Goal: Task Accomplishment & Management: Use online tool/utility

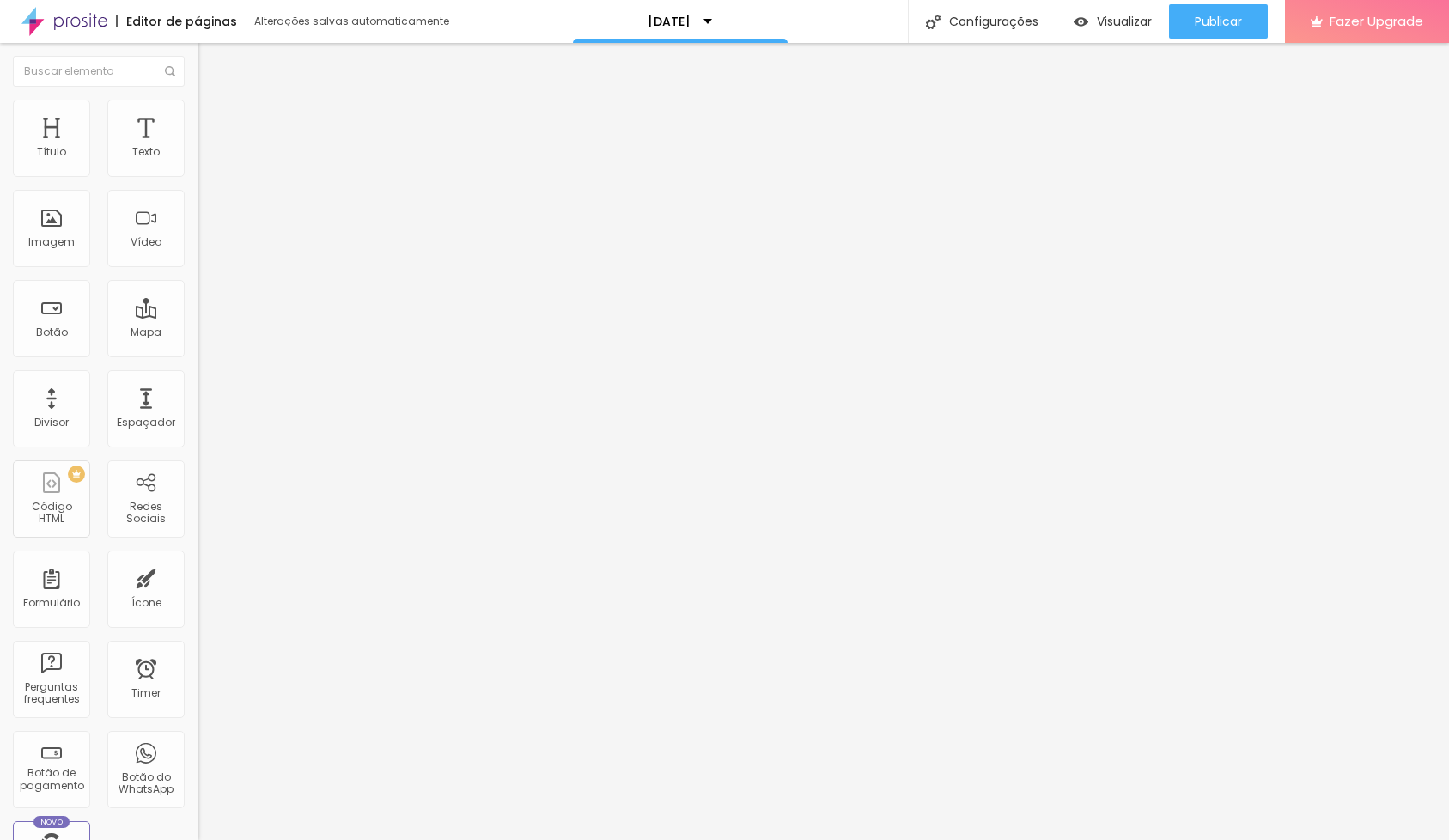
click at [198, 109] on li "Estilo" at bounding box center [296, 108] width 198 height 17
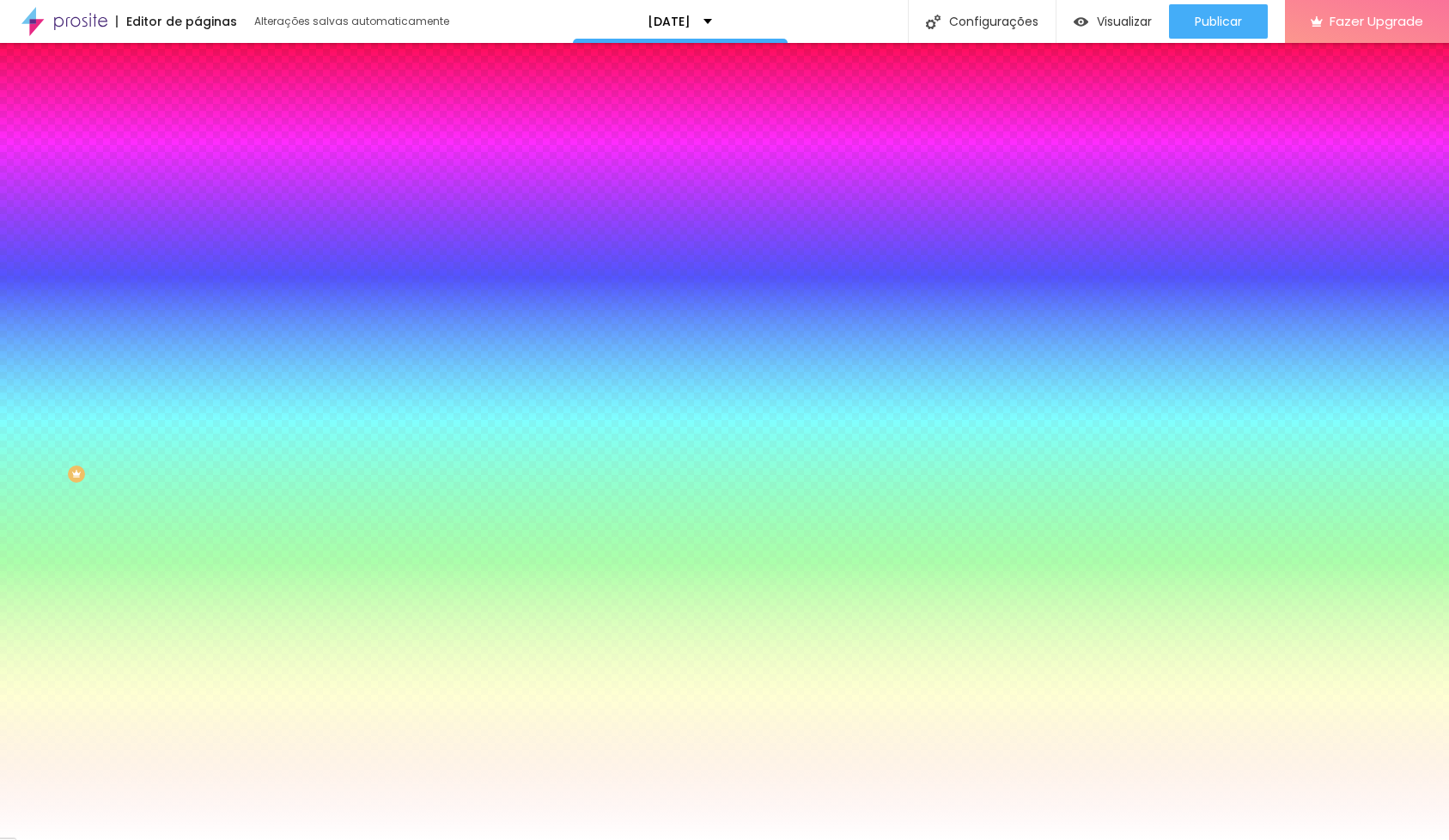
click at [198, 100] on li "Conteúdo" at bounding box center [296, 91] width 198 height 17
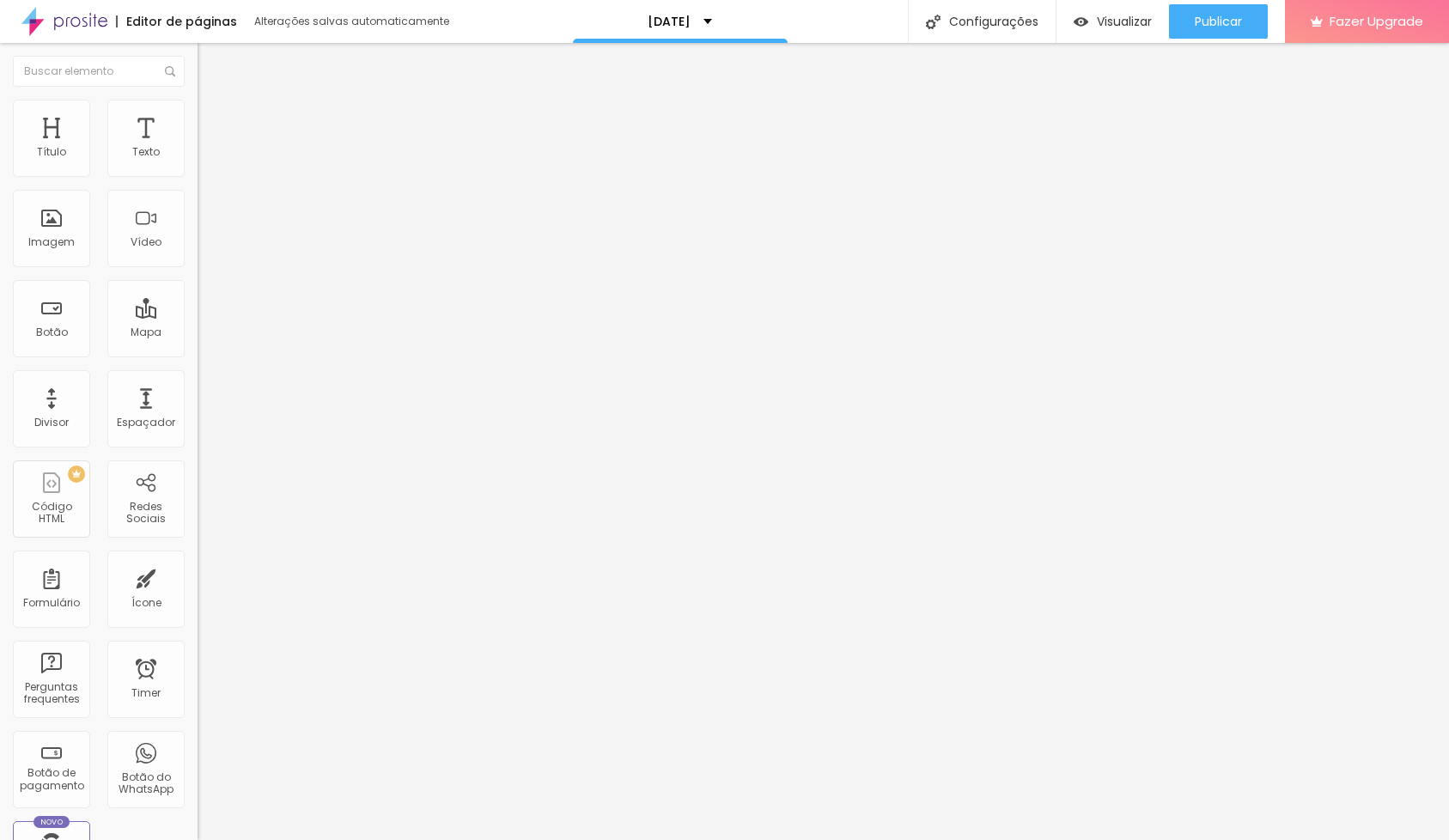
click at [213, 119] on span "Estilo" at bounding box center [226, 110] width 27 height 14
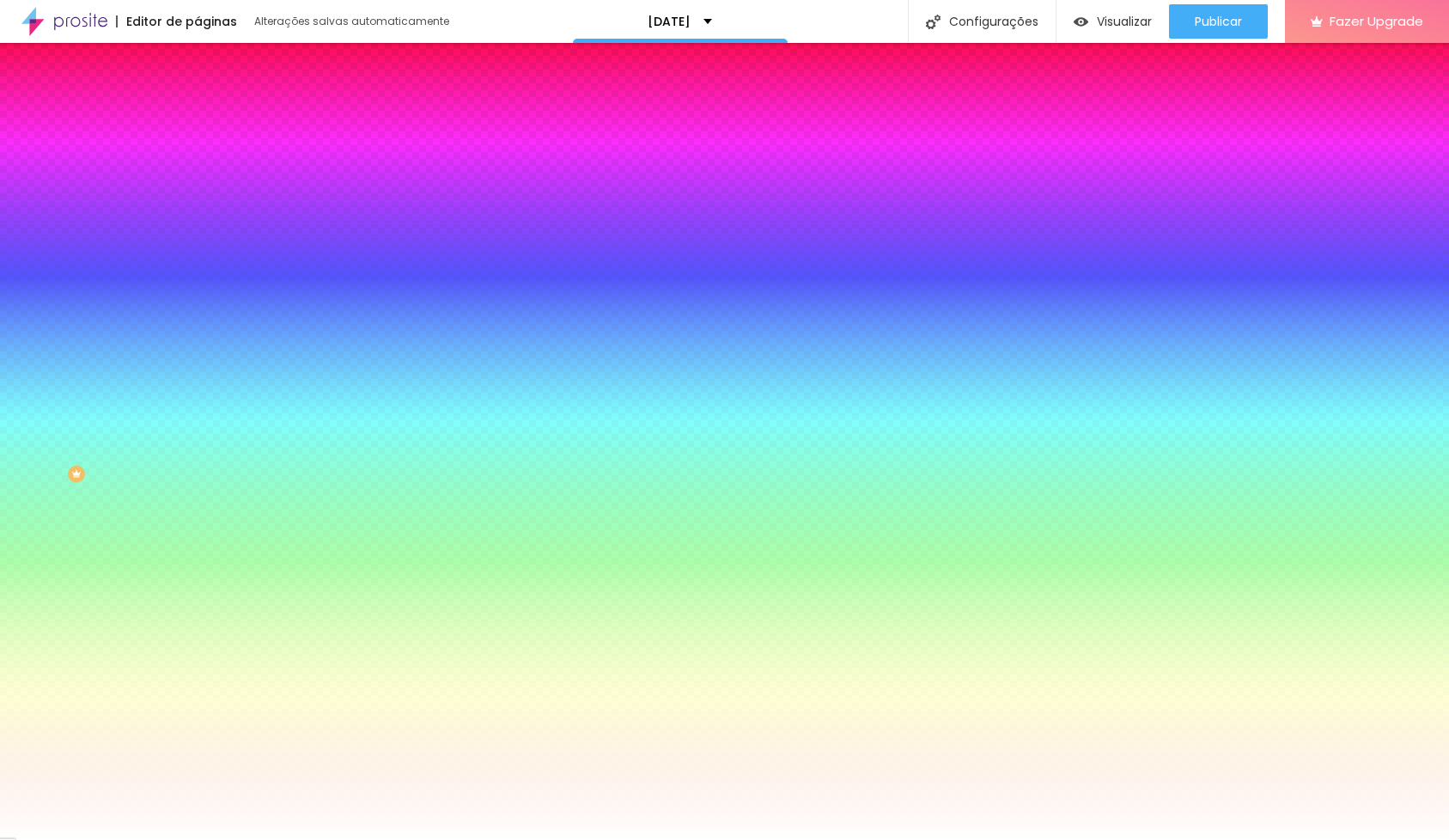
click at [198, 100] on li "Conteúdo" at bounding box center [296, 91] width 198 height 17
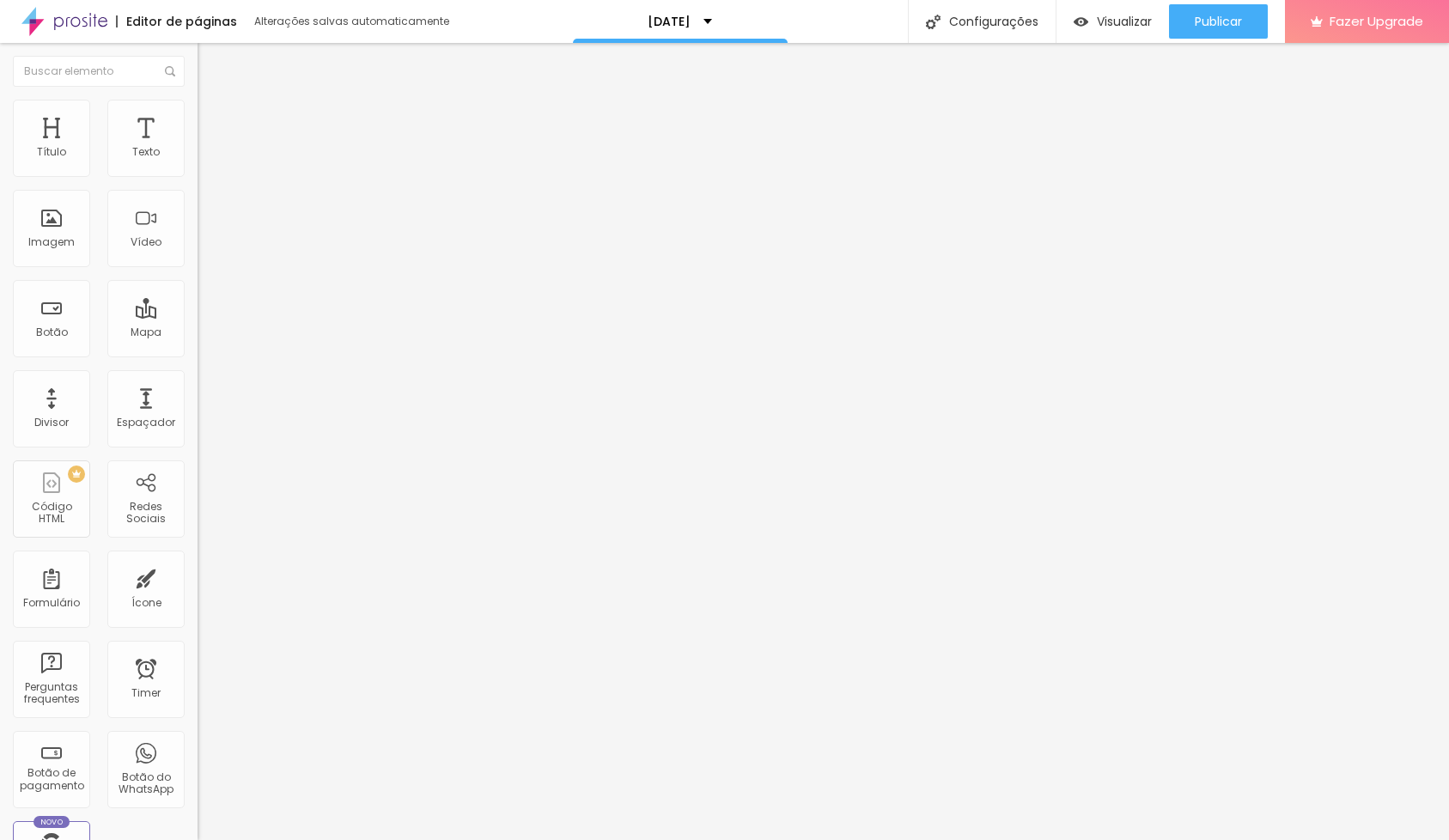
click at [211, 61] on img "button" at bounding box center [218, 63] width 13 height 13
click at [213, 118] on span "Avançado" at bounding box center [241, 110] width 57 height 14
type input "54"
type input "55"
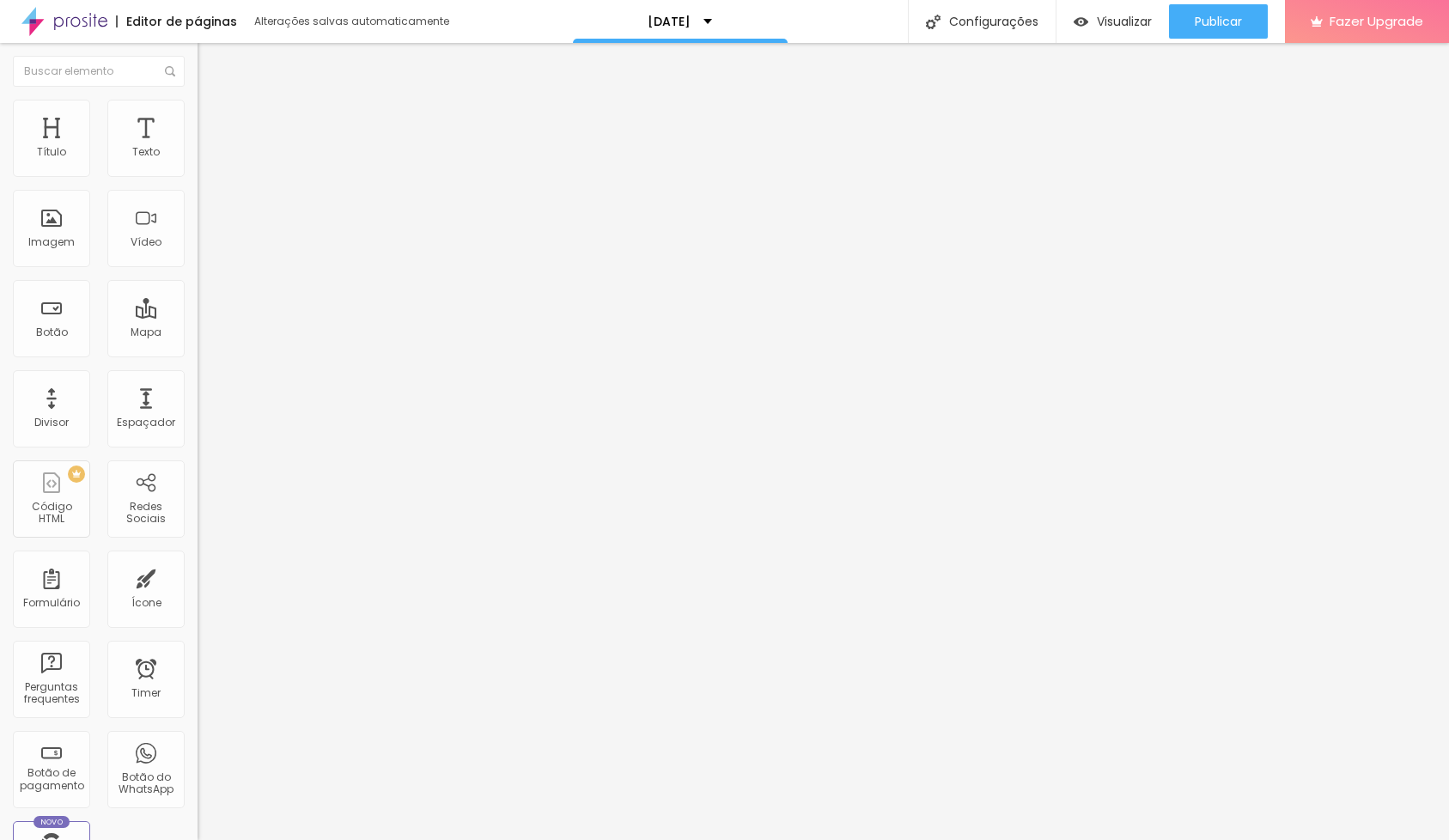
type input "55"
type input "56"
type input "58"
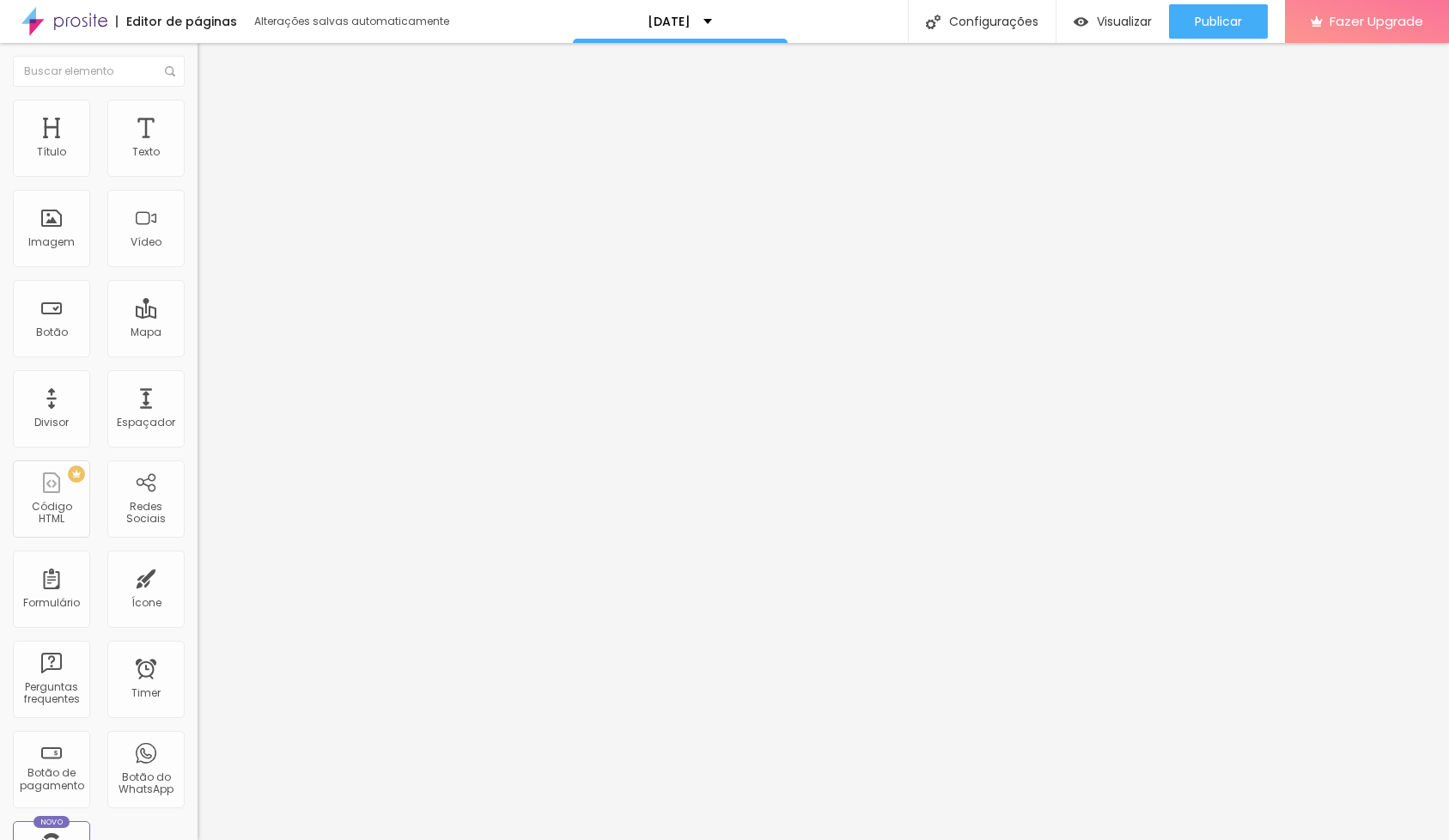
type input "61"
type input "62"
type input "63"
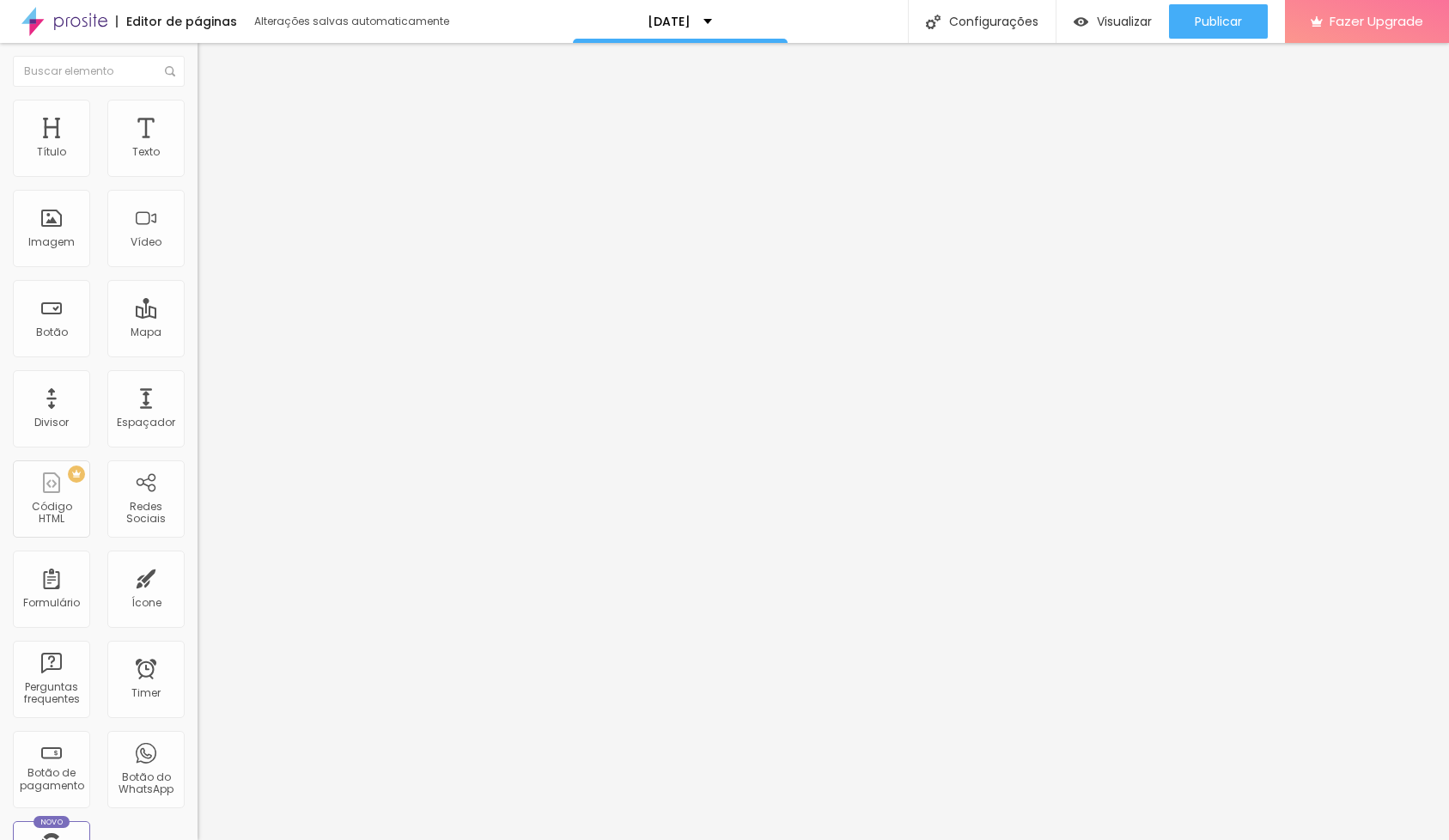
type input "63"
type input "65"
type input "66"
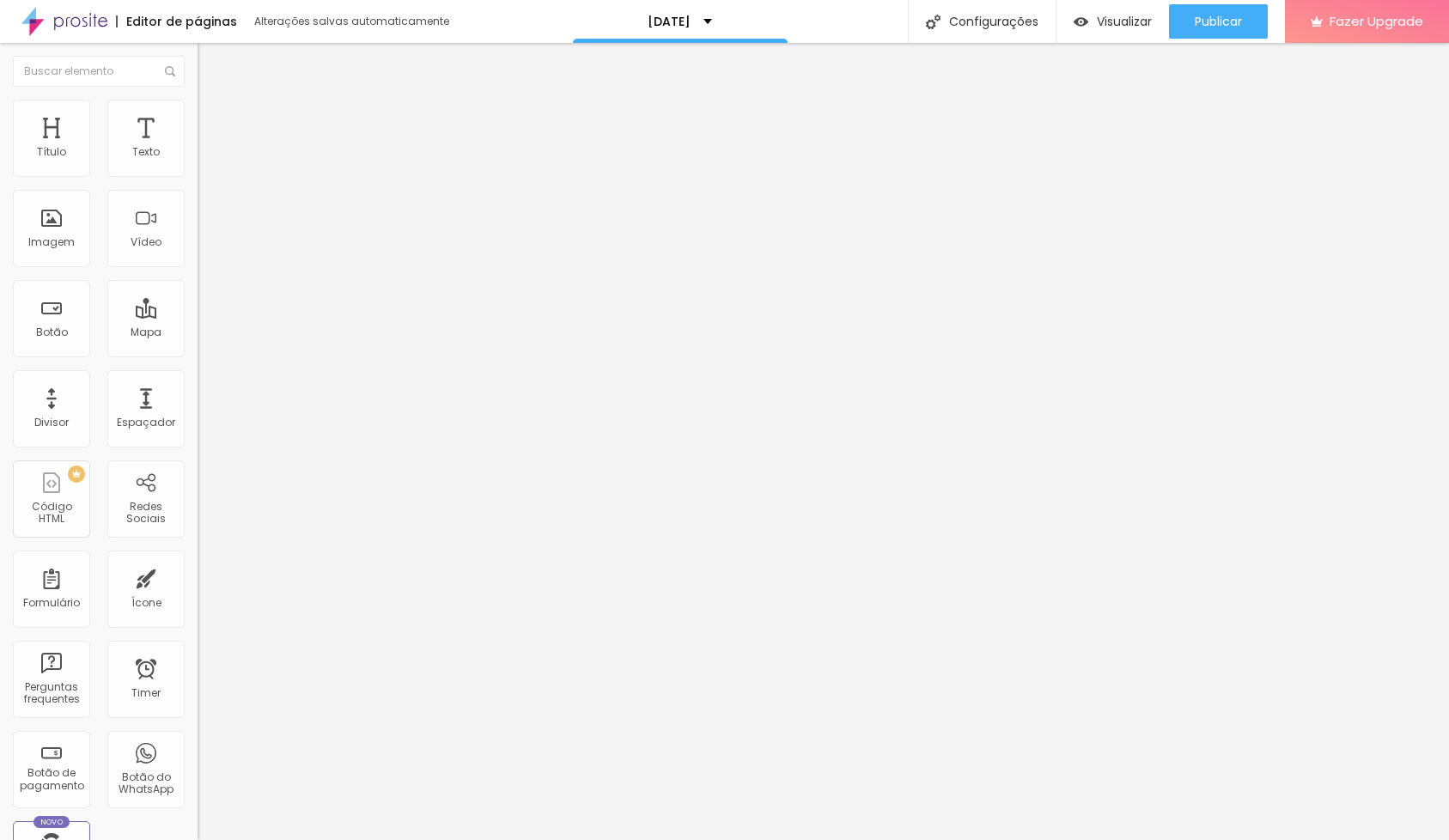
type input "68"
type input "69"
type input "70"
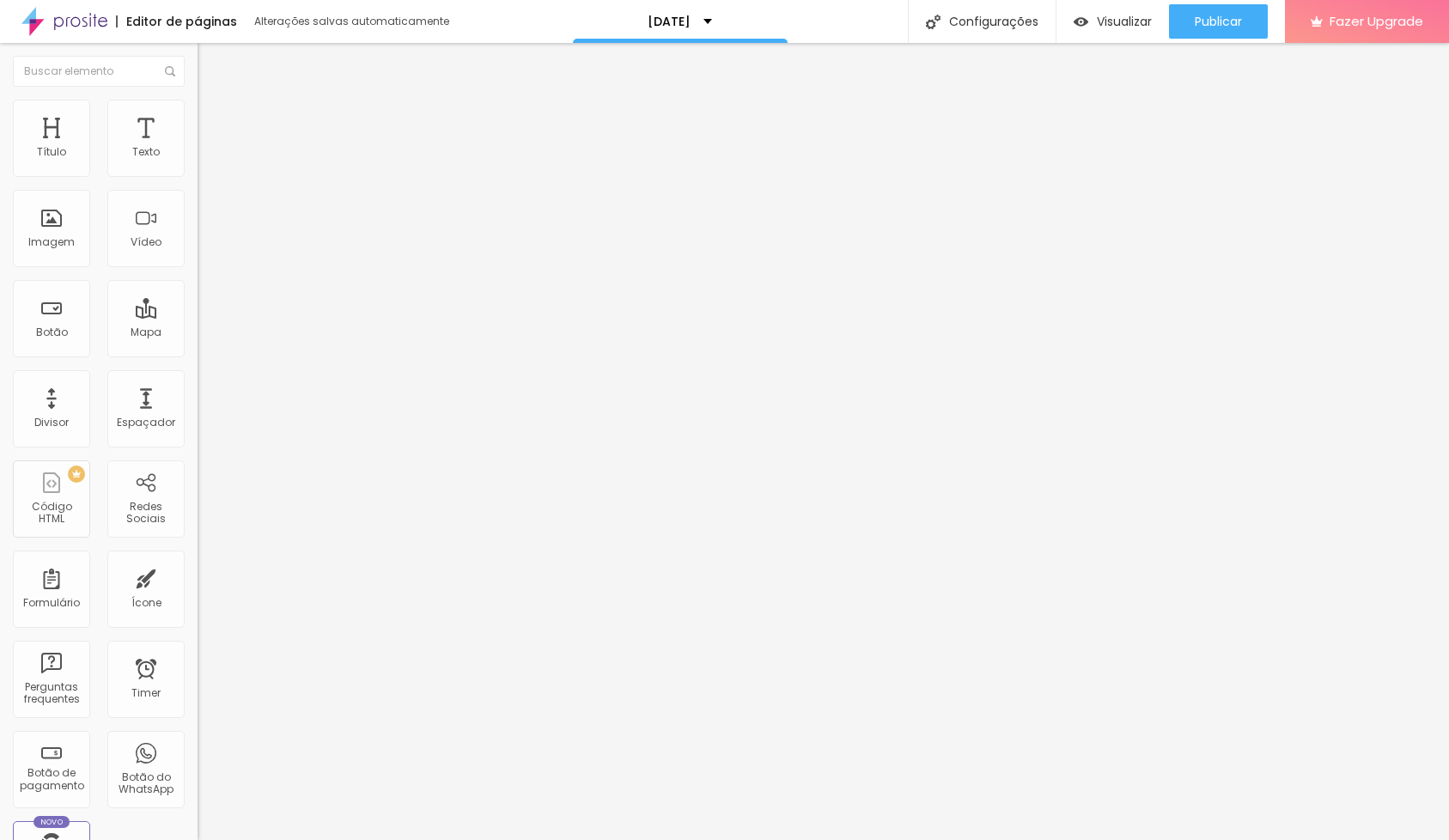
type input "70"
type input "71"
type input "72"
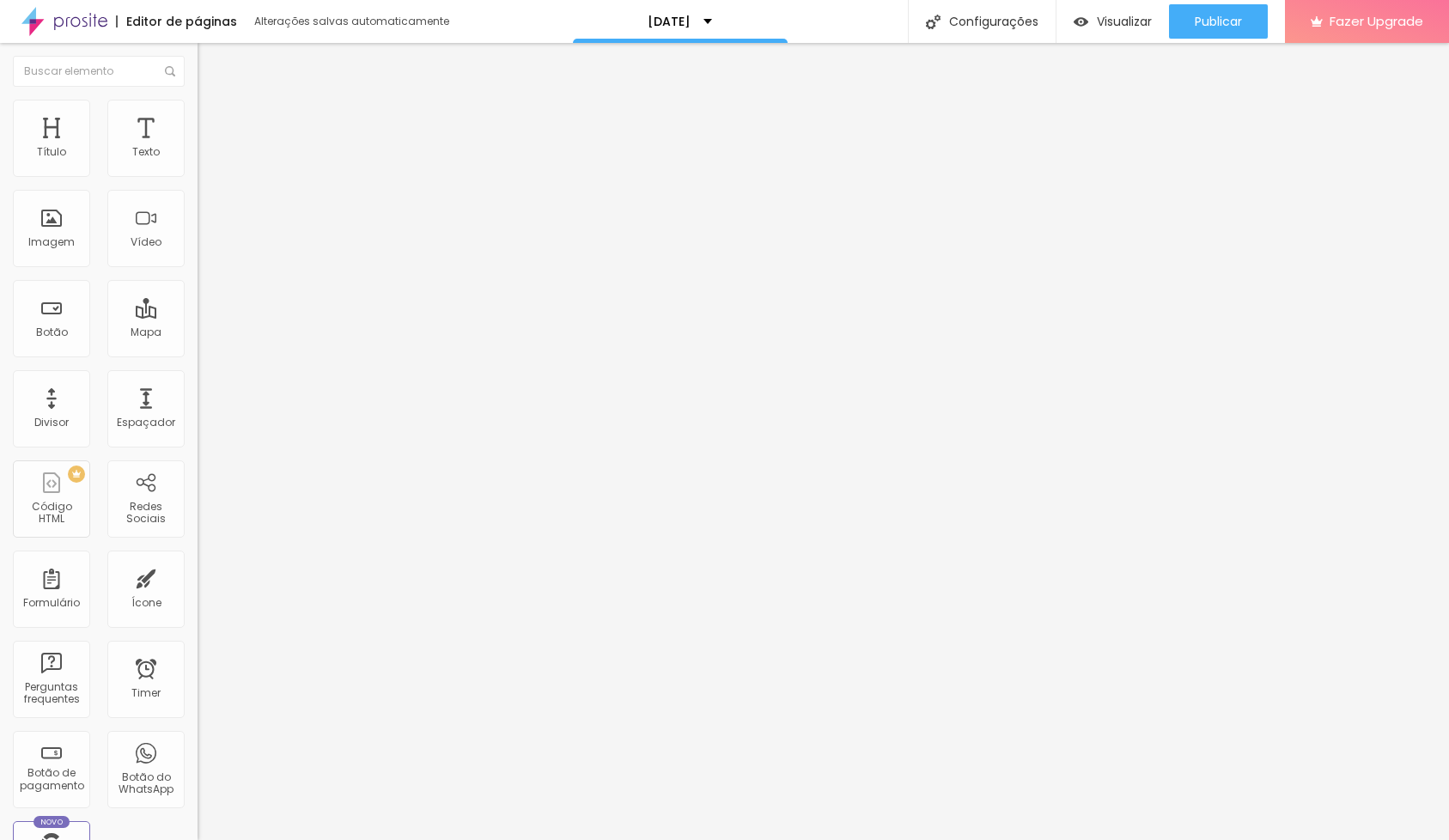
type input "70"
type input "67"
type input "64"
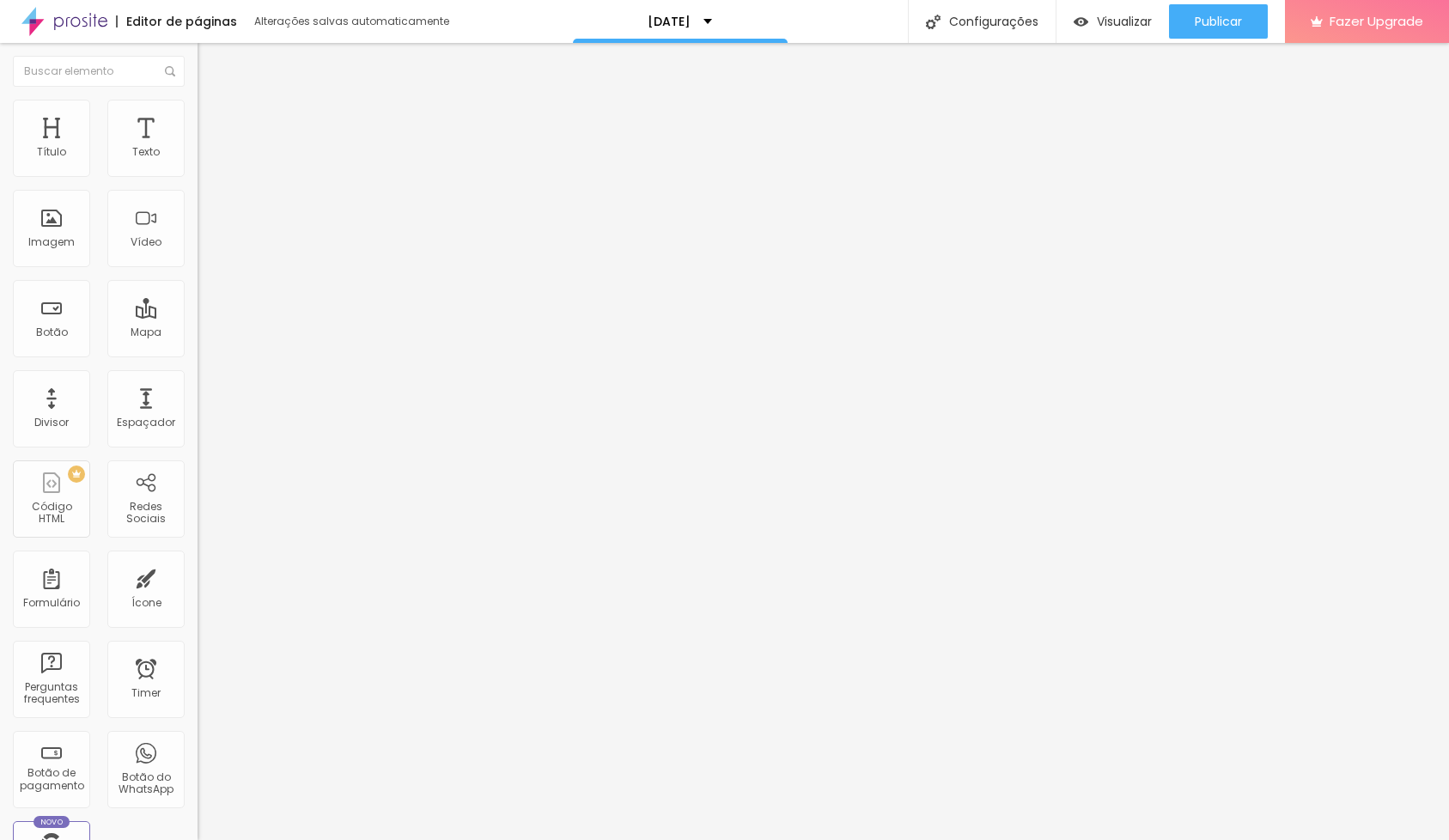
type input "64"
type input "58"
type input "53"
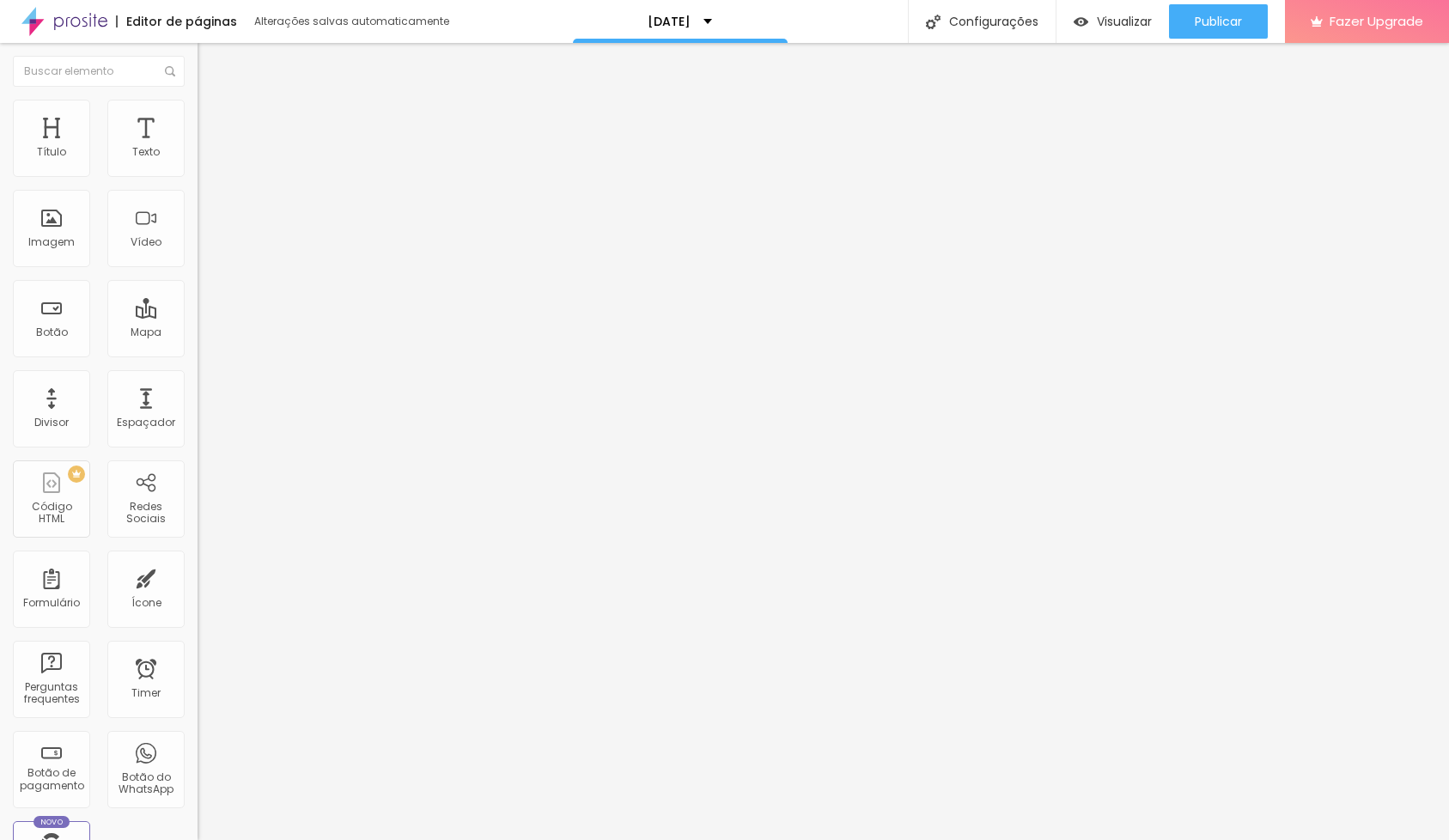
type input "50"
type input "49"
type input "48"
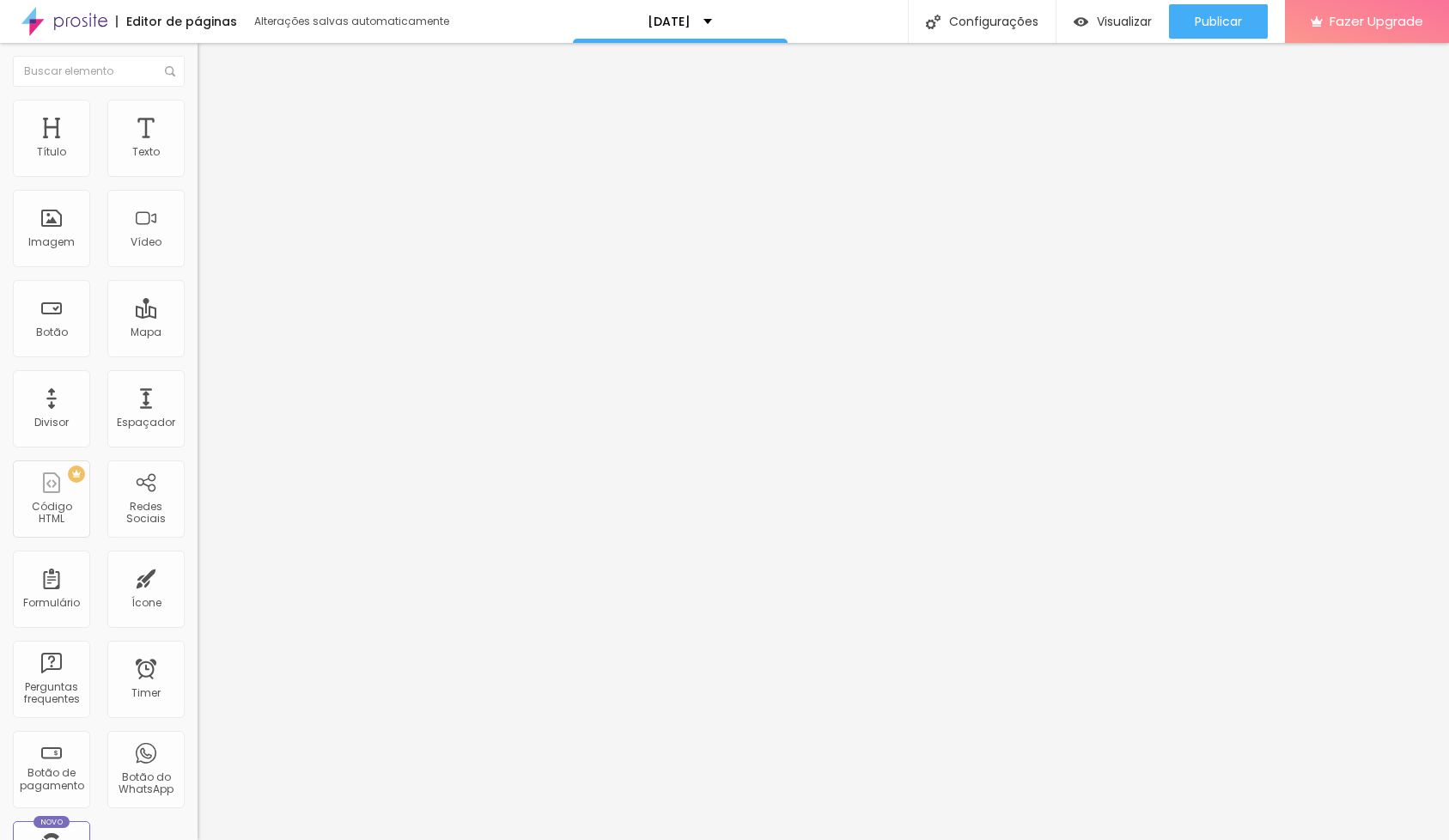
type input "48"
type input "44"
type input "38"
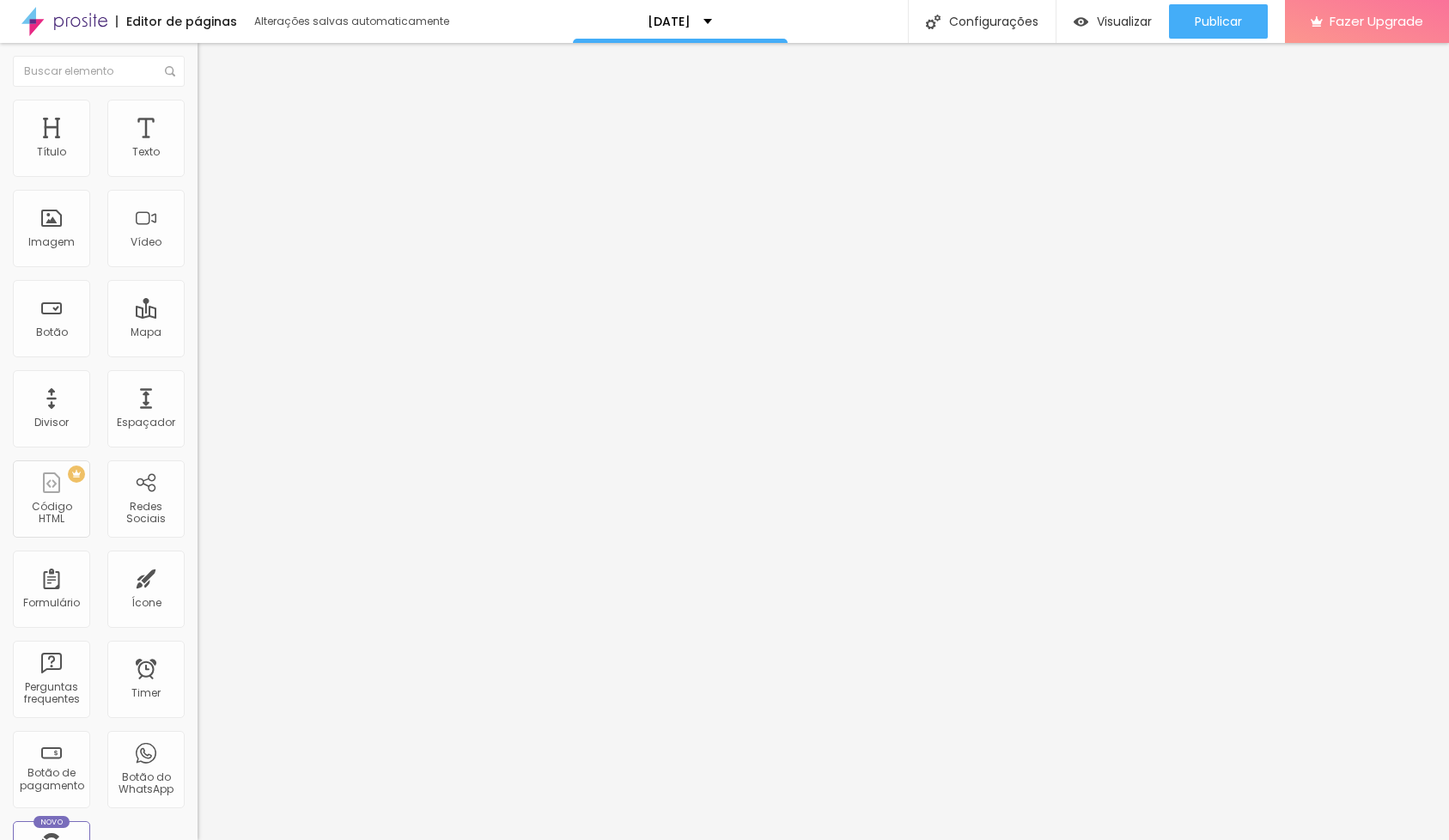
type input "33"
type input "29"
type input "28"
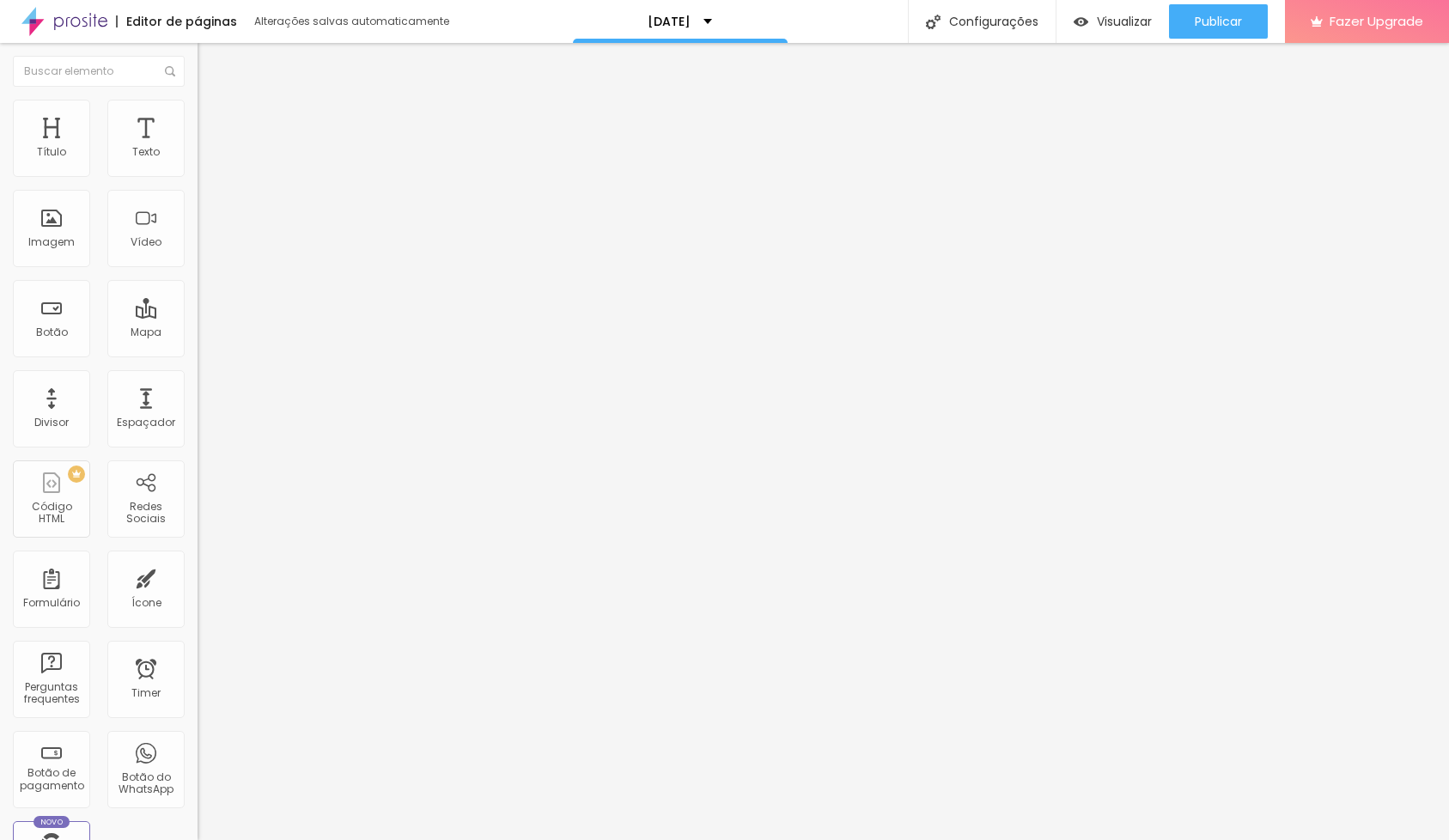
type input "28"
type input "26"
type input "24"
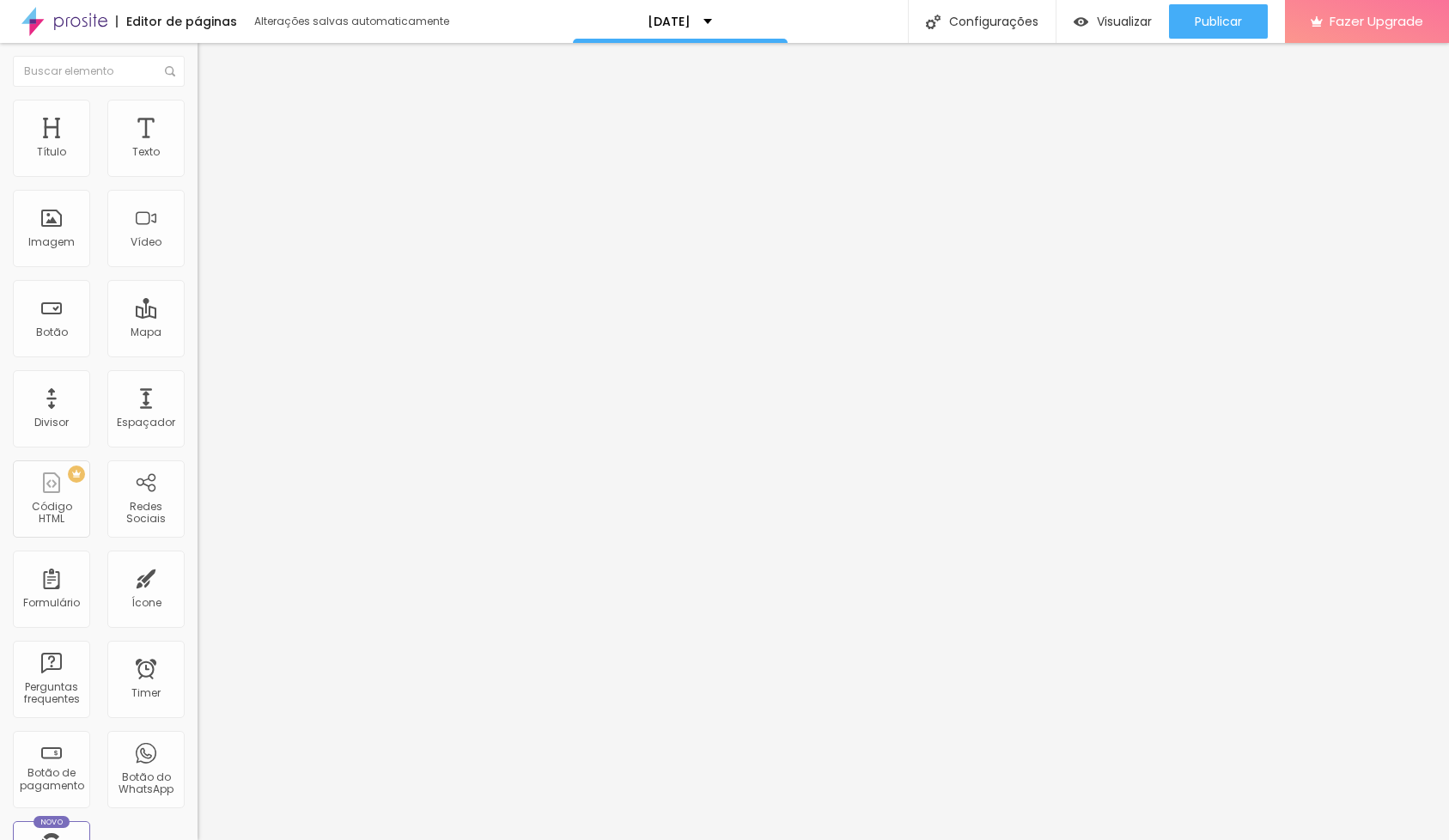
type input "20"
type input "14"
type input "8"
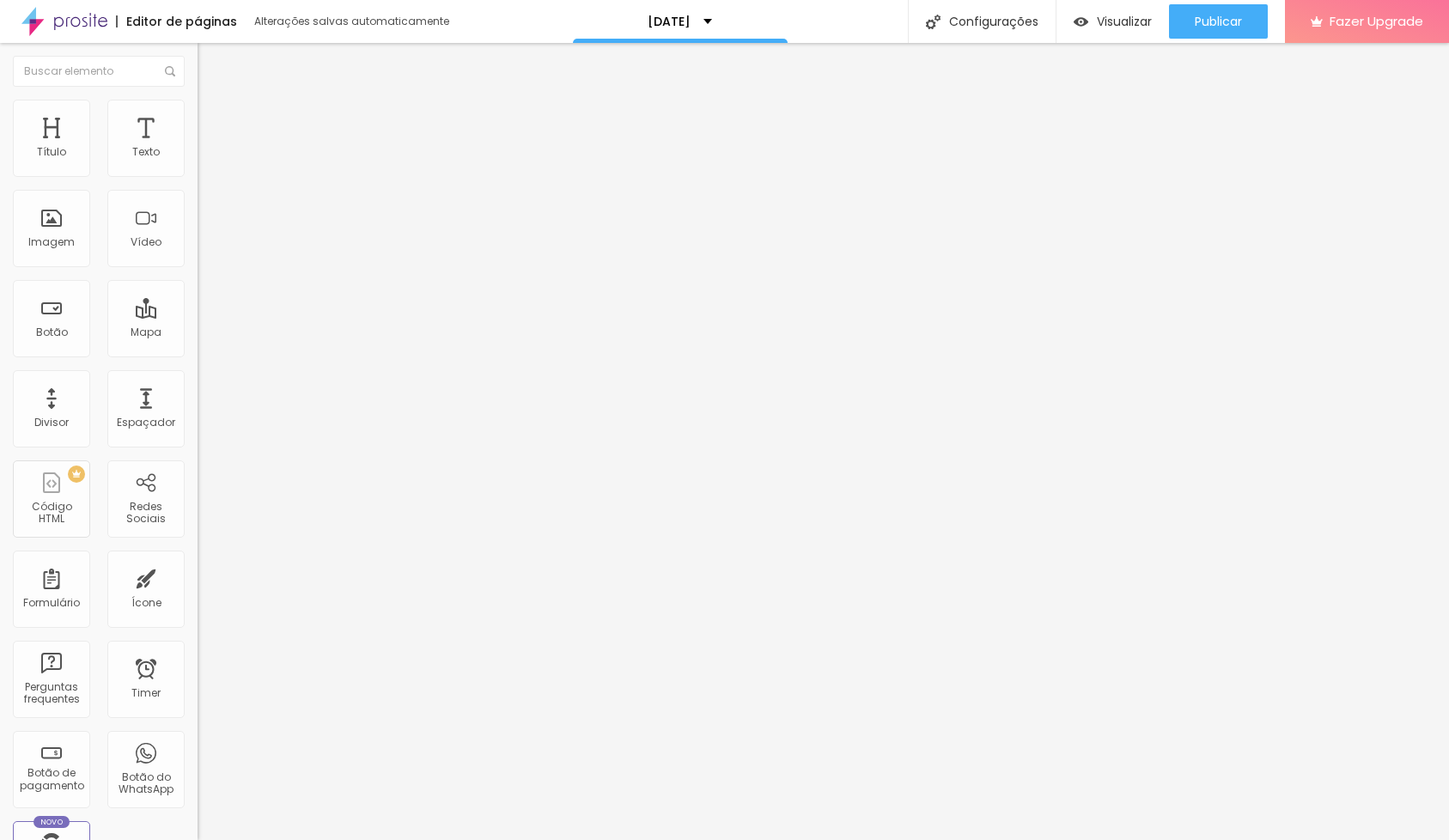
type input "8"
type input "7"
drag, startPoint x: 97, startPoint y: 170, endPoint x: 47, endPoint y: 171, distance: 50.0
type input "7"
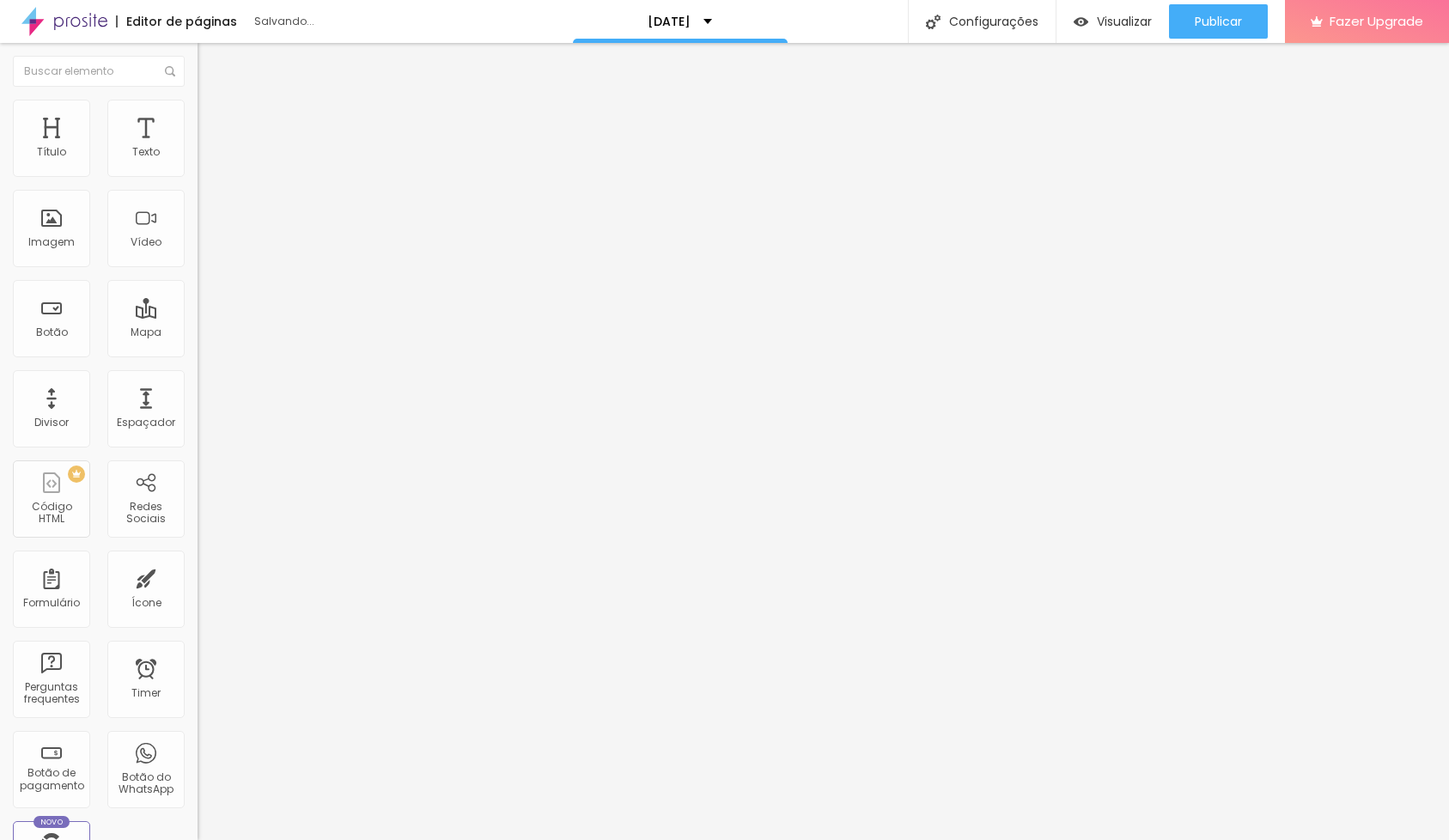
click at [198, 316] on input "range" at bounding box center [253, 323] width 111 height 13
drag, startPoint x: 101, startPoint y: 201, endPoint x: 50, endPoint y: 200, distance: 51.0
click at [198, 360] on div "10 Espaço de baixo" at bounding box center [296, 482] width 198 height 243
type input "20"
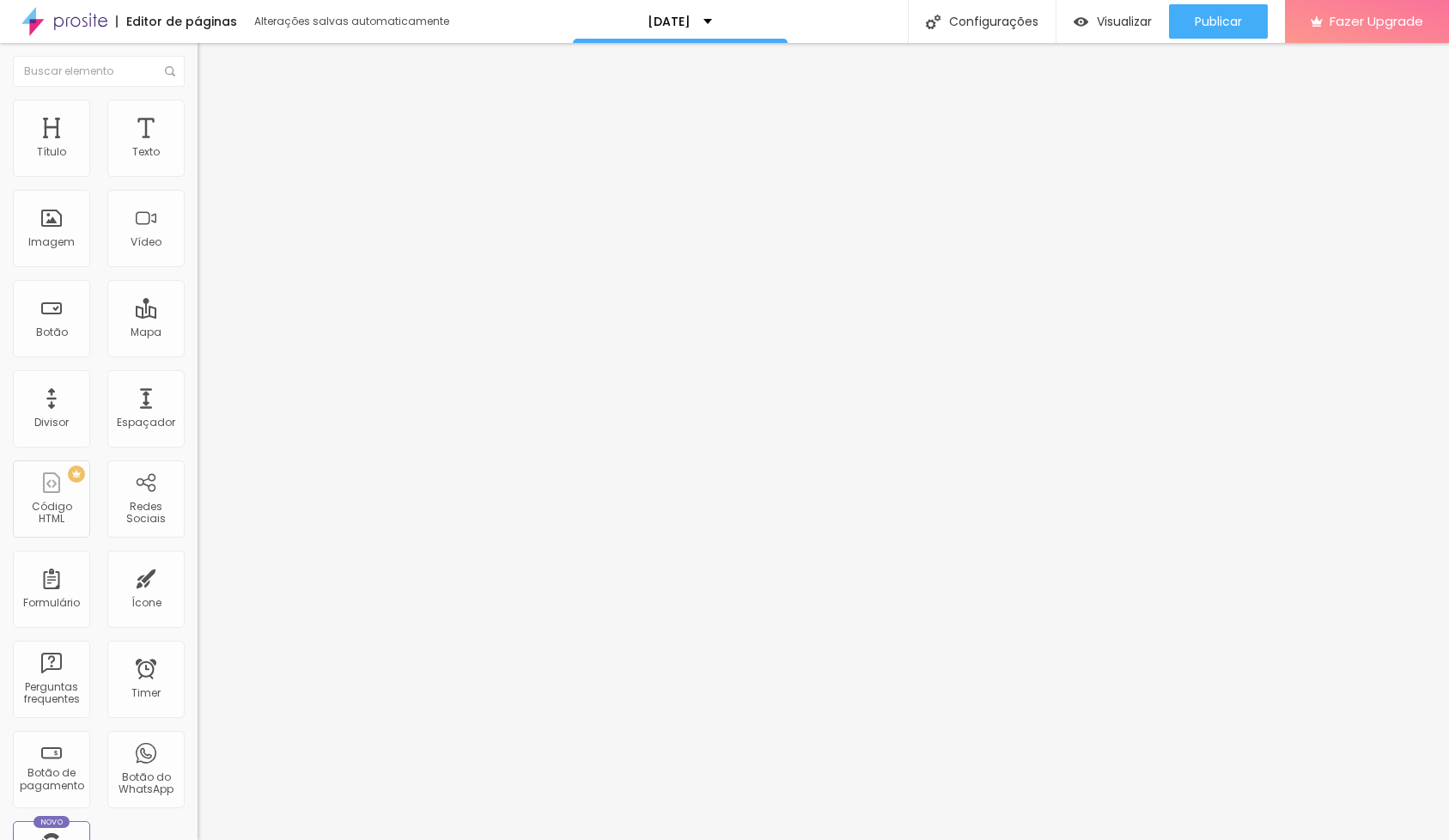
type input "21"
type input "23"
type input "26"
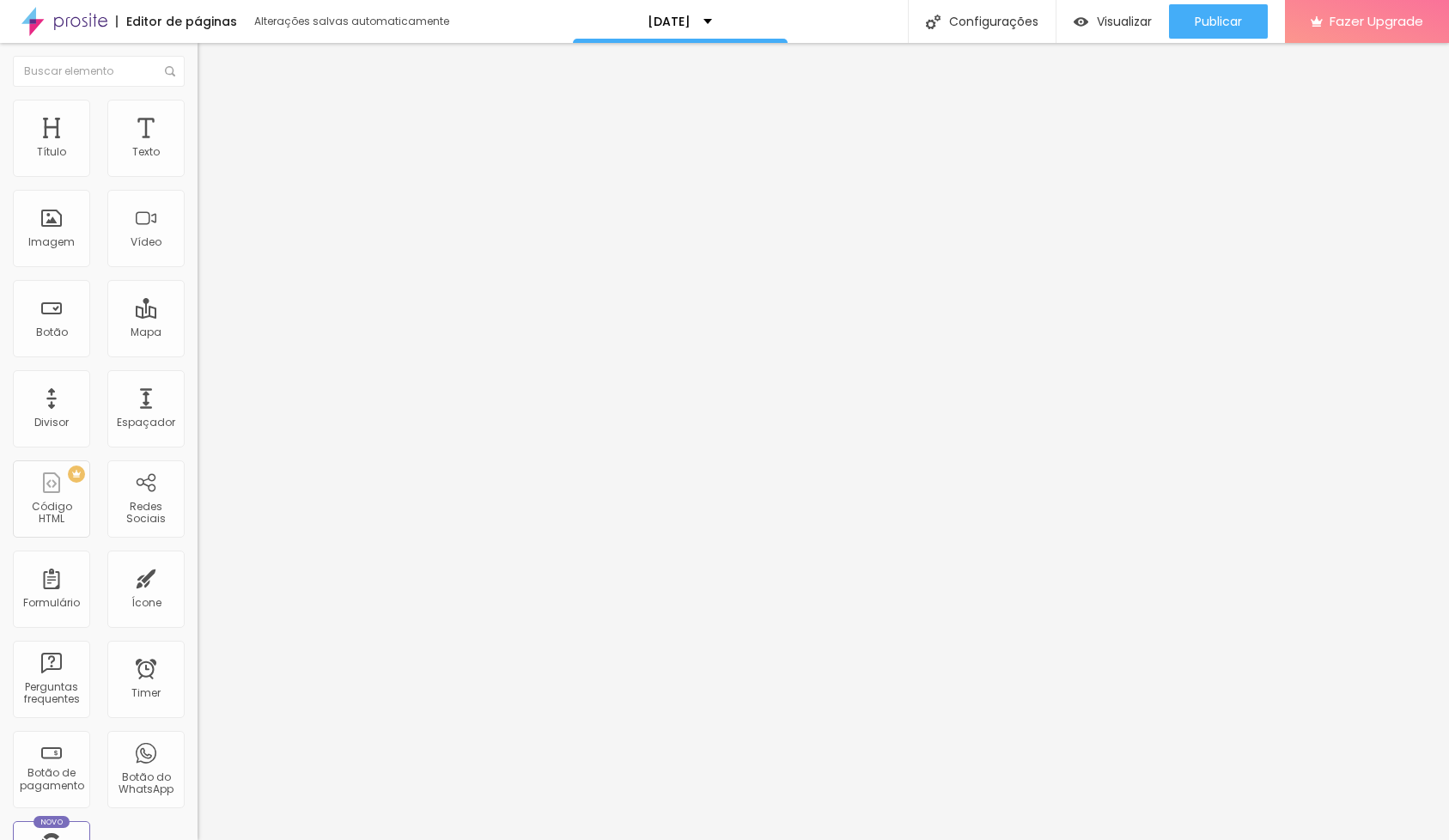
type input "26"
type input "33"
type input "39"
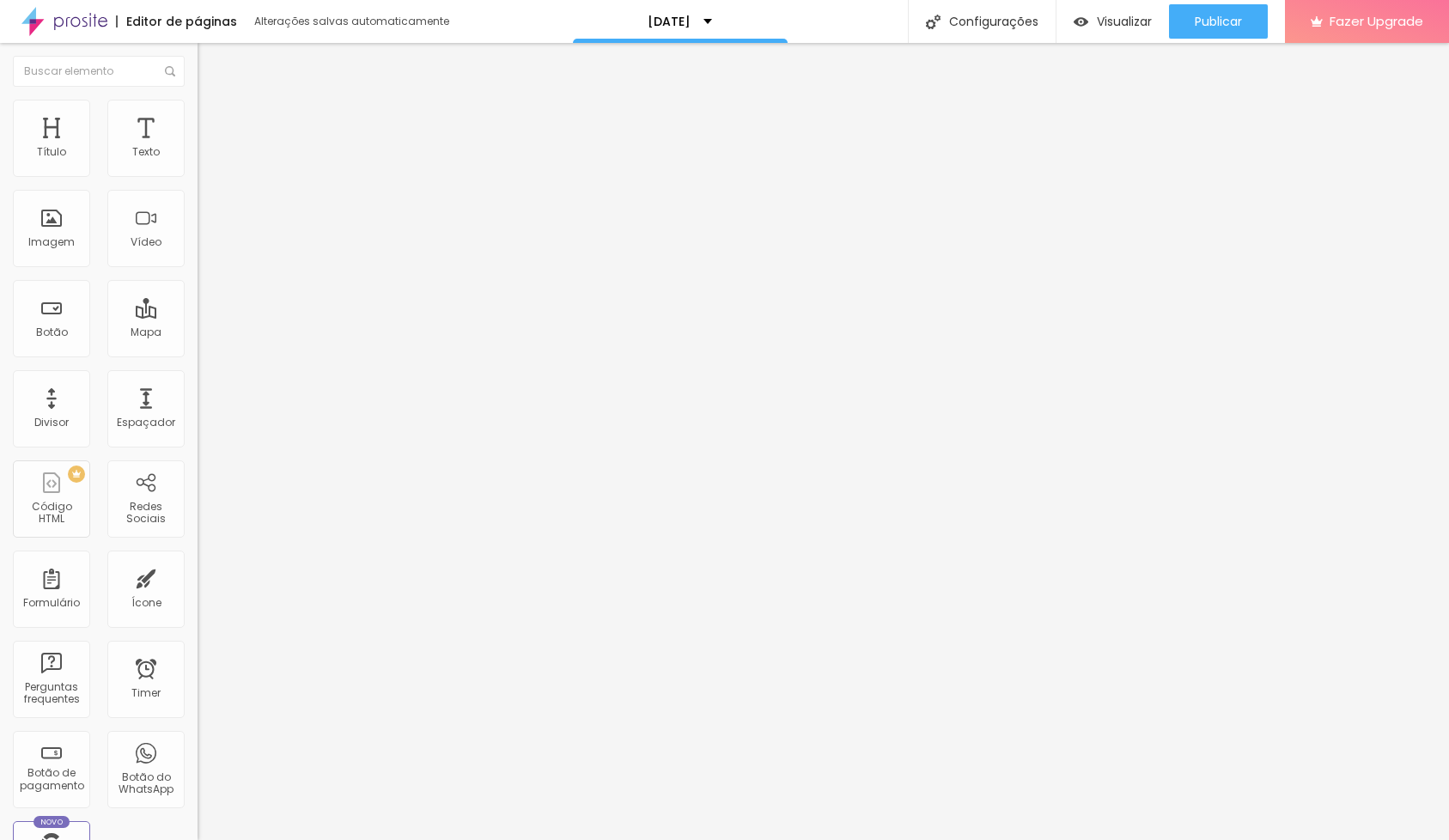
type input "44"
type input "47"
type input "48"
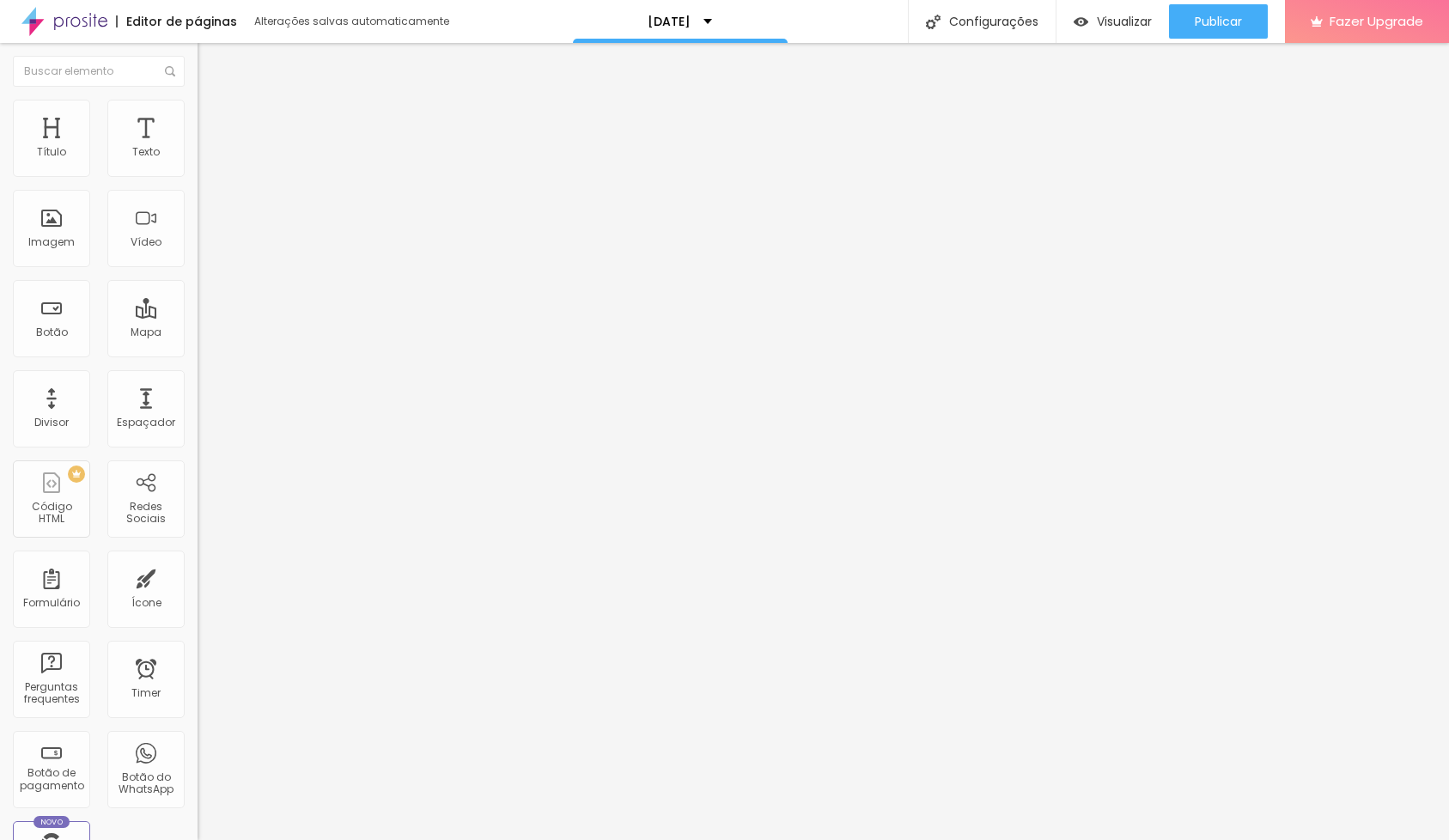
type input "48"
type input "49"
type input "51"
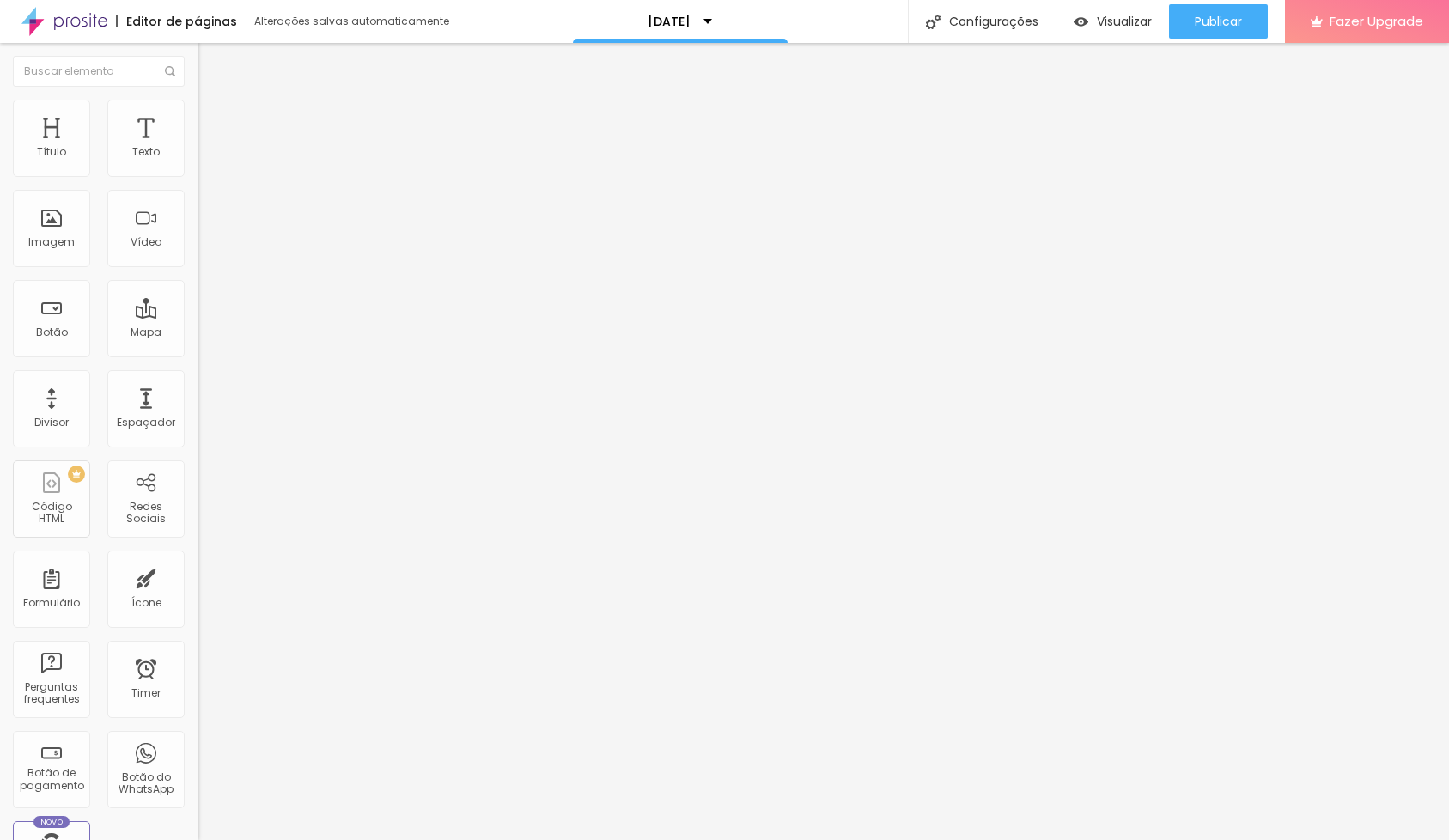
type input "55"
type input "58"
type input "61"
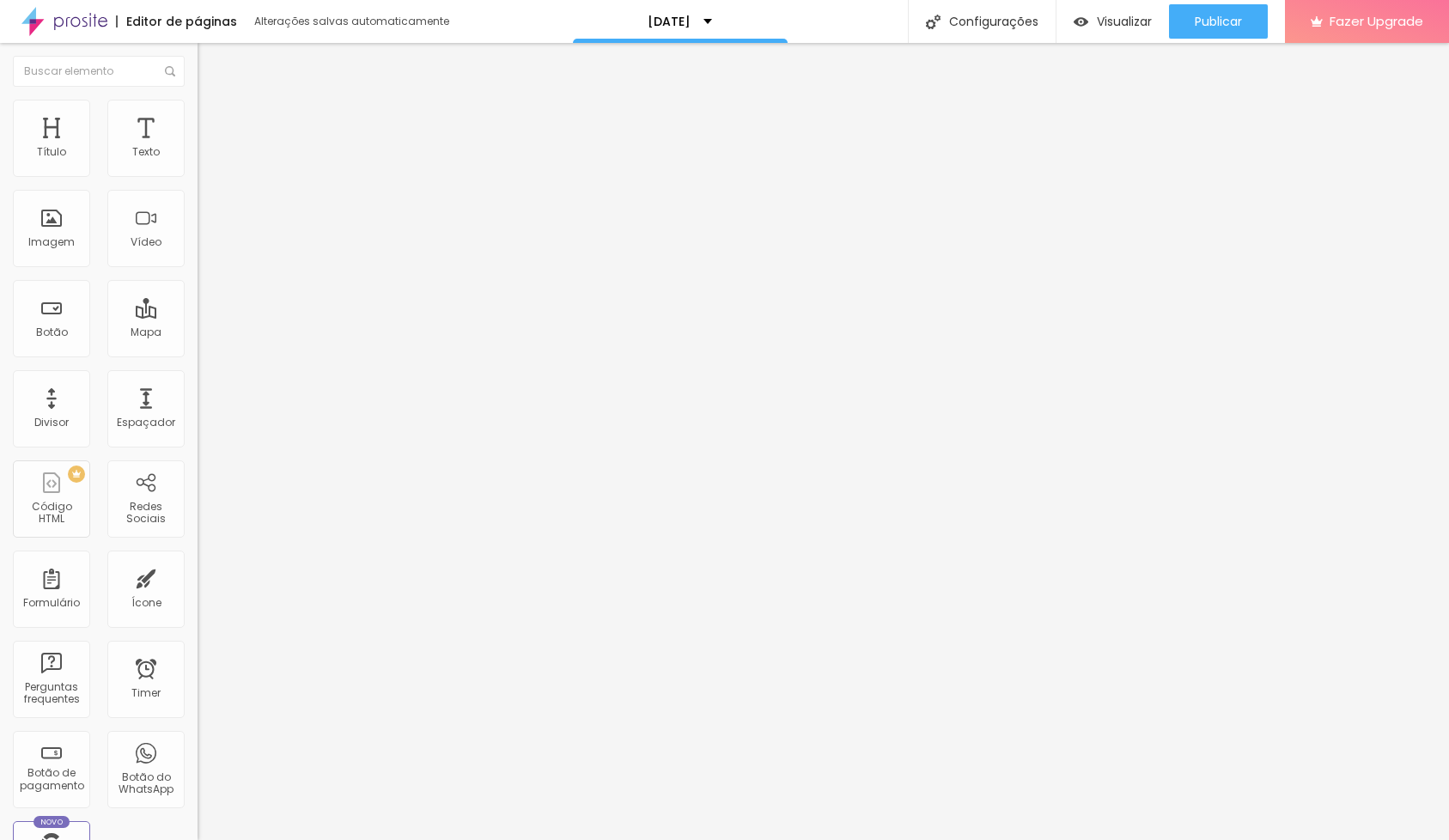
type input "61"
type input "60"
type input "56"
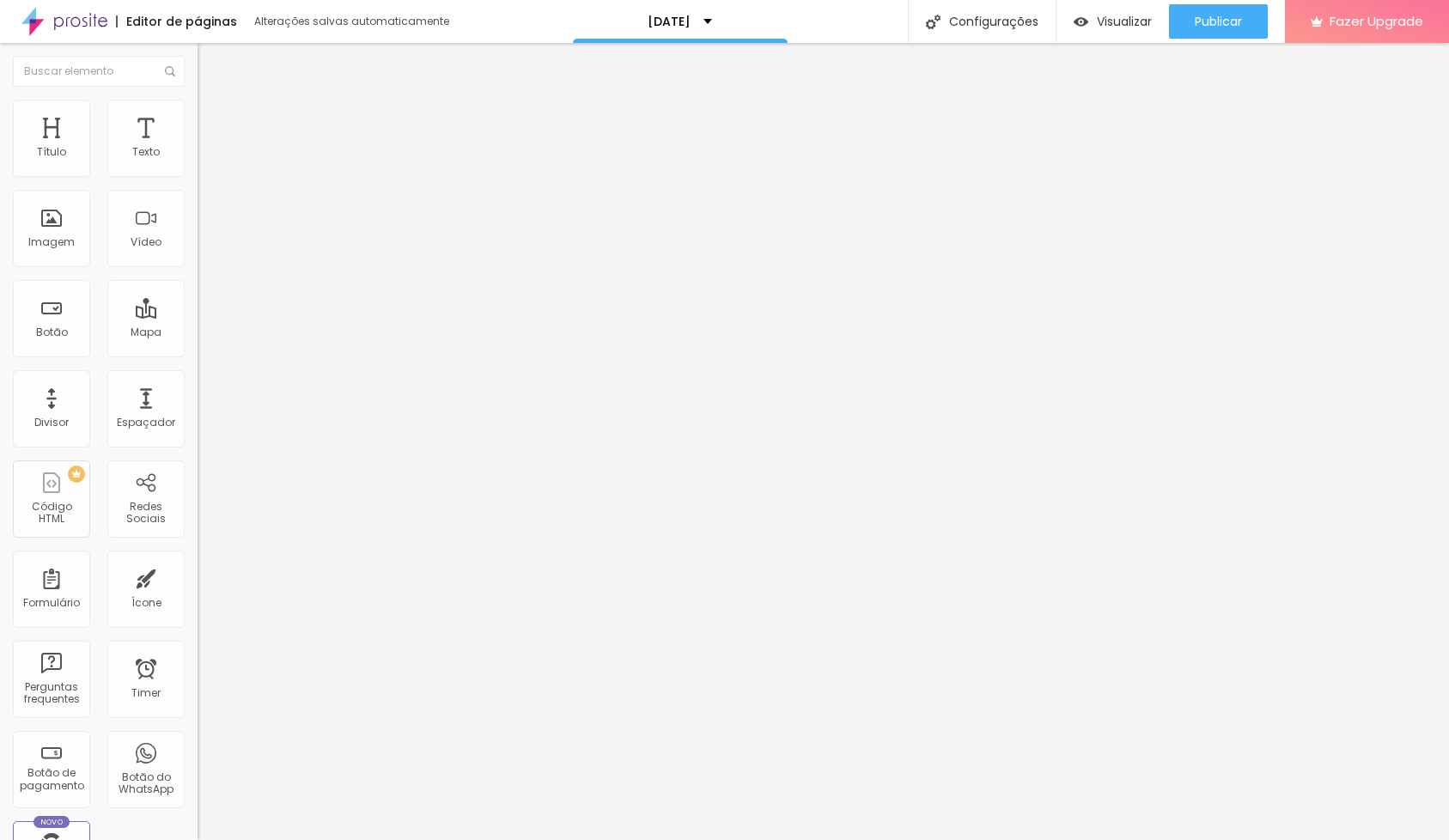
type input "49"
type input "32"
type input "18"
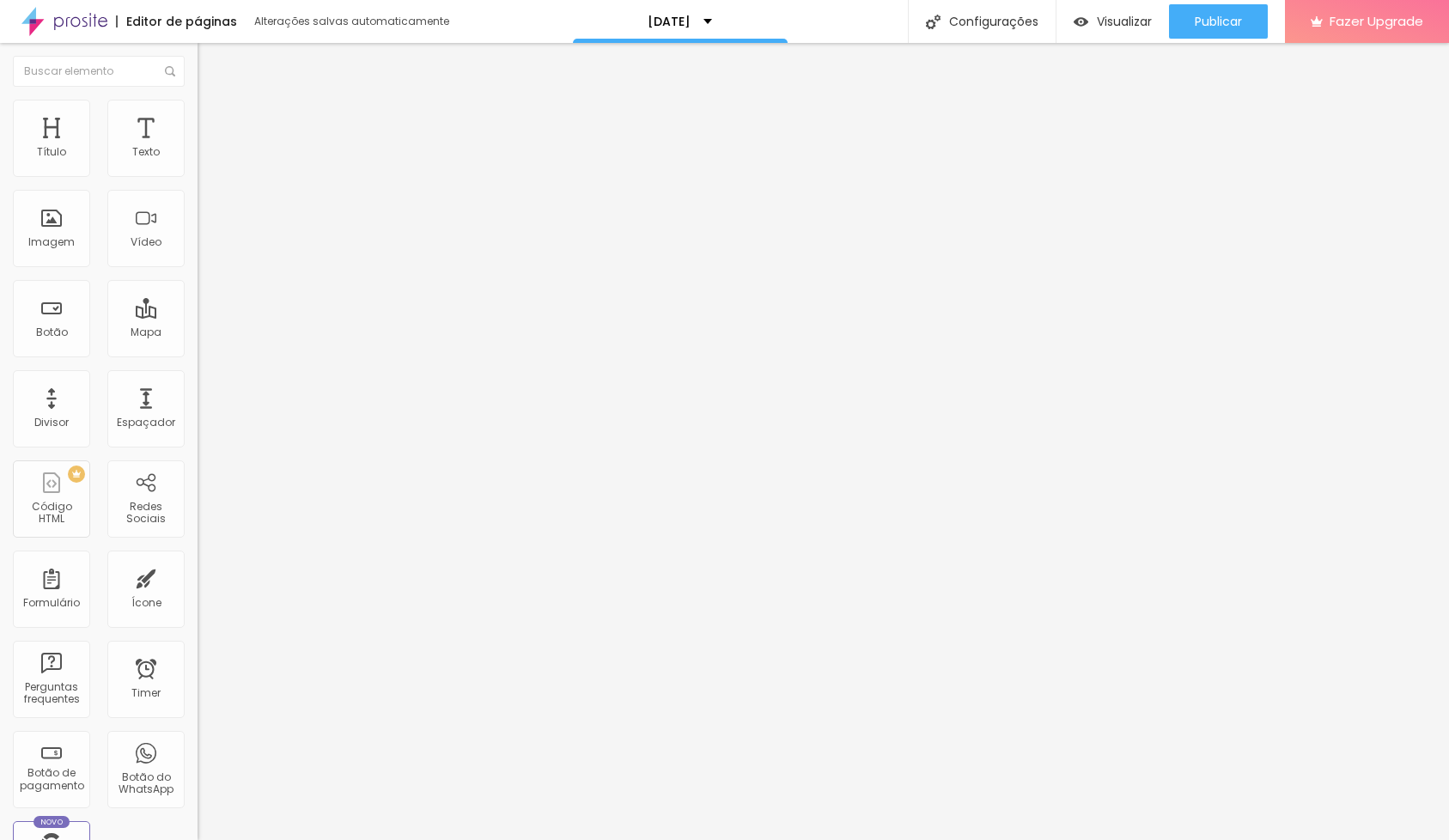
type input "18"
type input "1"
type input "0"
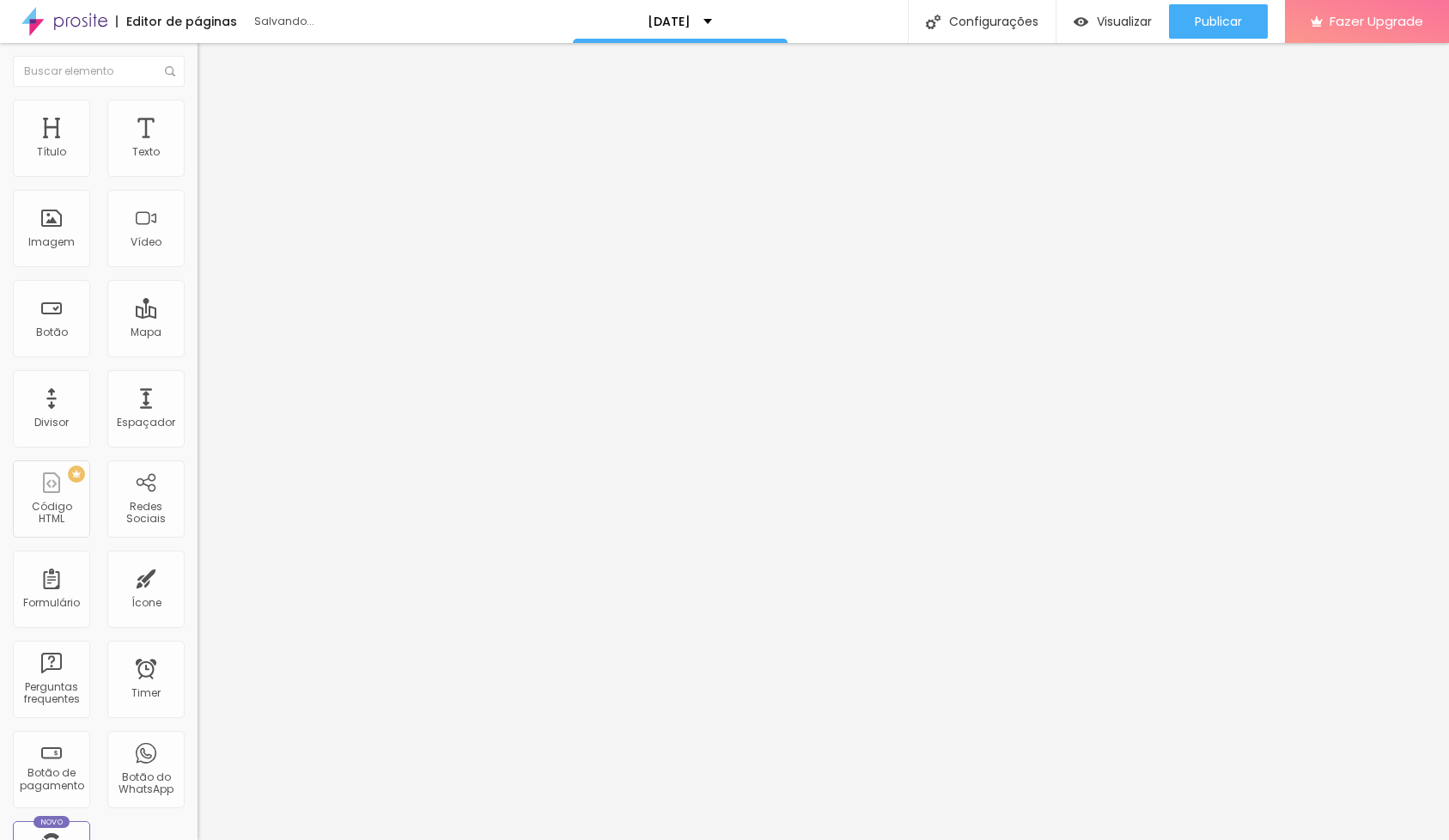
type input "3"
type input "4"
drag, startPoint x: 61, startPoint y: 211, endPoint x: 44, endPoint y: 201, distance: 19.7
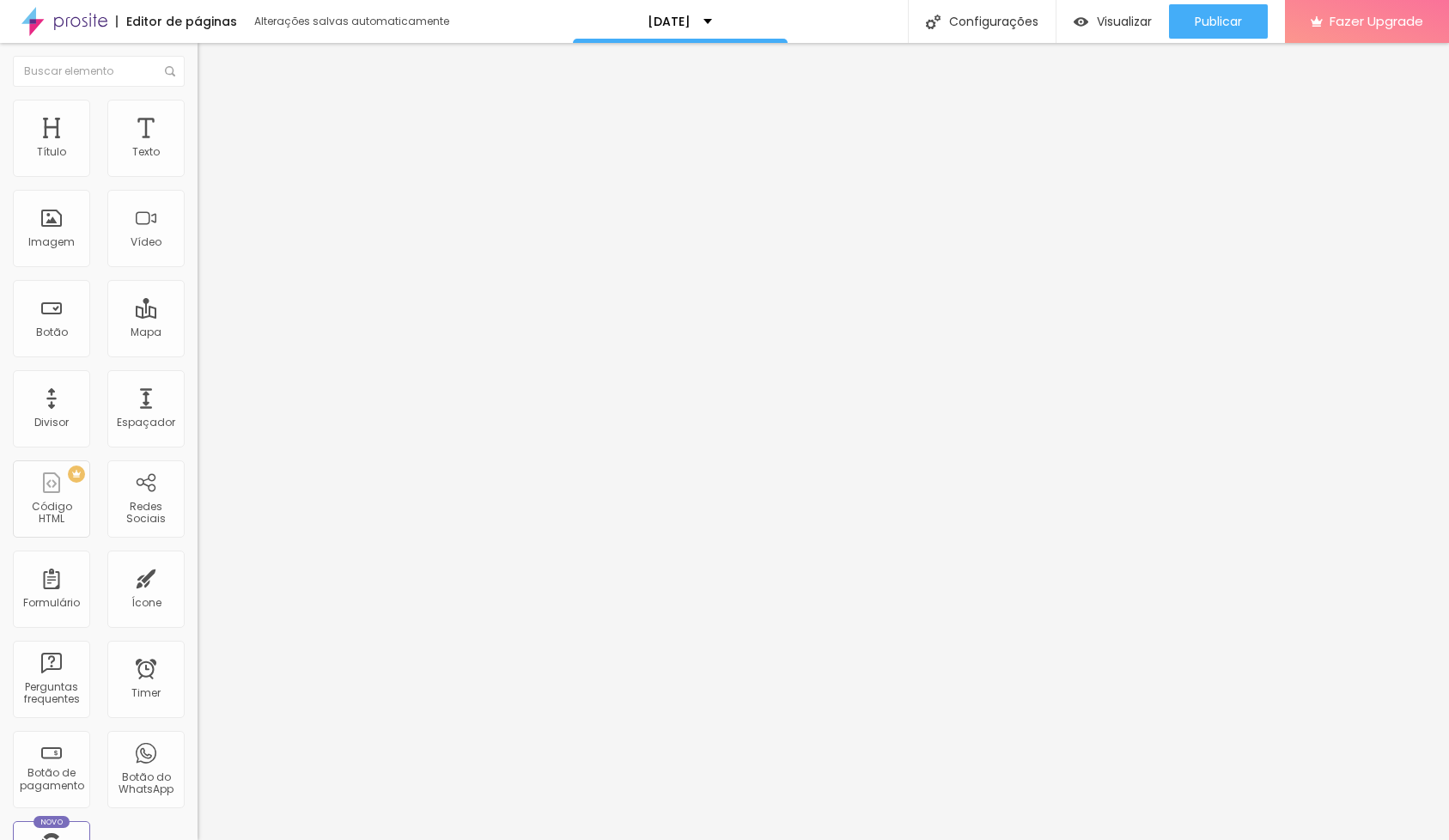
type input "4"
click at [198, 560] on div at bounding box center [296, 567] width 198 height 15
click at [213, 102] on span "Estilo" at bounding box center [226, 93] width 27 height 14
click at [198, 217] on div "Tipografia" at bounding box center [296, 211] width 198 height 10
click at [53, 233] on div "Imagem" at bounding box center [51, 228] width 77 height 77
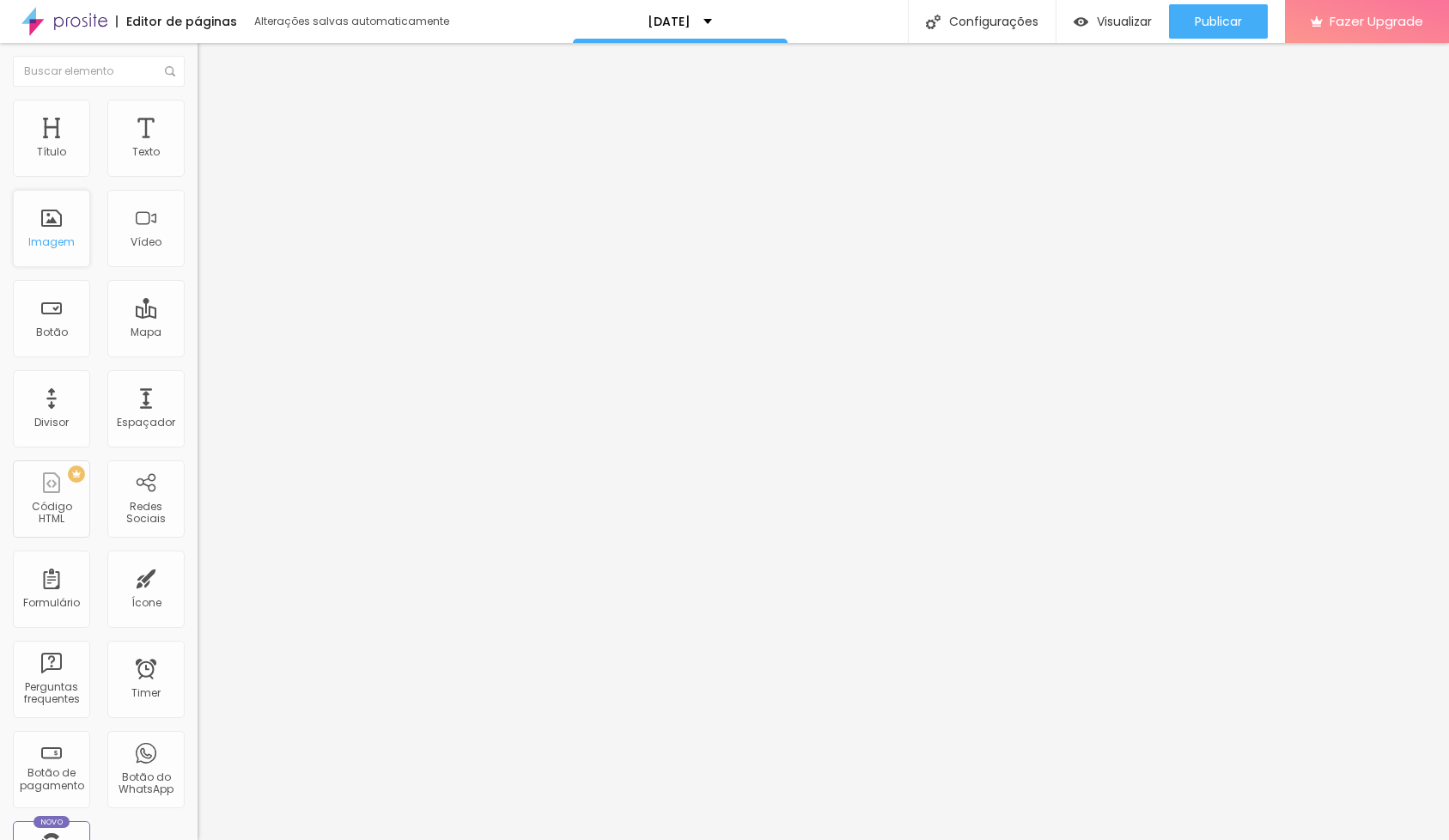
click at [48, 248] on div "Imagem" at bounding box center [51, 242] width 47 height 12
click at [211, 78] on div "Editar Botão de pagamento" at bounding box center [296, 69] width 172 height 28
click at [198, 148] on span "Adicionar imagem" at bounding box center [253, 140] width 111 height 14
drag, startPoint x: 470, startPoint y: 270, endPoint x: 575, endPoint y: 329, distance: 120.4
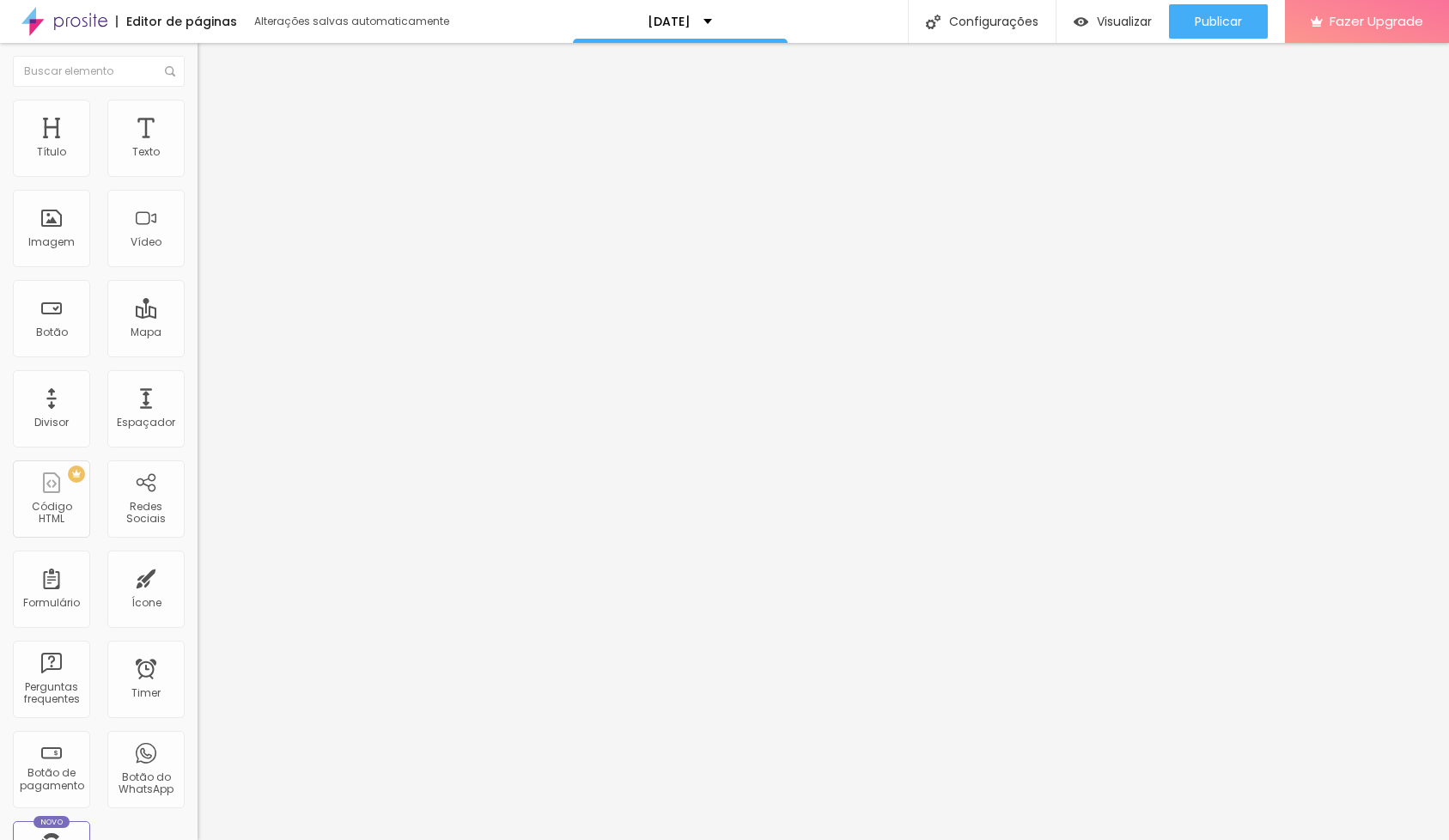
click at [198, 110] on img at bounding box center [205, 107] width 15 height 15
type input "55"
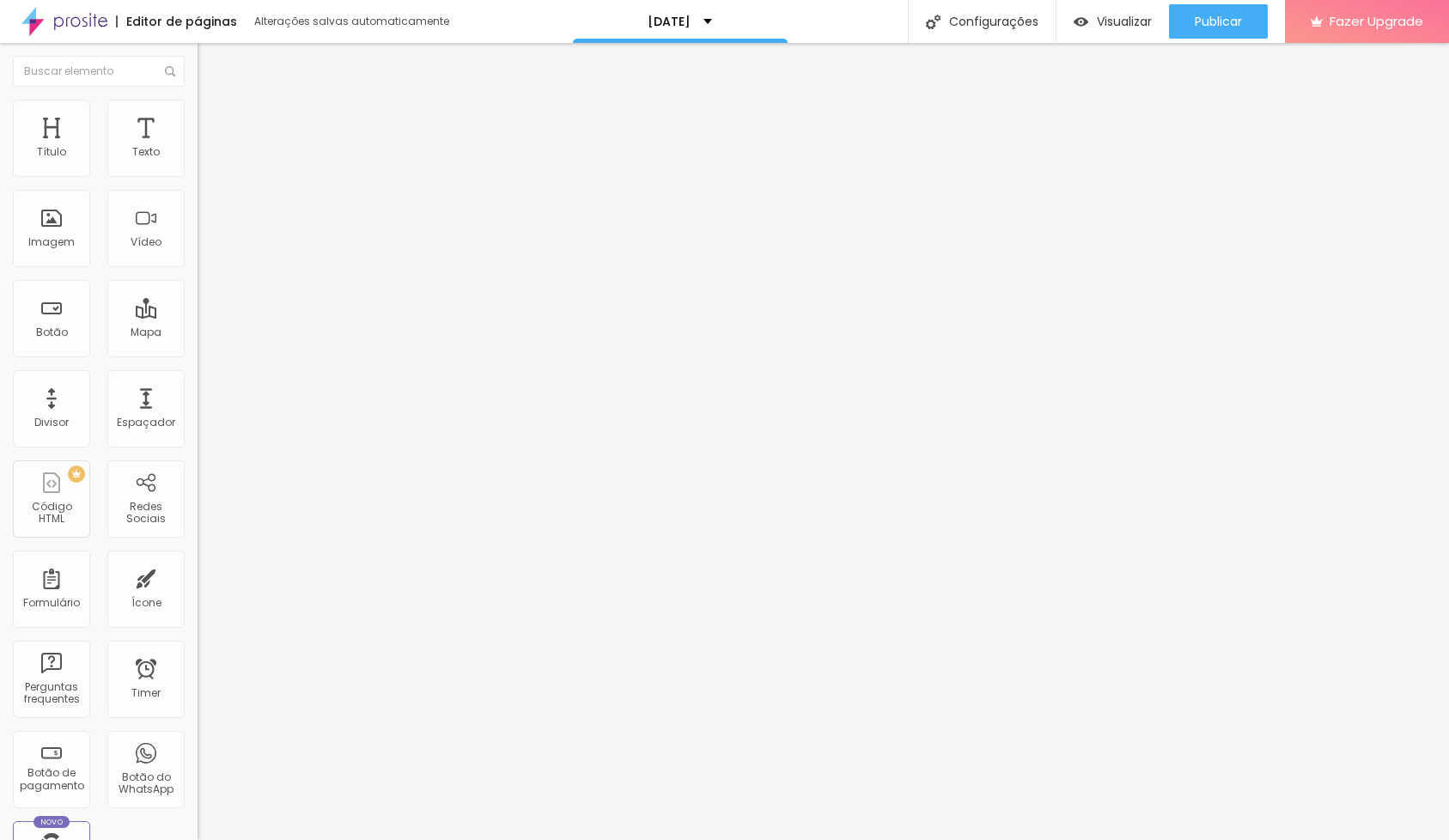
type input "50"
type input "45"
type input "40"
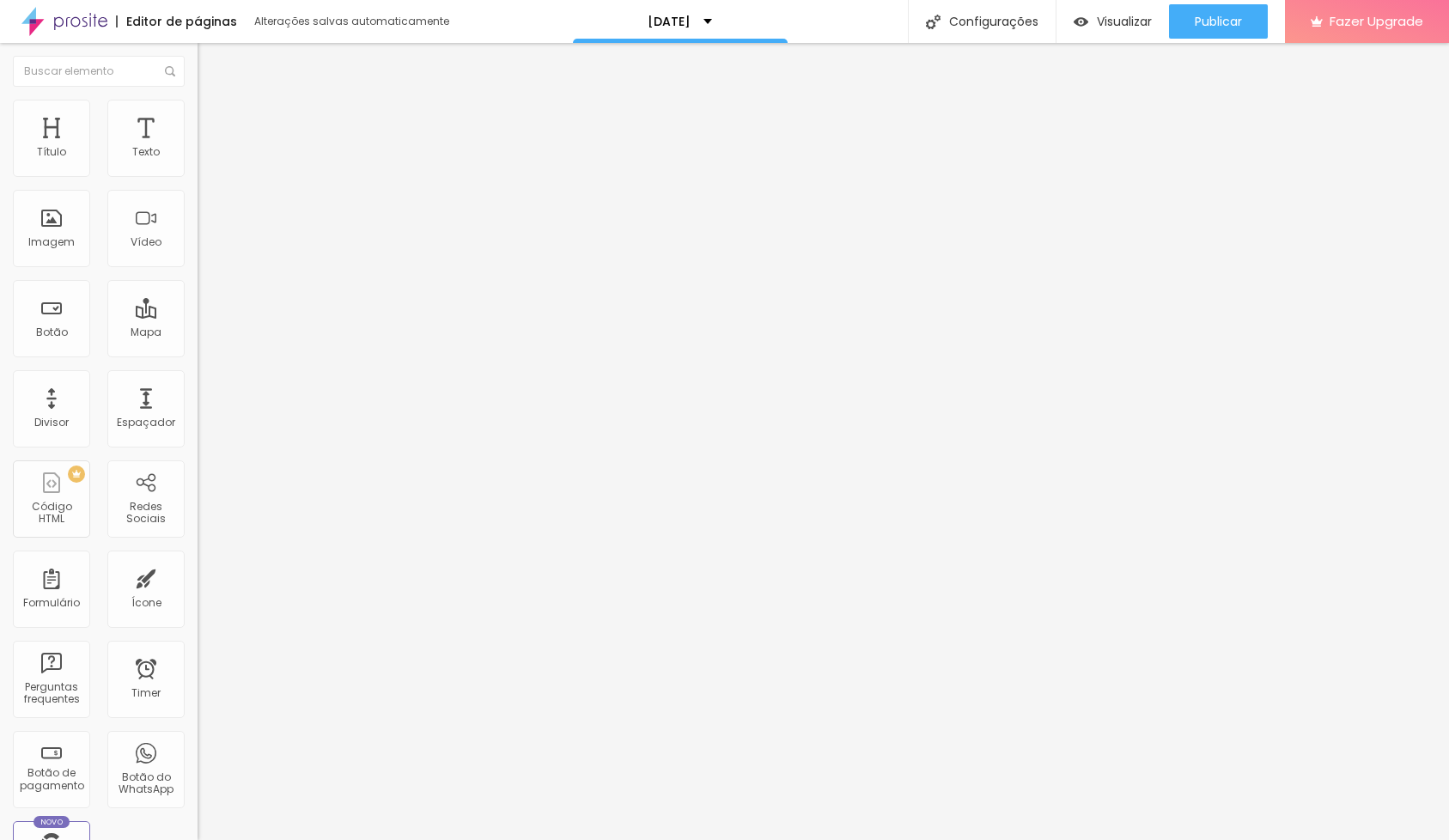
type input "40"
type input "35"
drag, startPoint x: 91, startPoint y: 189, endPoint x: 67, endPoint y: 190, distance: 24.0
type input "35"
click at [198, 176] on input "range" at bounding box center [253, 169] width 111 height 13
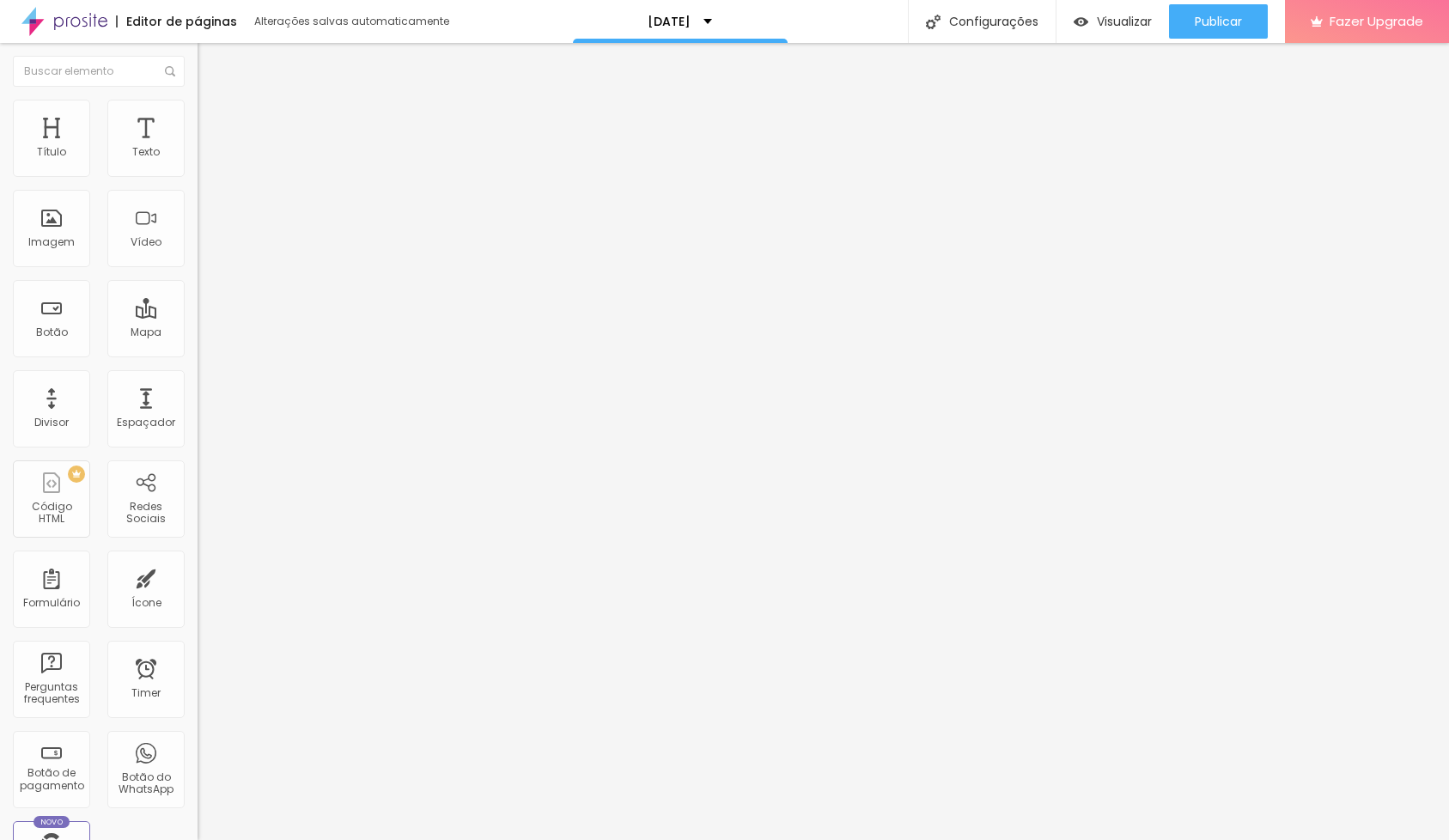
drag, startPoint x: 71, startPoint y: 219, endPoint x: 24, endPoint y: 219, distance: 47.0
click at [198, 219] on div "0 Borda arredondada" at bounding box center [296, 299] width 198 height 243
click at [198, 117] on li "Avançado" at bounding box center [296, 125] width 198 height 17
type input "2"
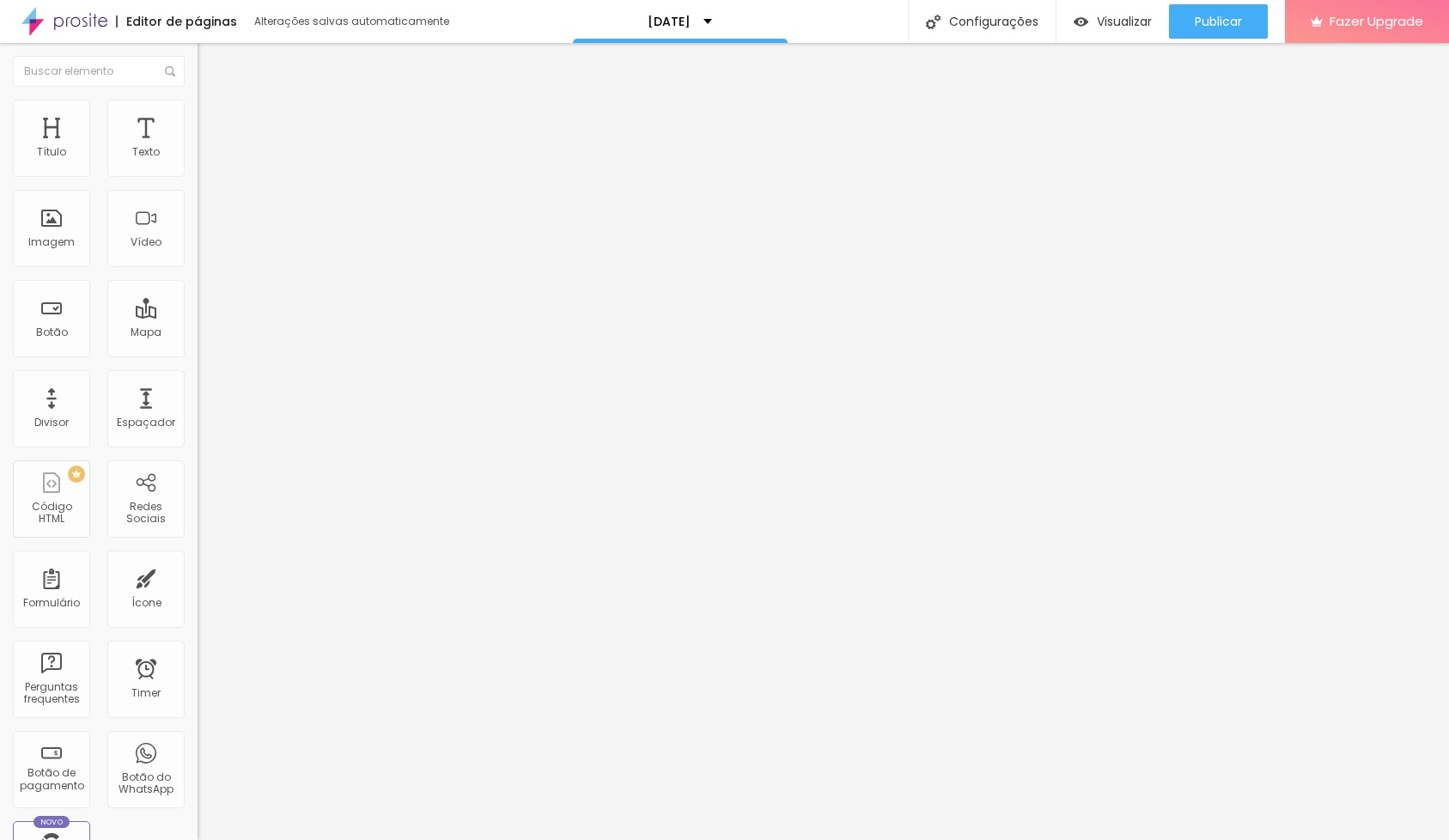
type input "4"
type input "9"
type input "15"
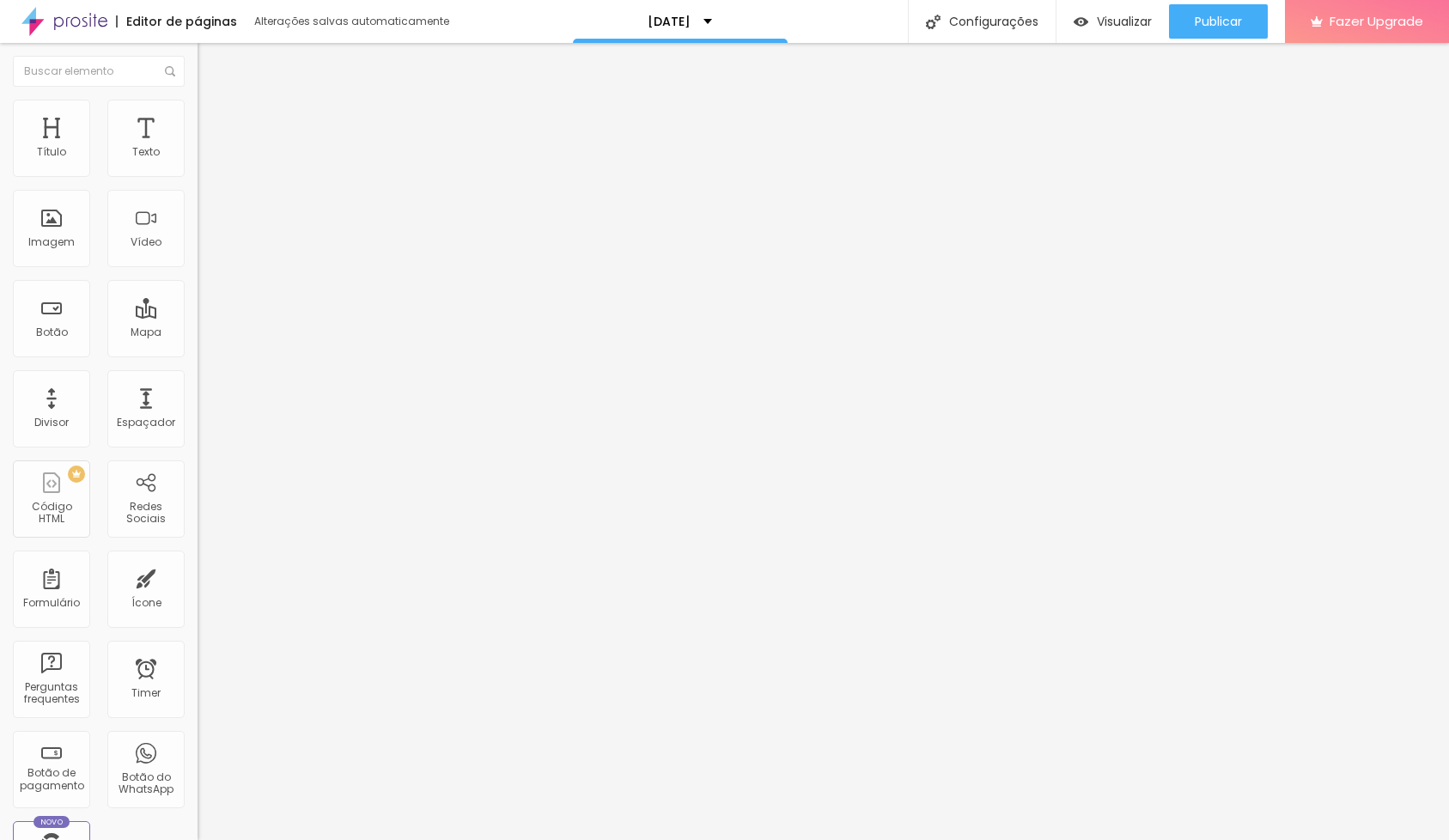
type input "15"
type input "23"
type input "31"
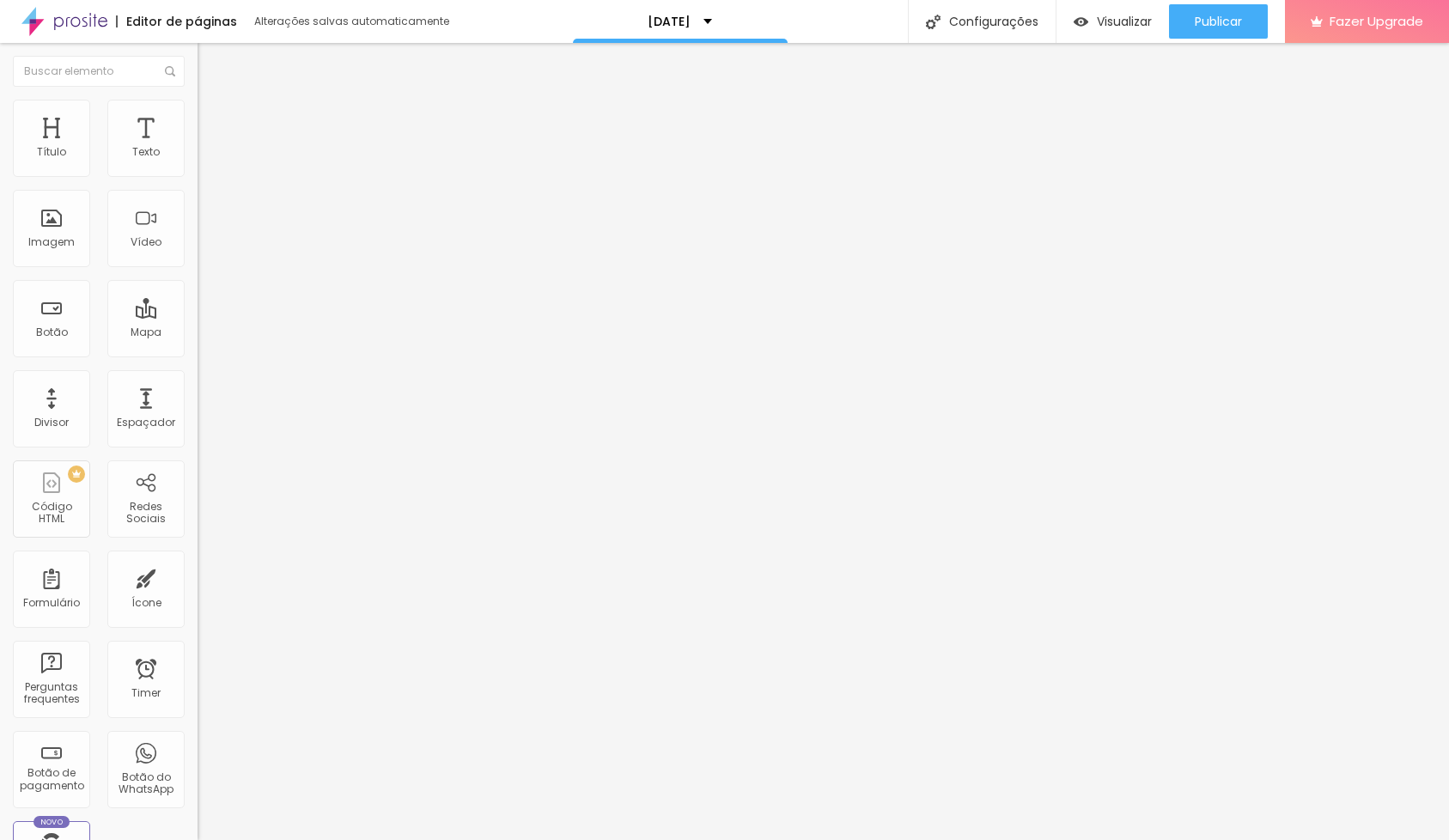
type input "35"
type input "36"
type input "37"
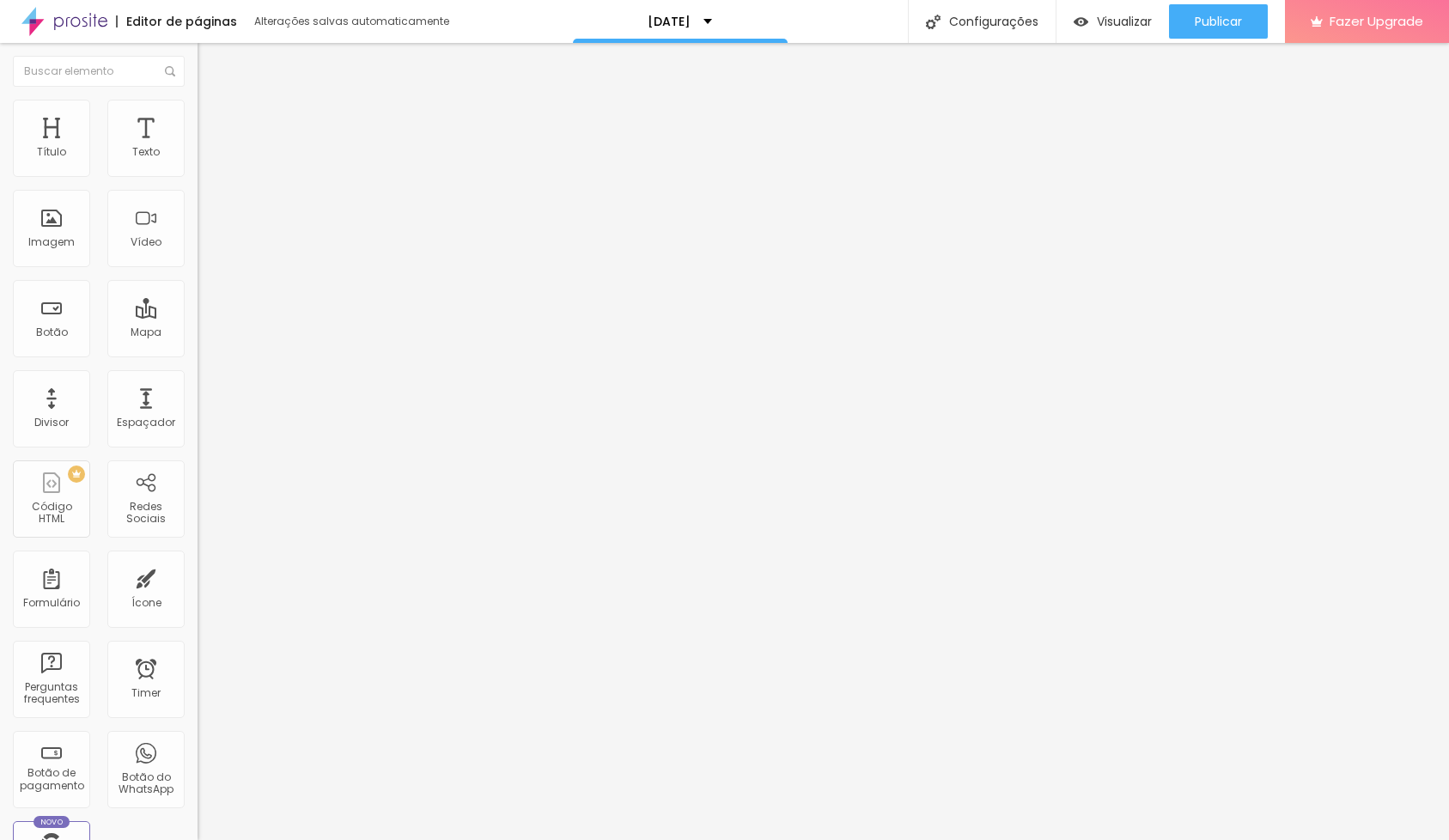
type input "37"
type input "39"
type input "40"
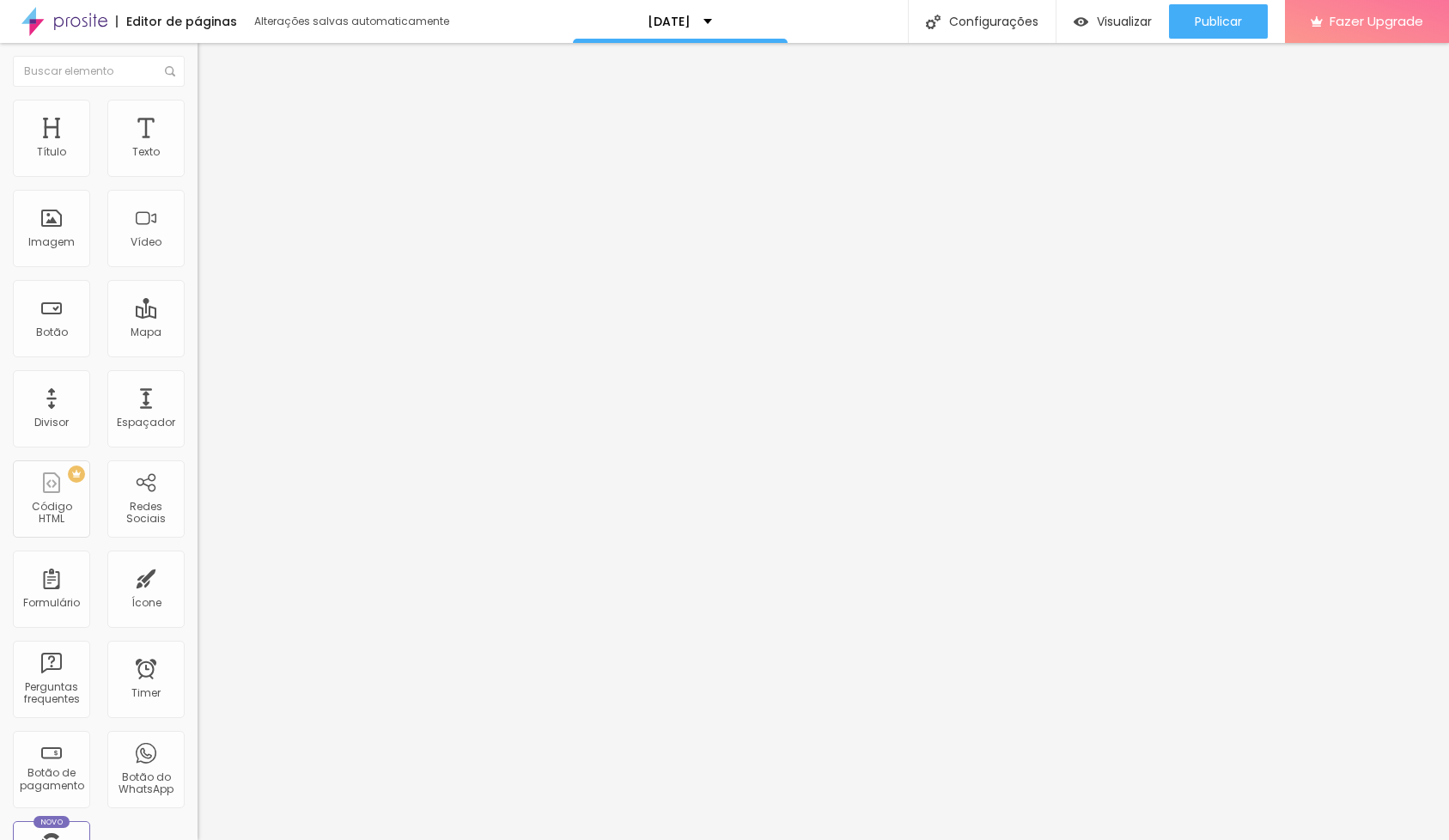
type input "41"
type input "40"
type input "37"
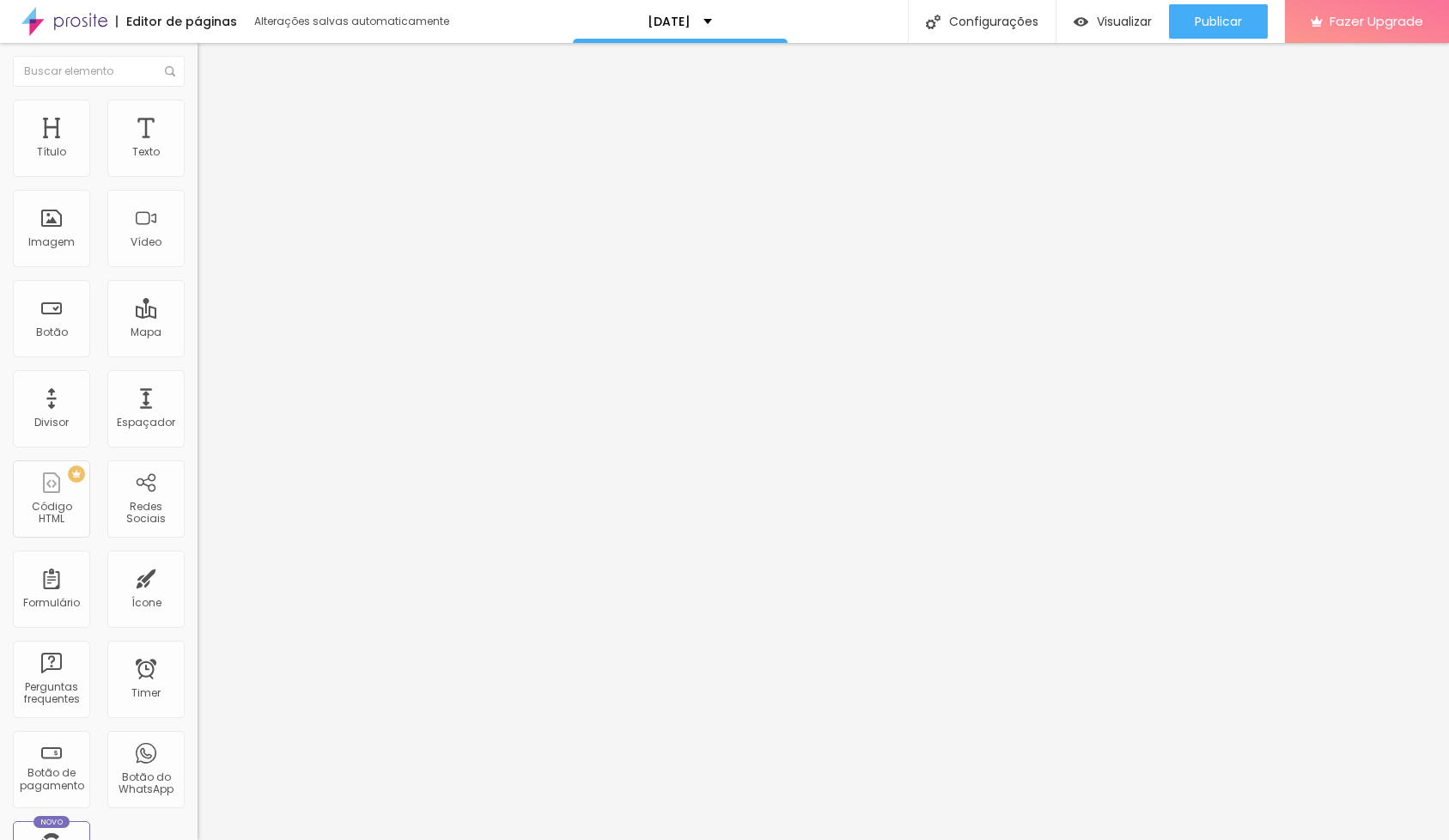
type input "37"
type input "34"
type input "26"
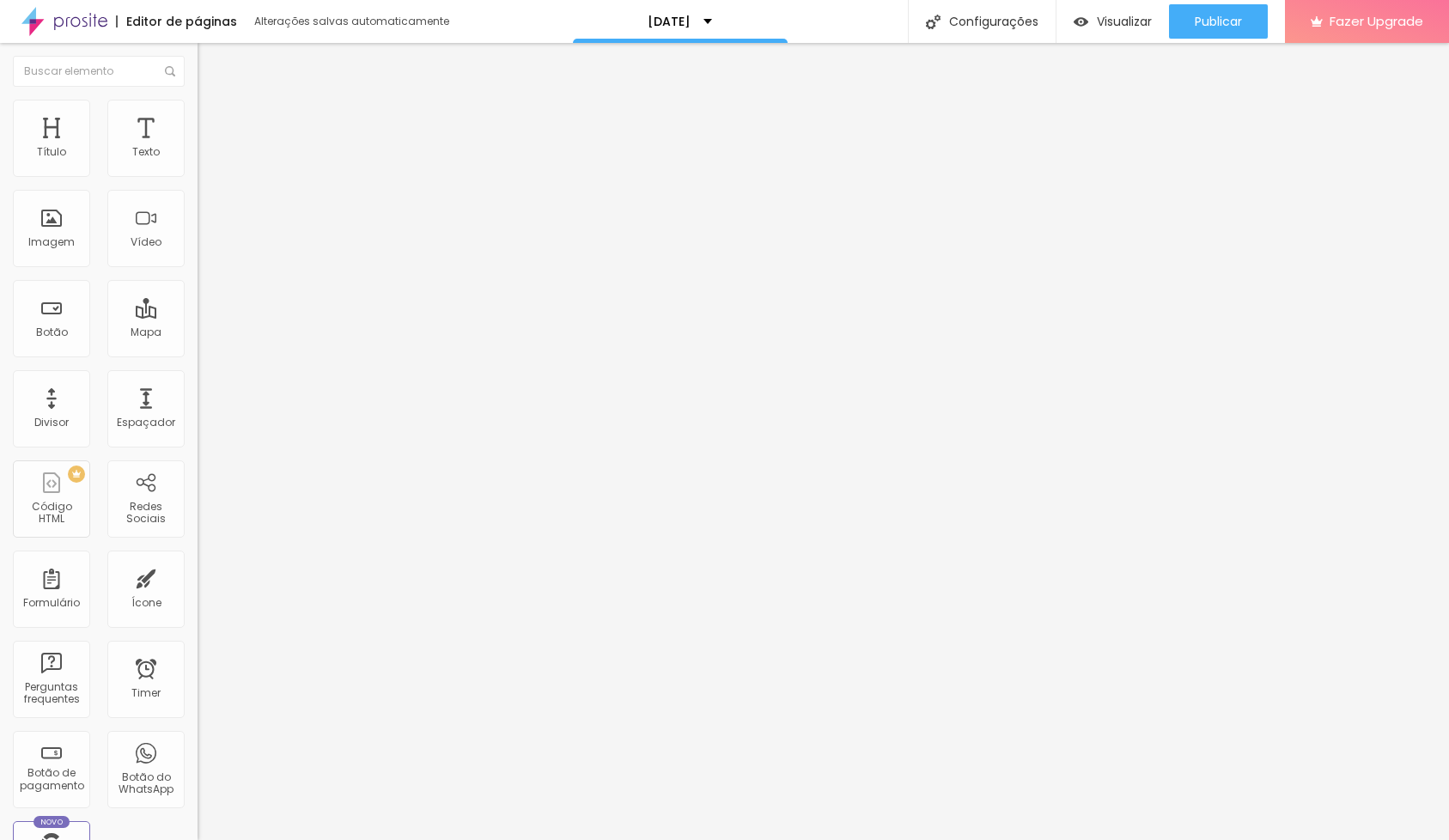
type input "14"
type input "1"
type input "0"
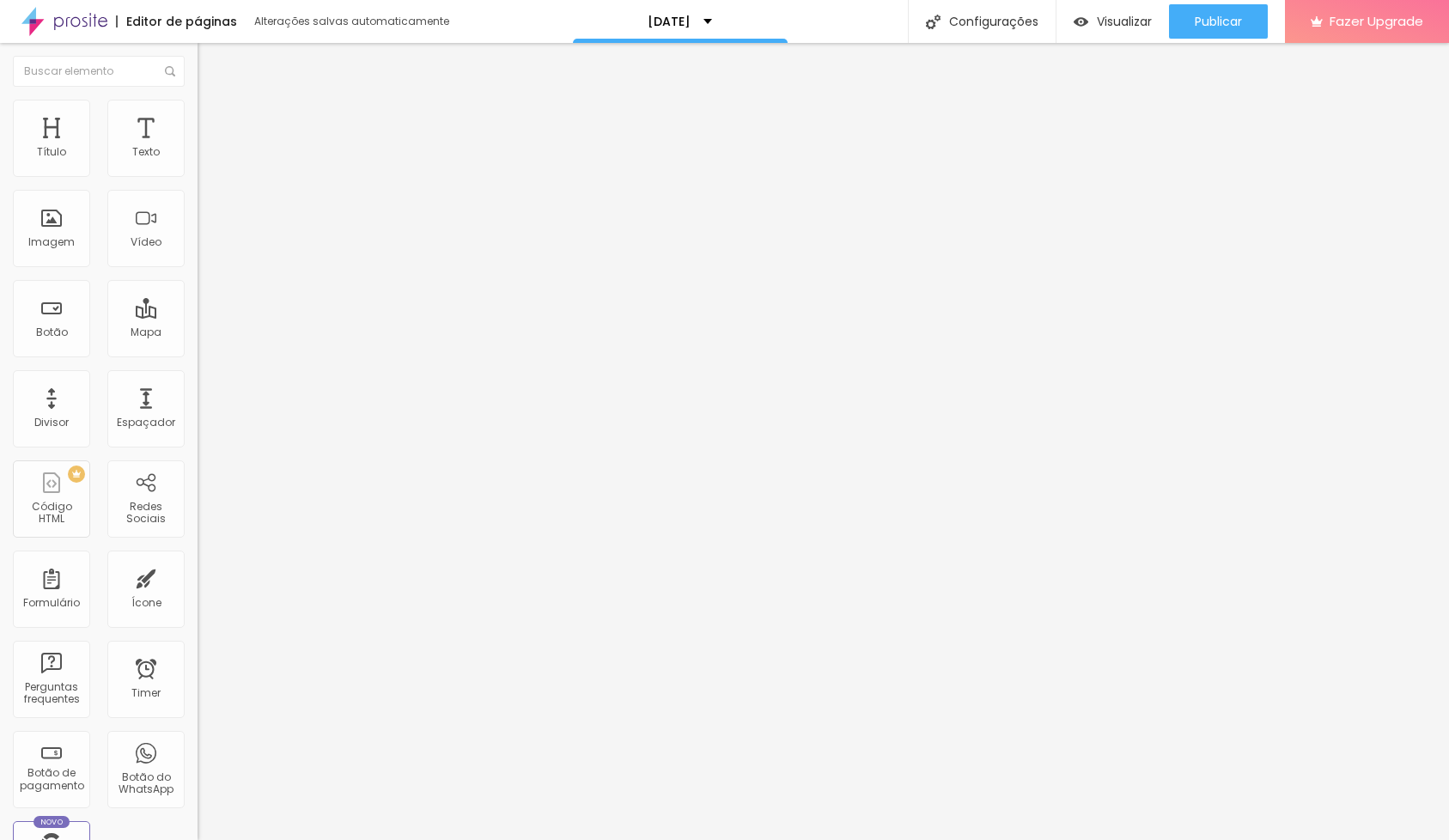
type input "0"
drag, startPoint x: 41, startPoint y: 170, endPoint x: 23, endPoint y: 167, distance: 18.2
type input "0"
click at [198, 167] on div "0 Espaço de cima" at bounding box center [296, 256] width 198 height 243
type input "6"
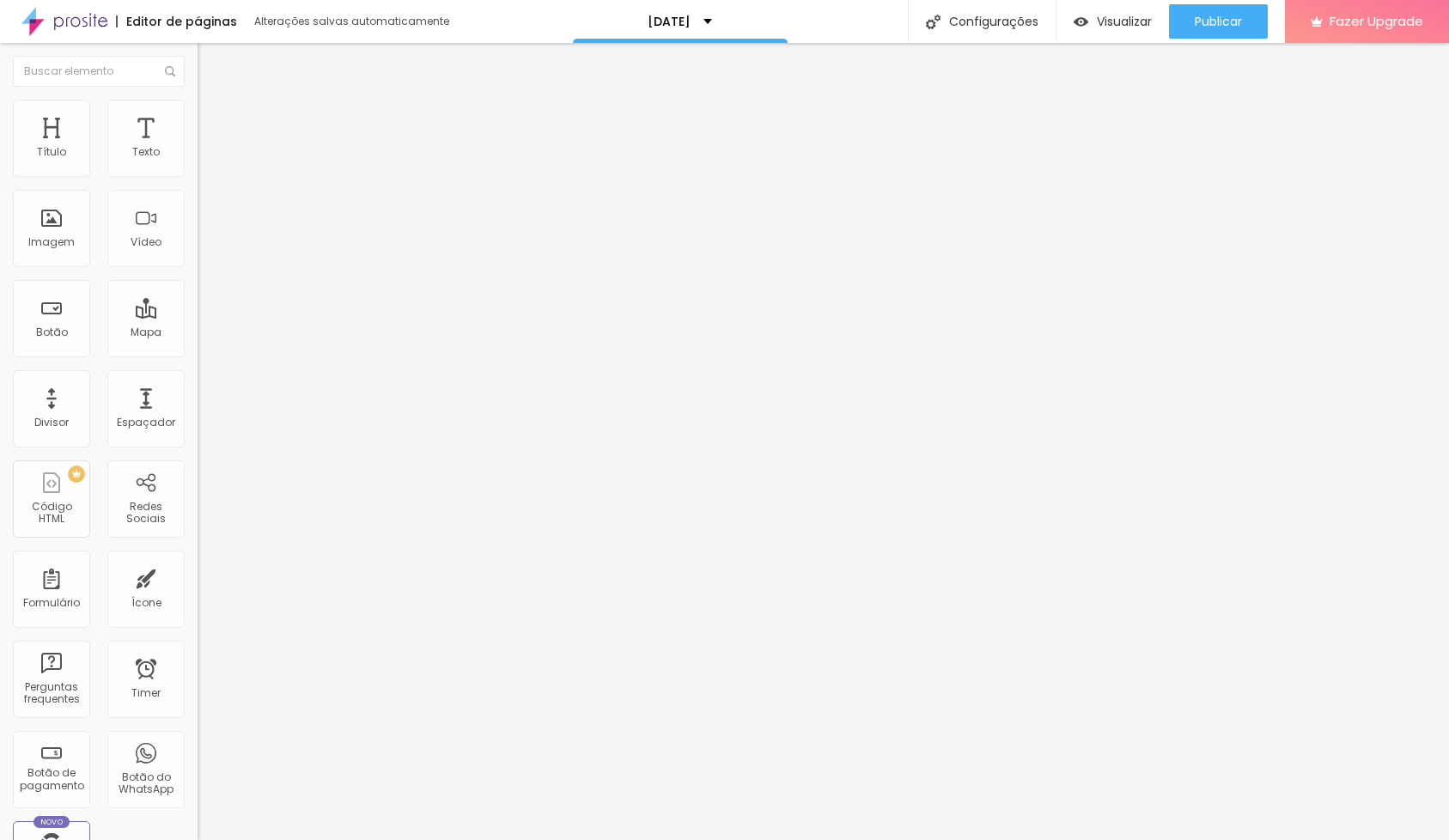
type input "6"
type input "5"
type input "2"
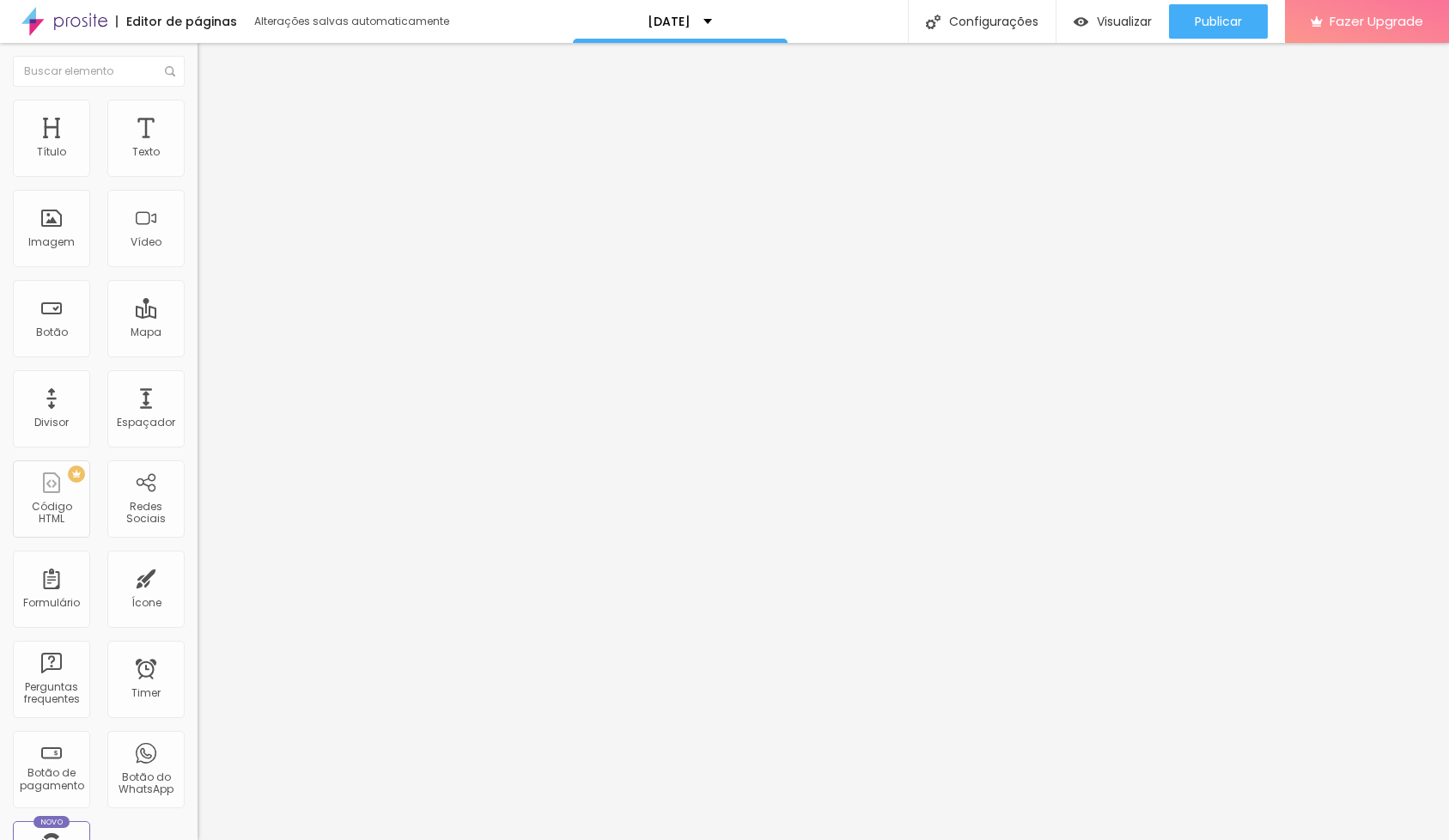
type input "1"
type input "0"
drag, startPoint x: 47, startPoint y: 205, endPoint x: 19, endPoint y: 208, distance: 28.2
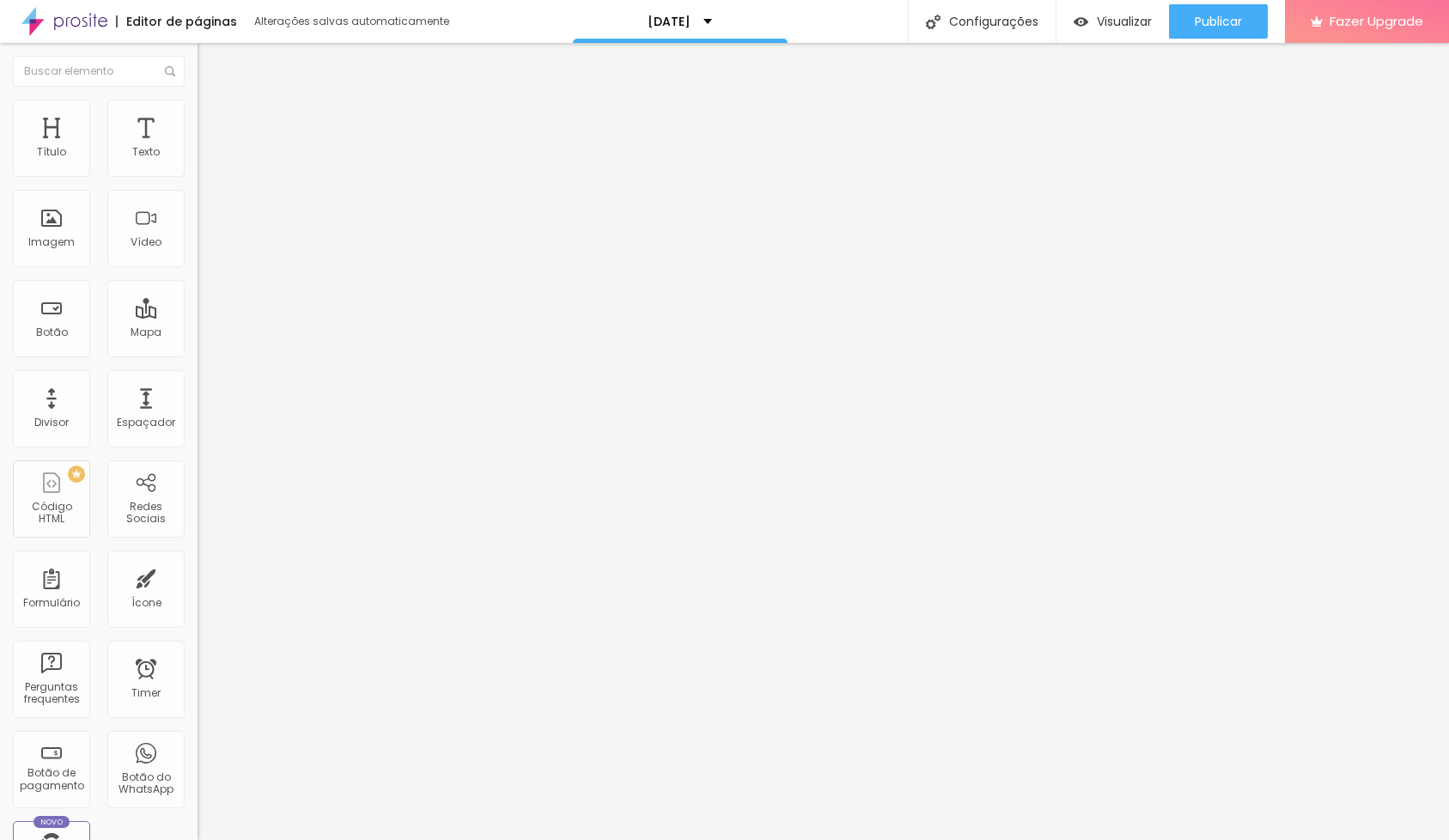
type input "0"
click at [198, 377] on div "0 Espaço de baixo" at bounding box center [296, 499] width 198 height 243
type input "40"
type input "41"
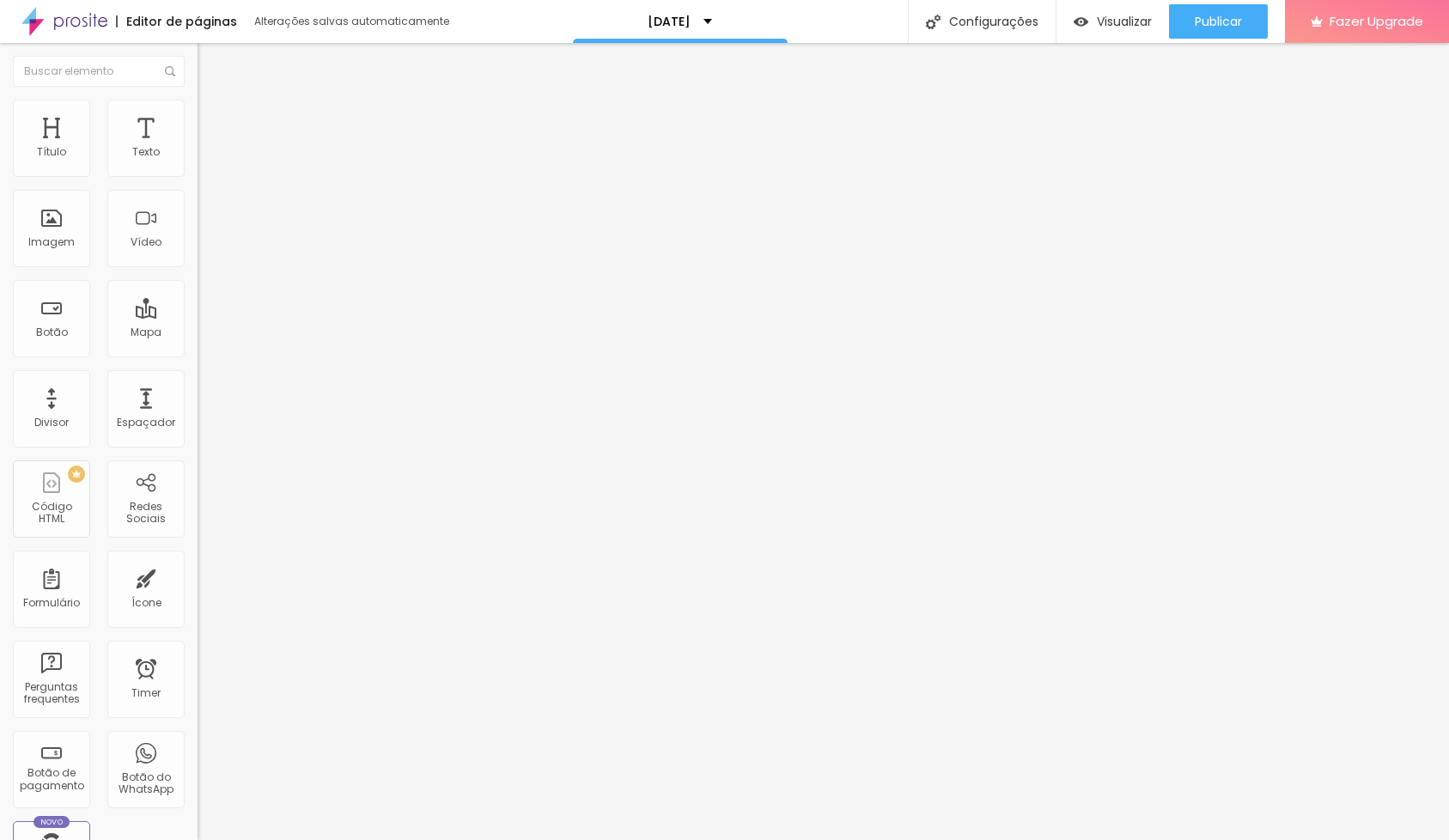
type input "41"
type input "43"
type input "45"
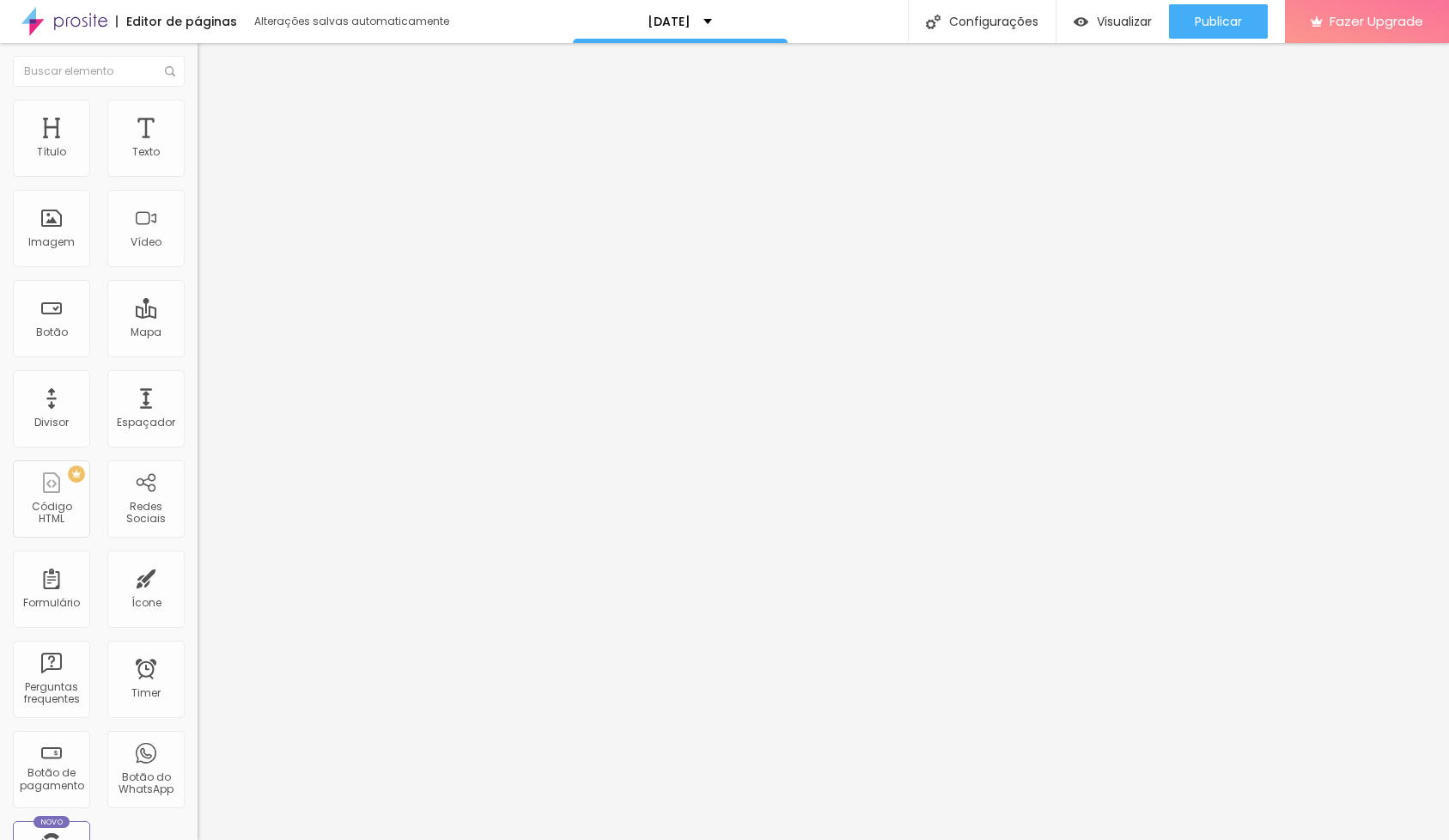
type input "49"
type input "54"
type input "58"
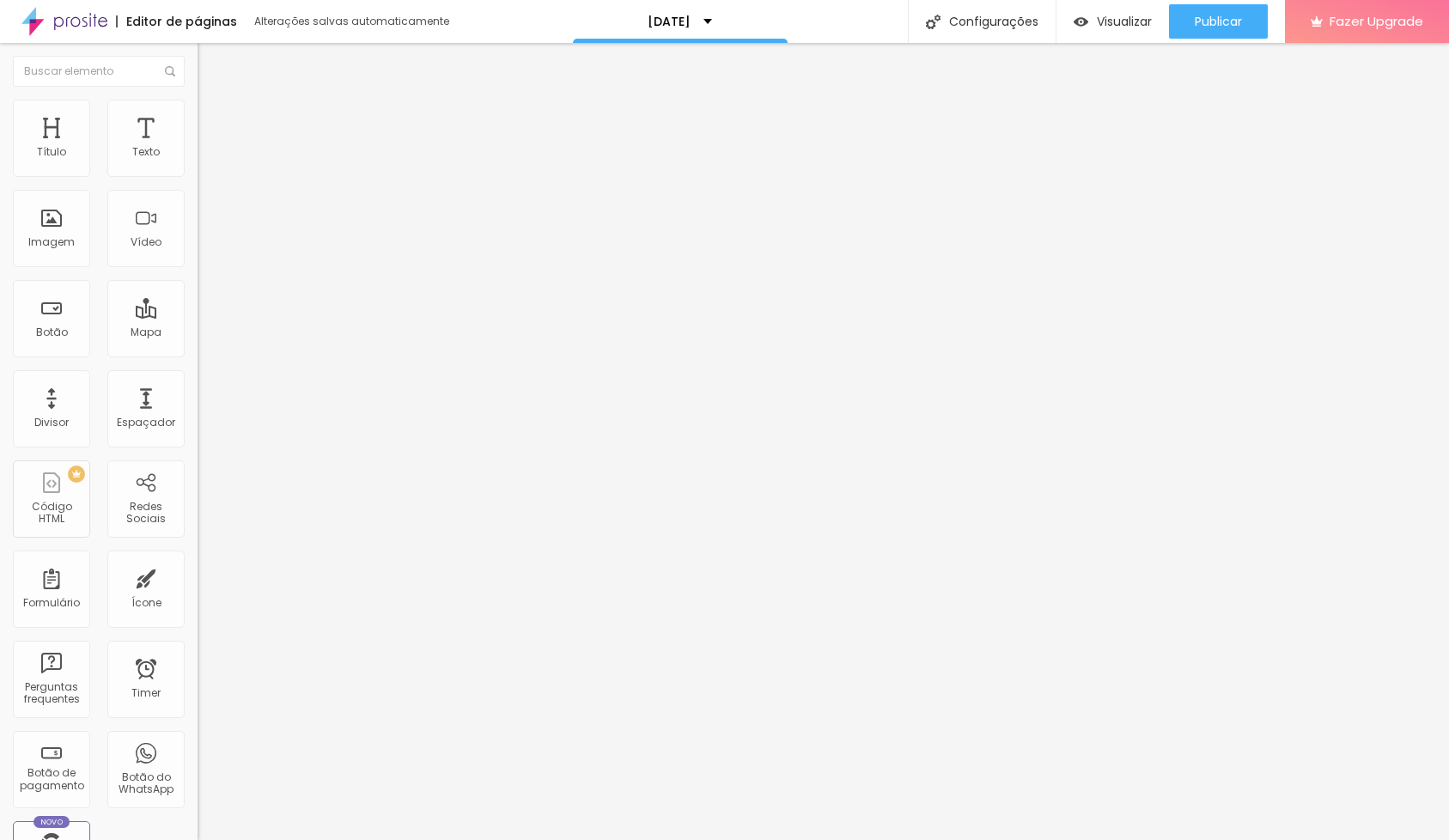
type input "58"
type input "61"
type input "62"
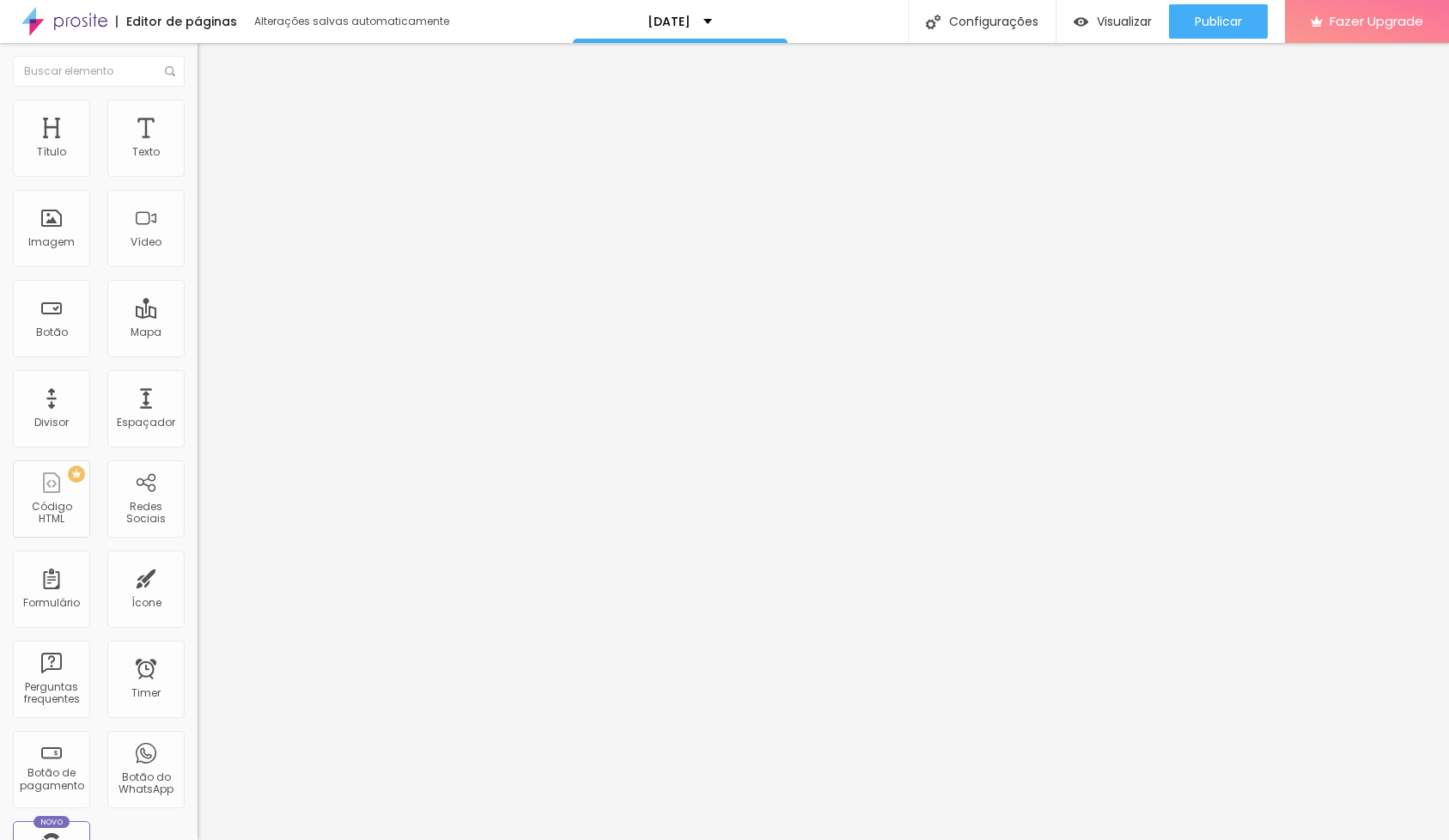
type input "63"
type input "64"
type input "65"
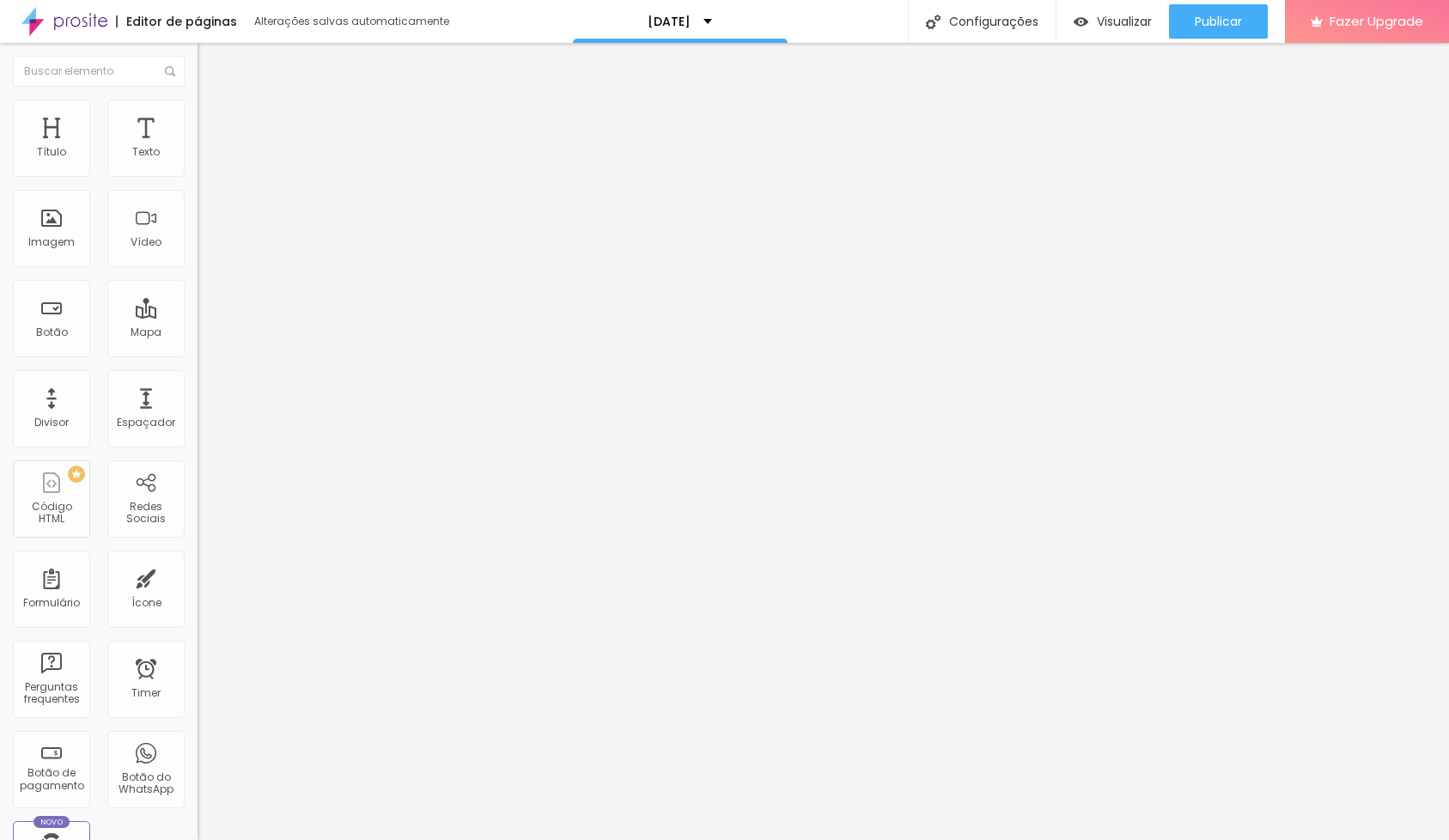
type input "65"
type input "67"
drag, startPoint x: 86, startPoint y: 168, endPoint x: 33, endPoint y: 172, distance: 53.2
click at [198, 334] on input "range" at bounding box center [253, 340] width 111 height 13
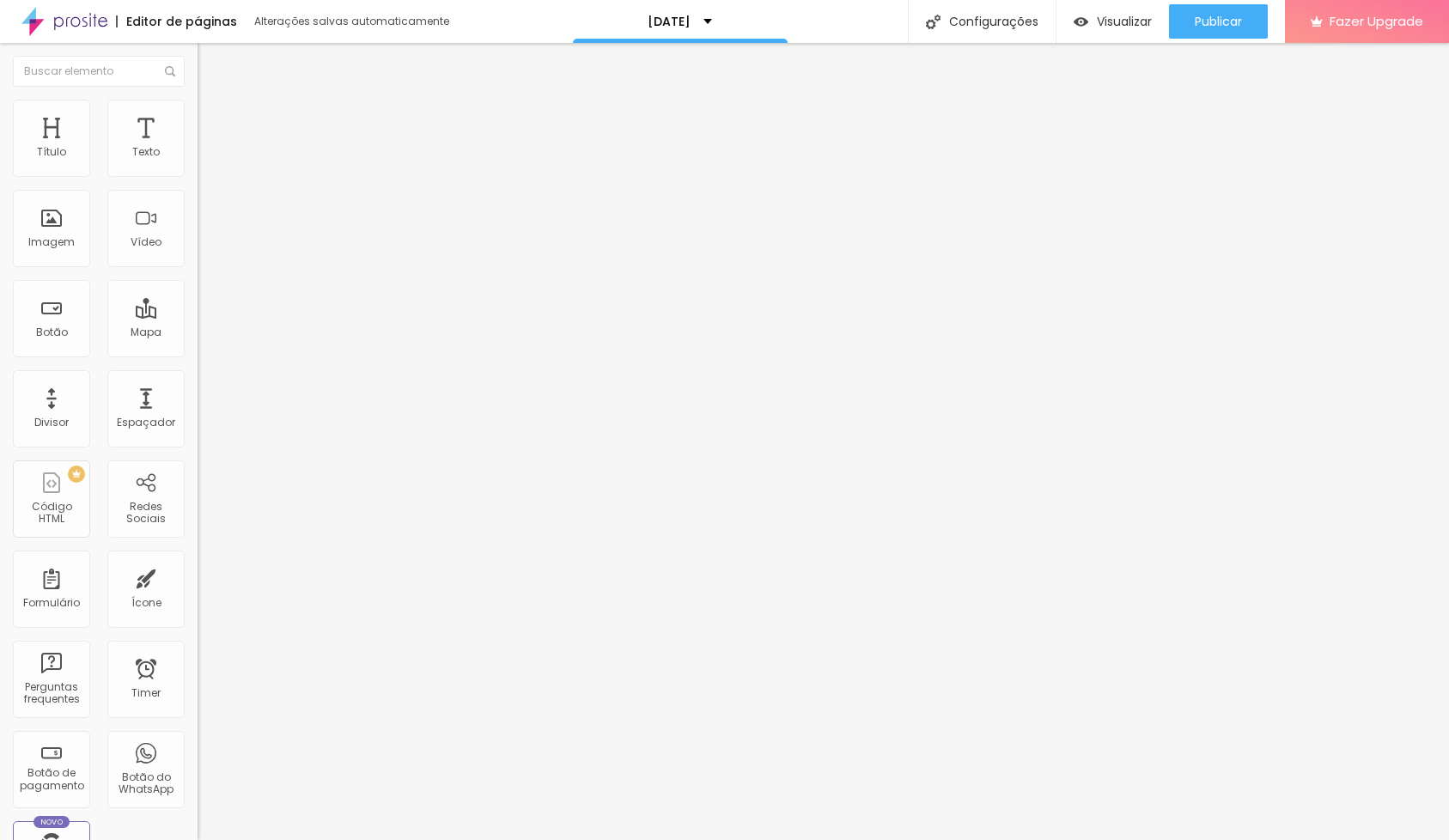
drag, startPoint x: 64, startPoint y: 211, endPoint x: 4, endPoint y: 208, distance: 60.1
click at [198, 208] on div "0 Espaço de cima 0 Espaço de baixo ID Html Classes Html Visível nos dispositivo…" at bounding box center [296, 495] width 198 height 722
click at [198, 102] on img at bounding box center [205, 107] width 15 height 15
drag, startPoint x: 104, startPoint y: 183, endPoint x: 94, endPoint y: 181, distance: 10.2
click at [198, 178] on div "Tamanho 35 px %" at bounding box center [296, 156] width 198 height 44
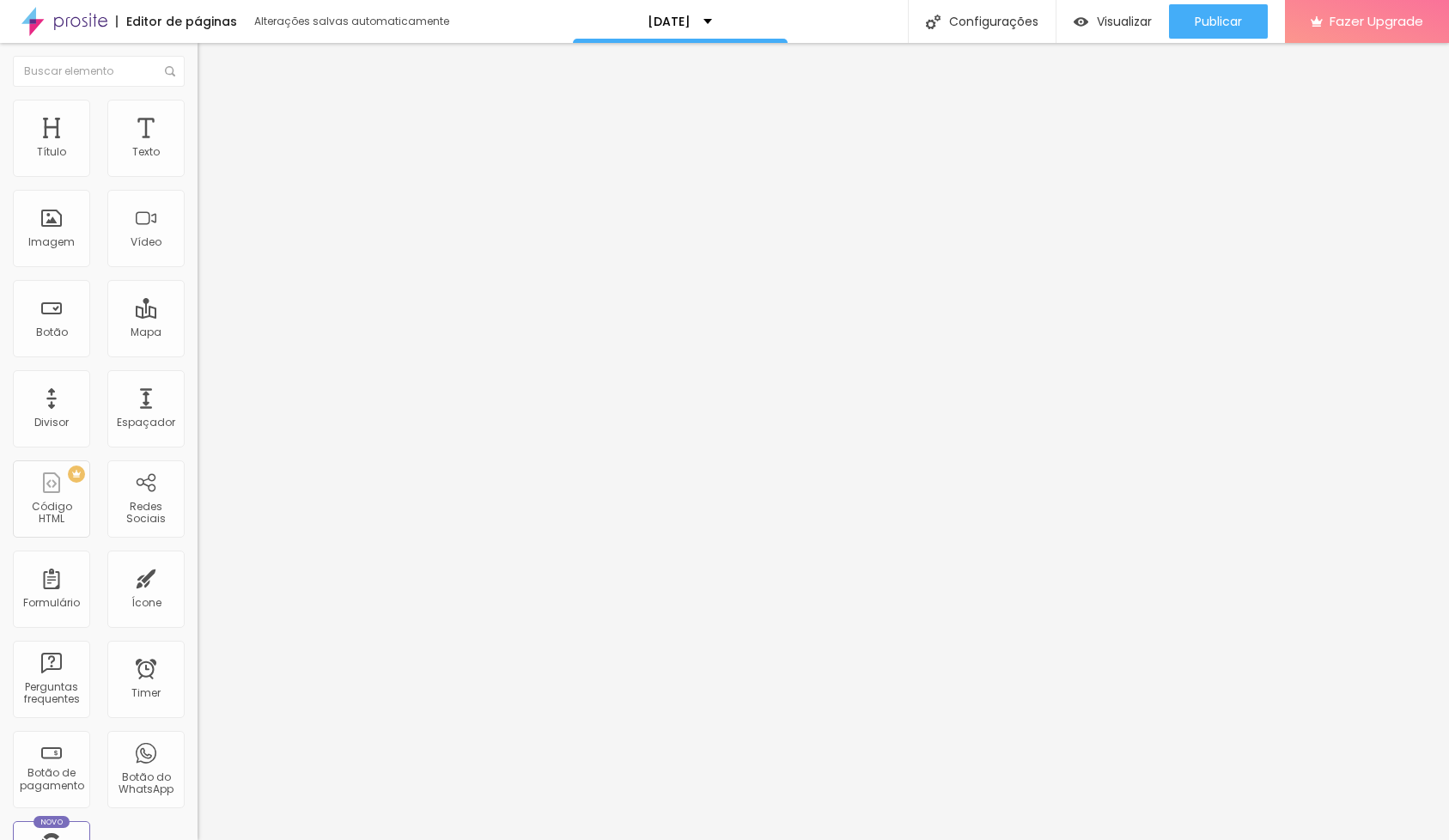
drag, startPoint x: 90, startPoint y: 181, endPoint x: 105, endPoint y: 188, distance: 16.6
click at [198, 178] on div "Tamanho 35 px %" at bounding box center [296, 156] width 198 height 44
click at [198, 176] on input "range" at bounding box center [253, 169] width 111 height 13
drag, startPoint x: 69, startPoint y: 221, endPoint x: -25, endPoint y: 220, distance: 94.0
click at [0, 220] on html "Editor de páginas Alterações salvas automaticamente [DATE] Configurações Config…" at bounding box center [724, 420] width 1449 height 840
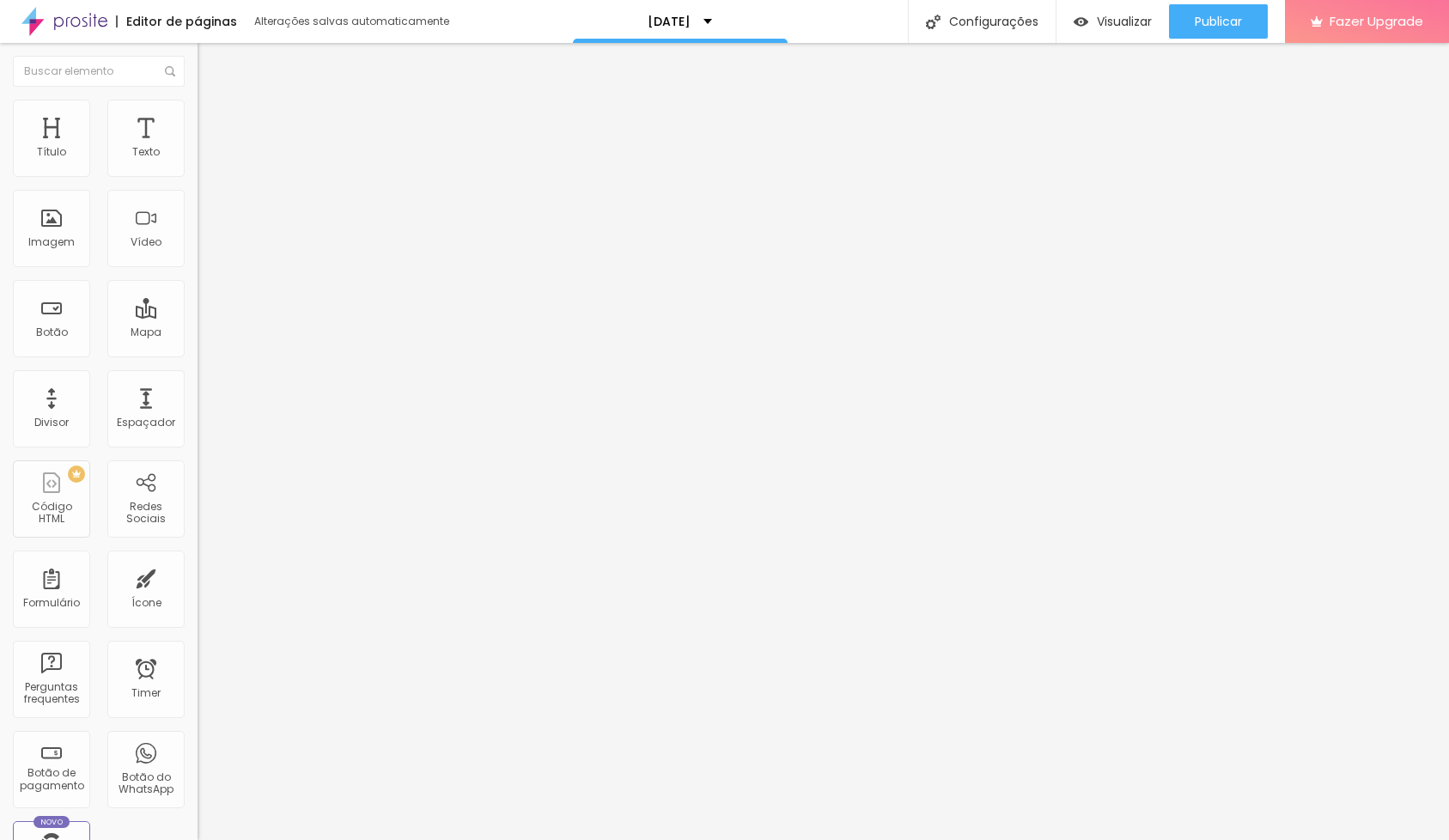
click at [198, 98] on img at bounding box center [205, 90] width 15 height 15
click at [198, 218] on img at bounding box center [203, 211] width 12 height 12
click at [48, 429] on div "Divisor" at bounding box center [51, 423] width 34 height 12
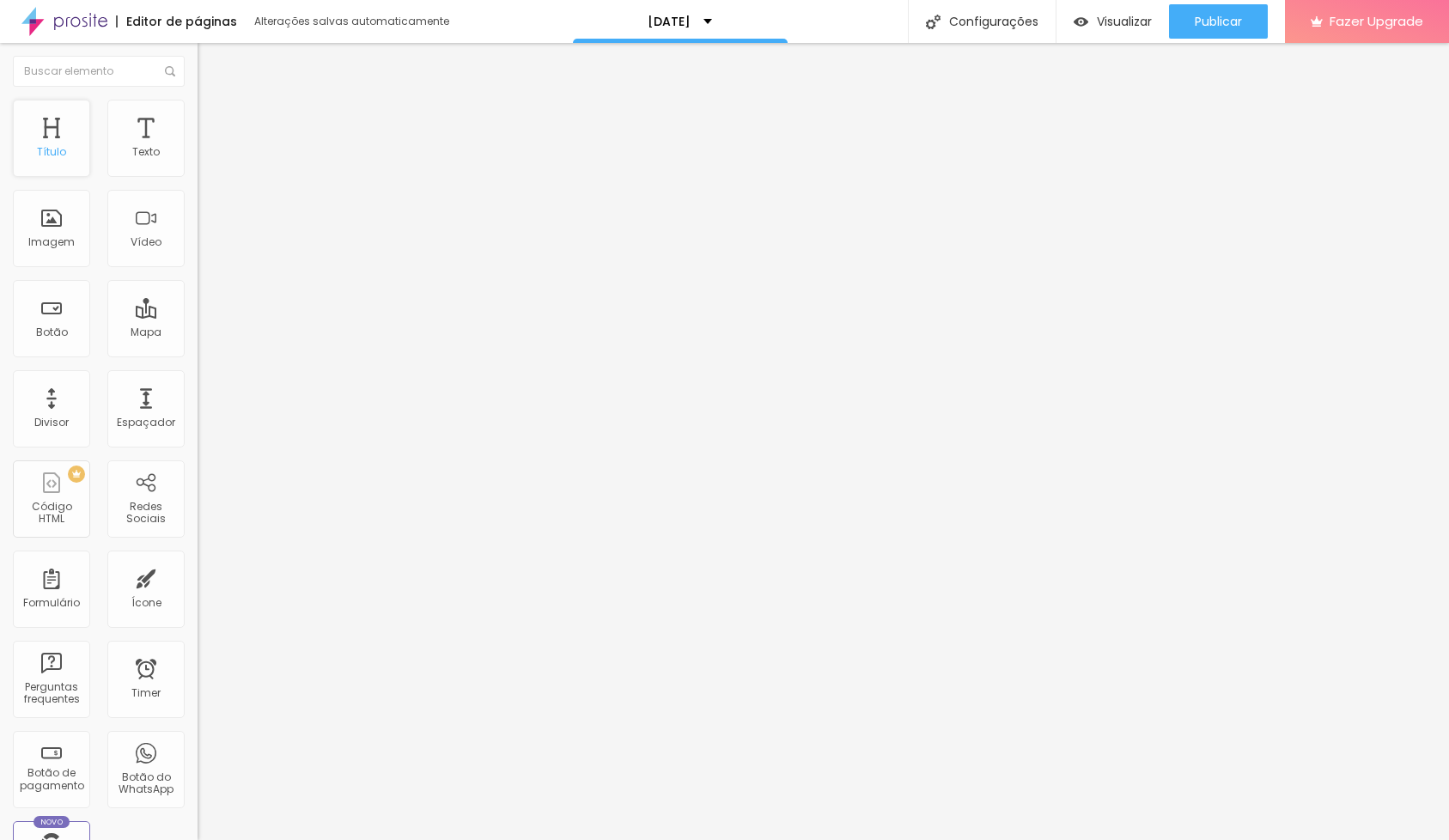
click at [198, 162] on span "Titulo 2" at bounding box center [225, 151] width 56 height 22
click at [213, 119] on span "Avançado" at bounding box center [241, 110] width 57 height 14
drag, startPoint x: 90, startPoint y: 169, endPoint x: 19, endPoint y: 161, distance: 71.4
click at [198, 161] on div "0 Espaço de cima" at bounding box center [296, 239] width 198 height 243
click at [198, 100] on li "Estilo" at bounding box center [296, 91] width 198 height 17
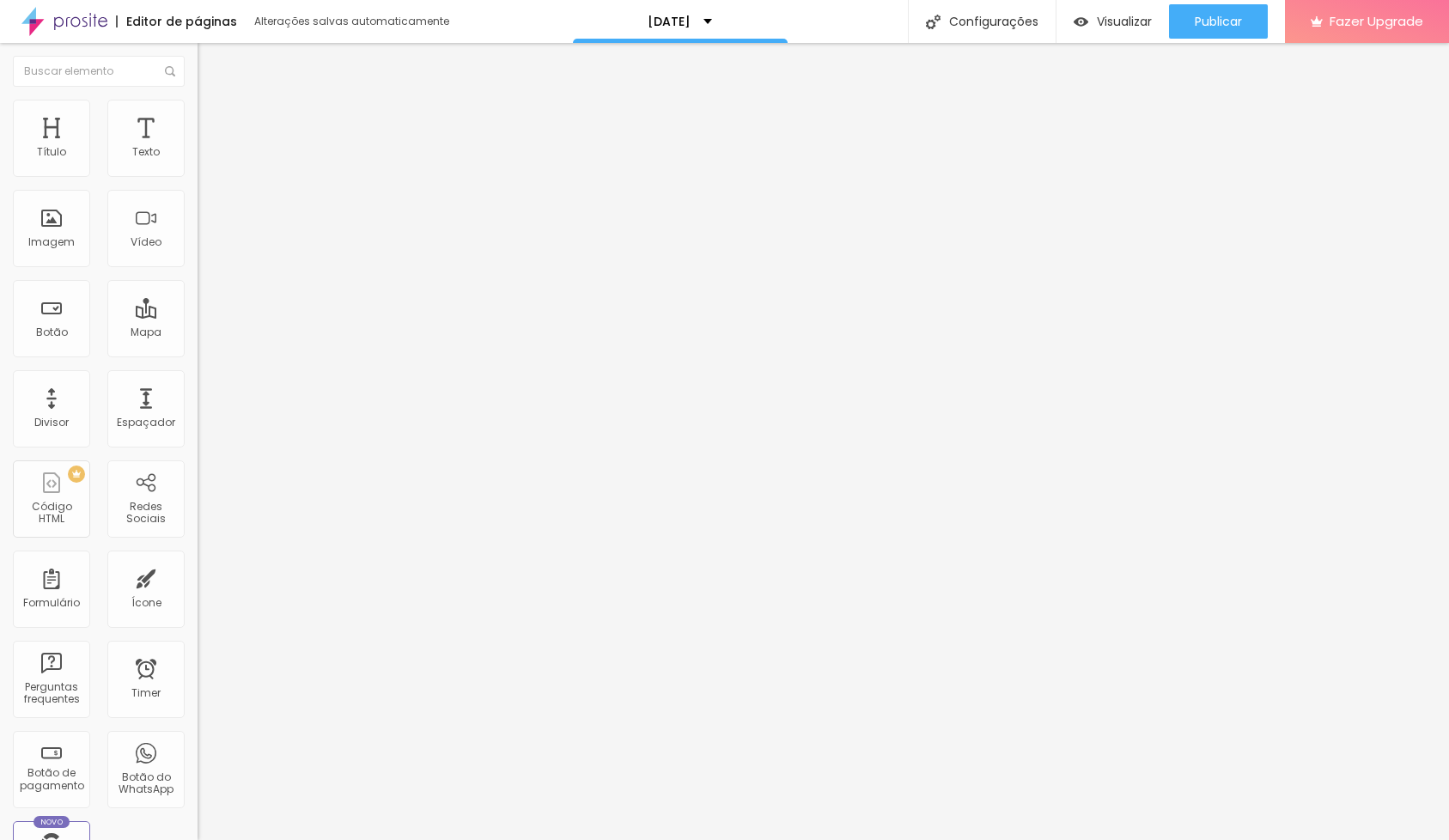
click at [198, 314] on div "Tamanho Titulo 1 H1 Titulo 2 H2 Titulo 3 H3 Titulo 4 H4 Titulo 5 H5 Titulo 6 H6…" at bounding box center [296, 215] width 198 height 197
click at [204, 251] on icon "button" at bounding box center [209, 245] width 10 height 10
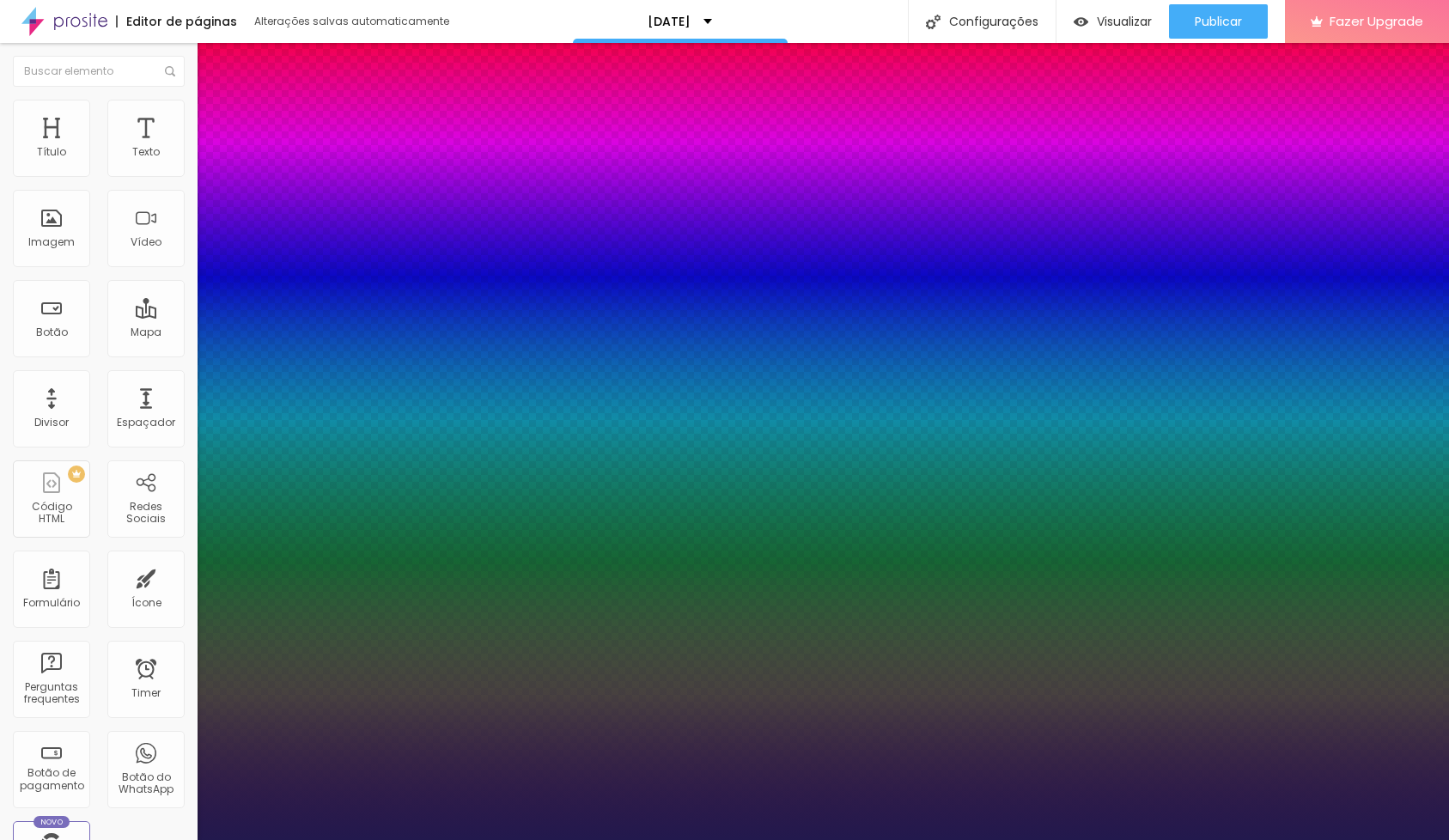
drag, startPoint x: 275, startPoint y: 479, endPoint x: 216, endPoint y: 499, distance: 62.3
click at [67, 839] on div at bounding box center [724, 840] width 1449 height 0
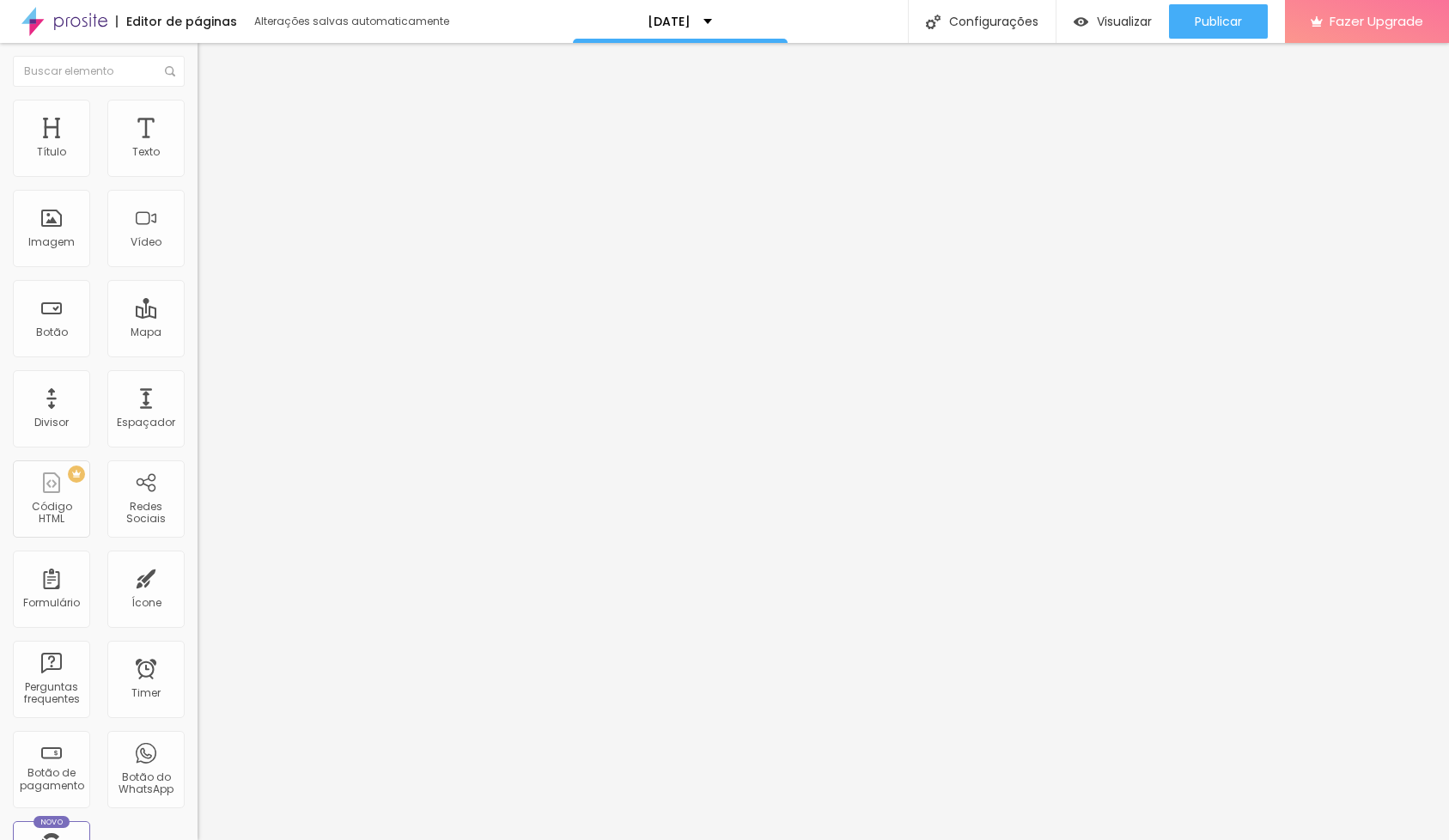
click at [211, 64] on img "button" at bounding box center [218, 63] width 13 height 13
drag, startPoint x: 133, startPoint y: 114, endPoint x: 88, endPoint y: 121, distance: 45.5
click at [198, 114] on li "Avançado" at bounding box center [296, 108] width 198 height 17
click at [198, 100] on li "Estilo" at bounding box center [296, 91] width 198 height 17
click at [198, 52] on button "Editar Texto" at bounding box center [296, 63] width 198 height 40
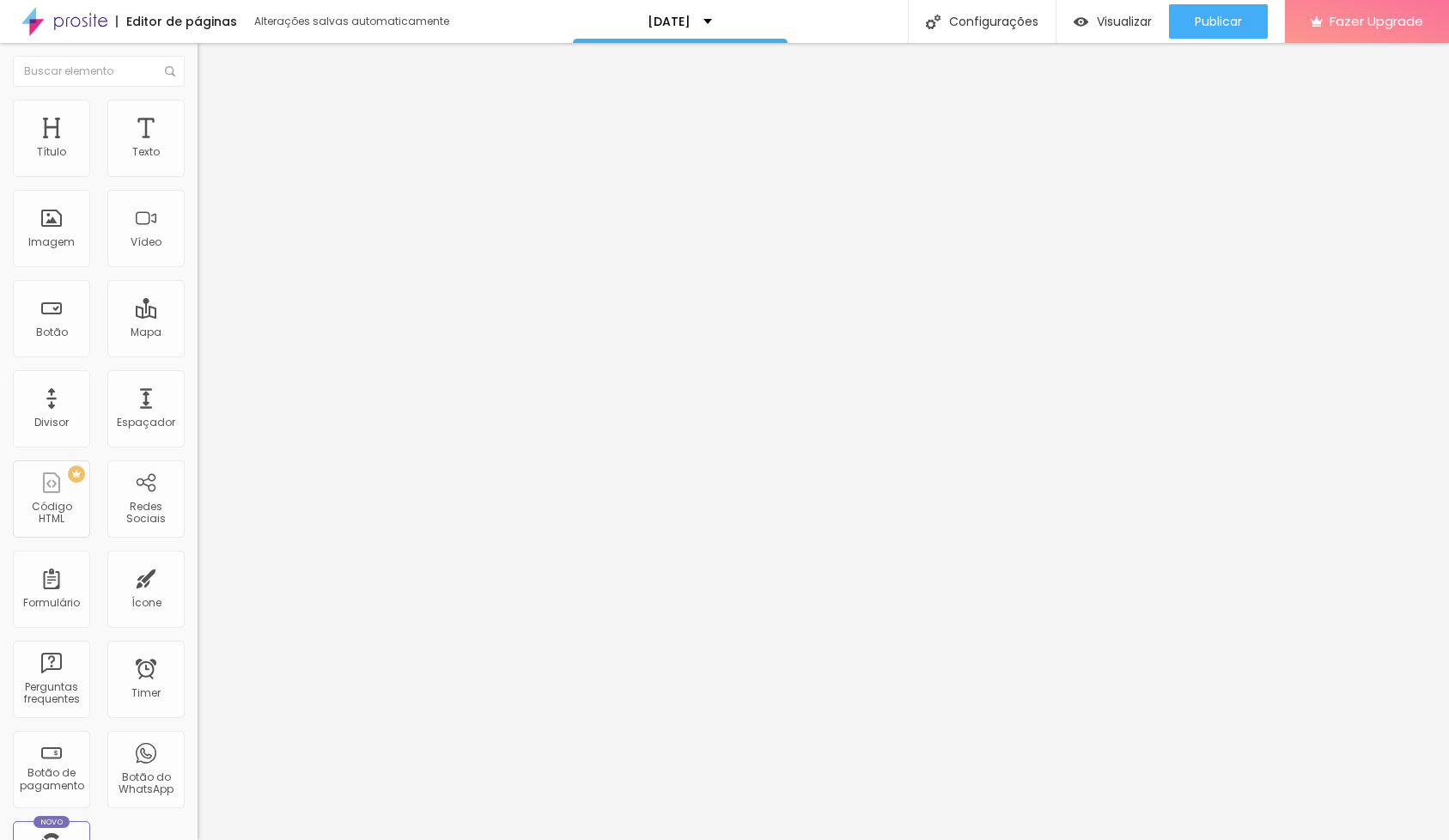
drag, startPoint x: 23, startPoint y: 62, endPoint x: 34, endPoint y: 80, distance: 21.1
click at [211, 62] on img "button" at bounding box center [218, 63] width 13 height 13
click at [211, 63] on img "button" at bounding box center [218, 63] width 13 height 13
click at [198, 130] on ul "Conteúdo Avançado" at bounding box center [296, 113] width 198 height 34
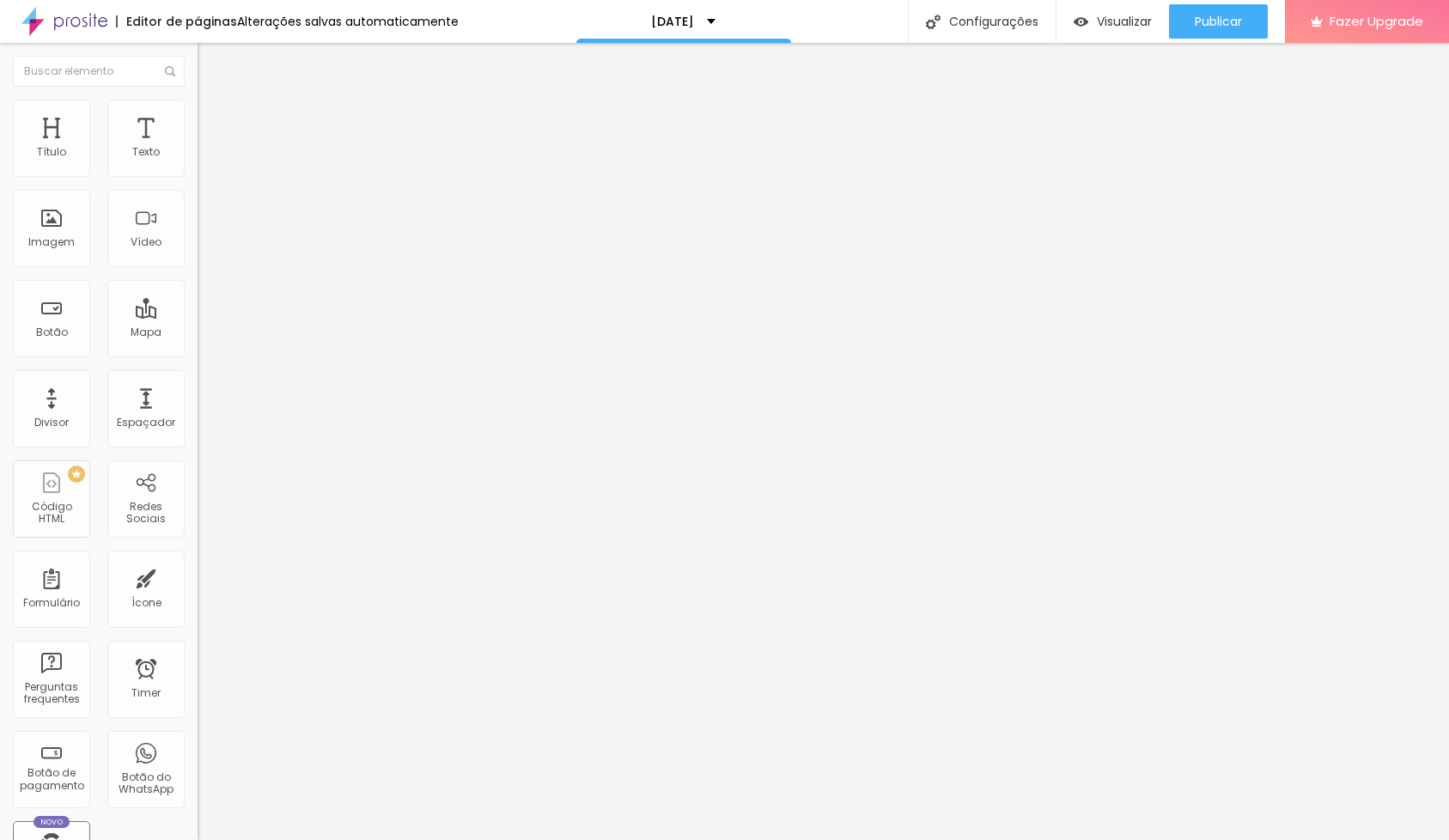
click at [213, 132] on span "Avançado" at bounding box center [241, 124] width 57 height 14
click at [213, 115] on span "Conteúdo" at bounding box center [239, 107] width 53 height 14
click at [209, 164] on div "Plano amor" at bounding box center [296, 156] width 175 height 15
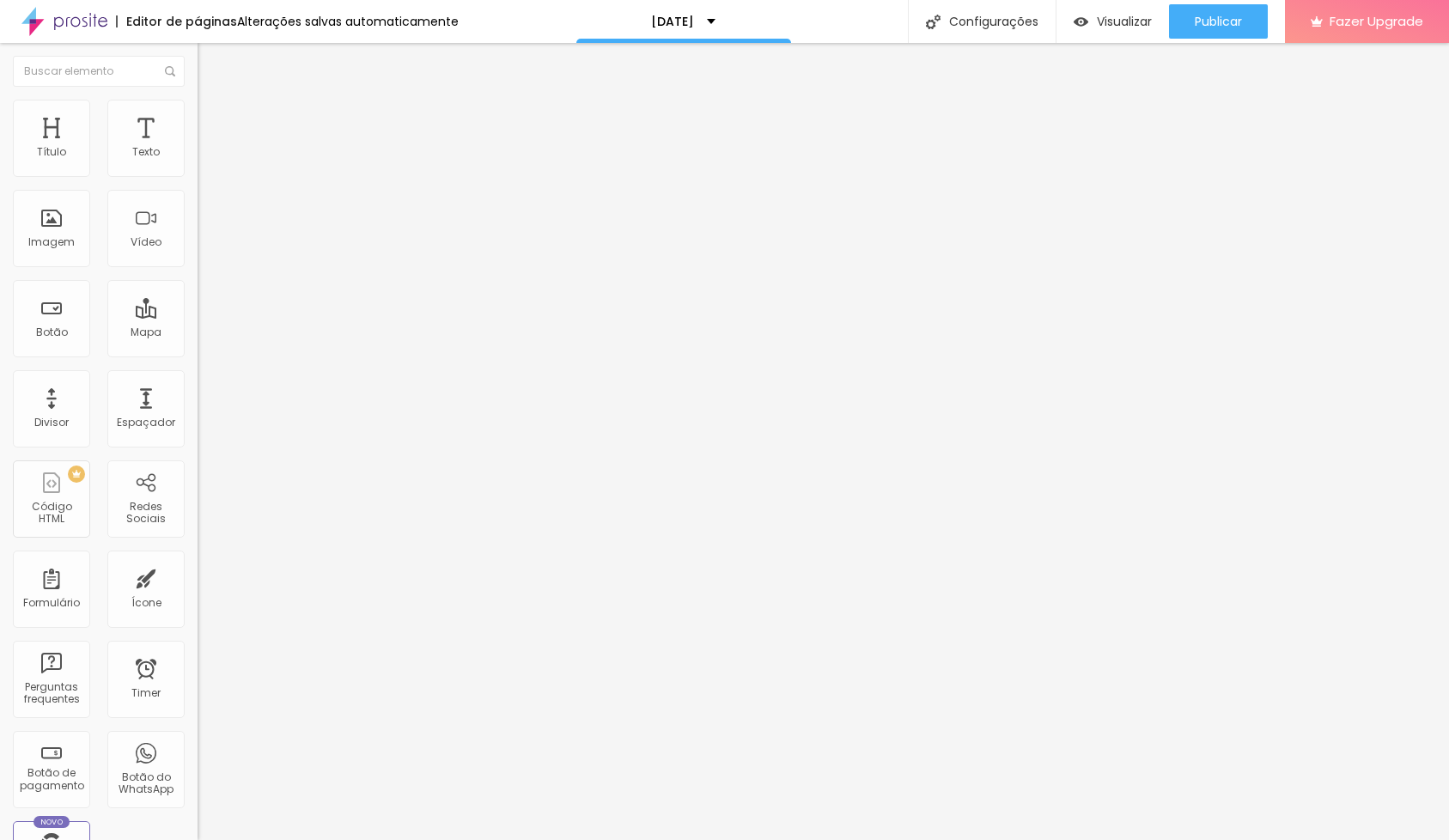
type input "Luzes de esperança"
type input "R$ 290,00"
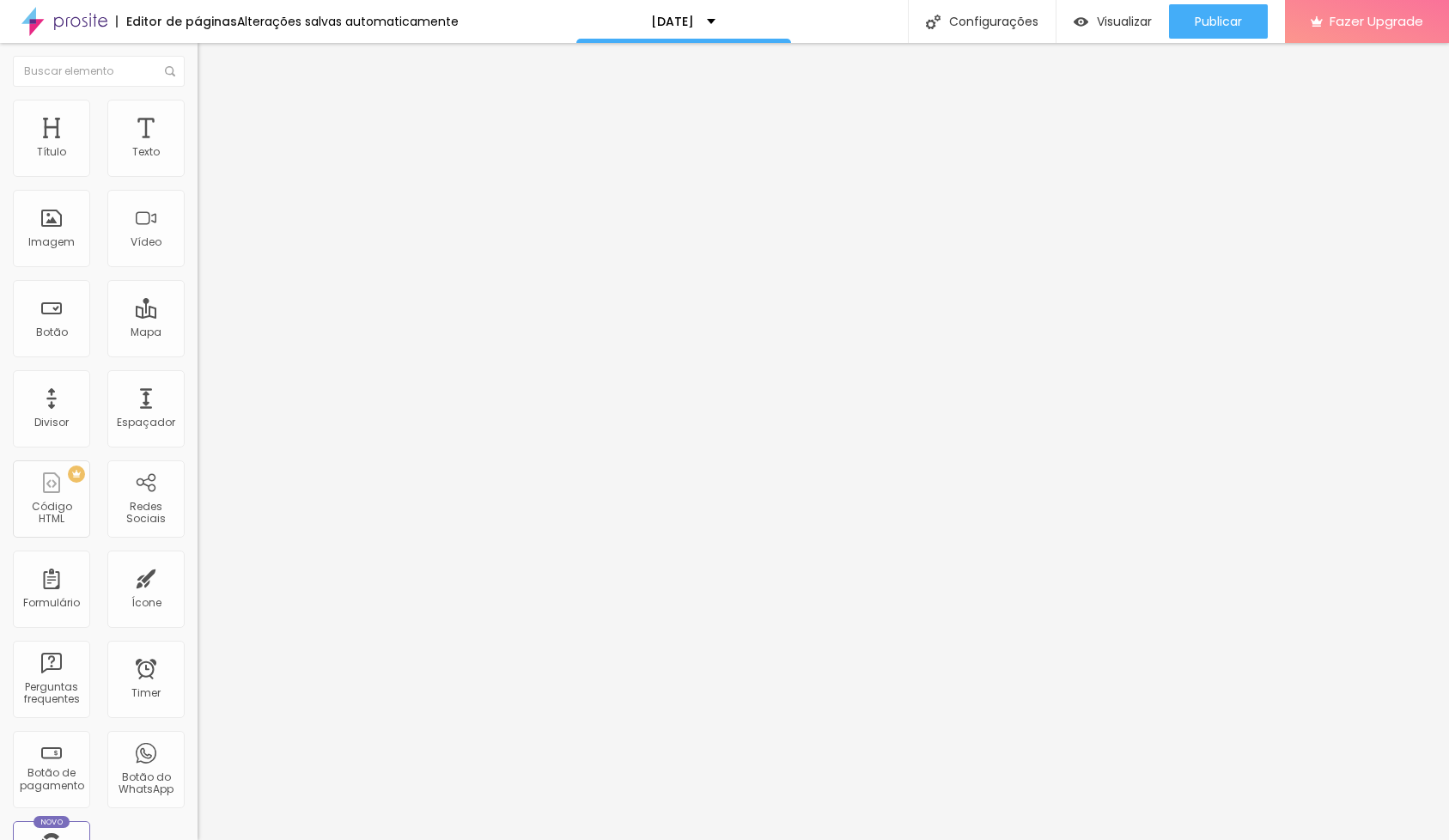
type textarea "Plano inclui 5 fotos digitais"
click at [209, 164] on div "Luzes de esperança" at bounding box center [296, 156] width 175 height 15
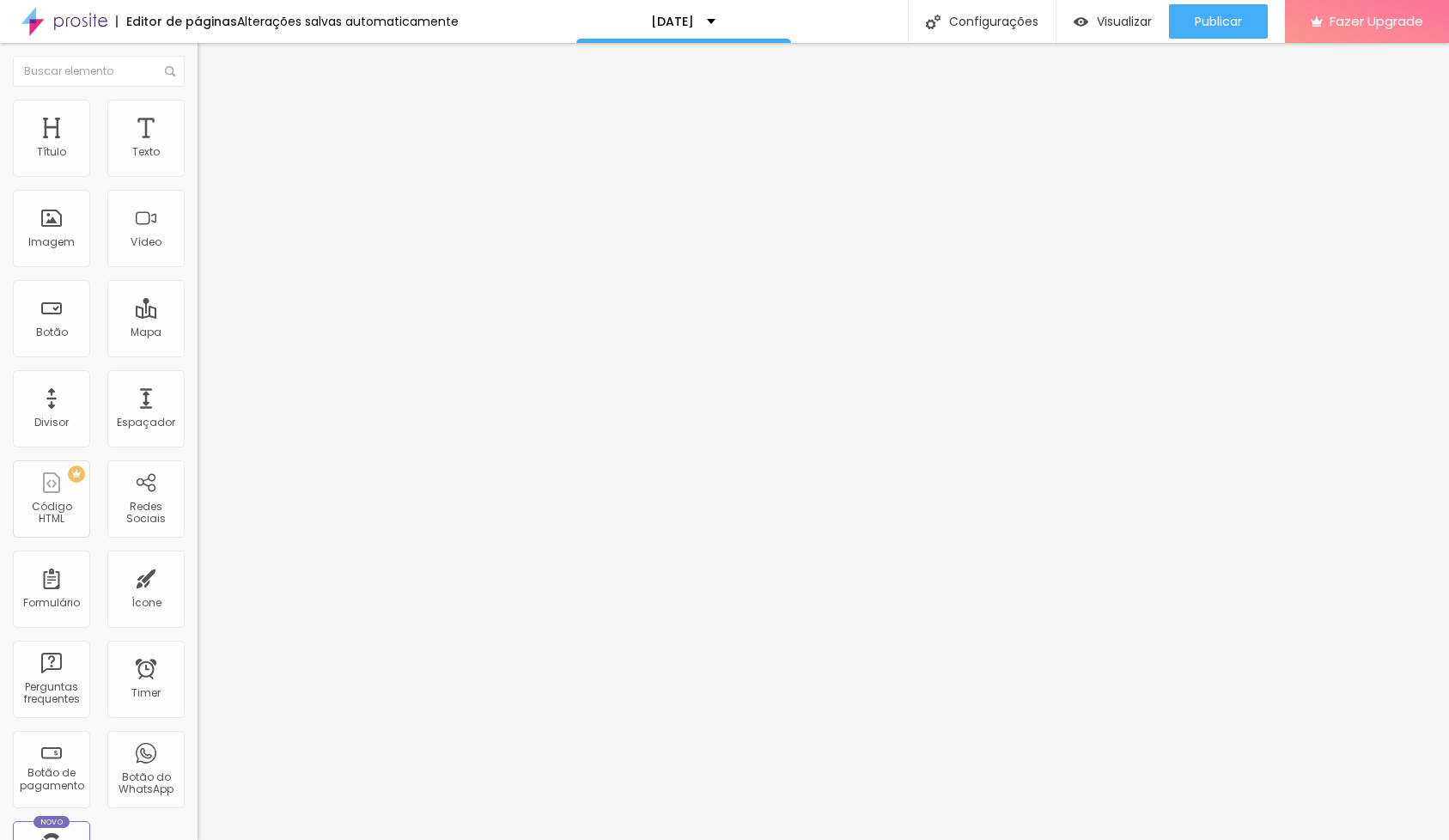
click at [209, 164] on div "Luzes de esperança" at bounding box center [296, 156] width 175 height 15
click at [209, 164] on div "Plano amor" at bounding box center [296, 156] width 175 height 15
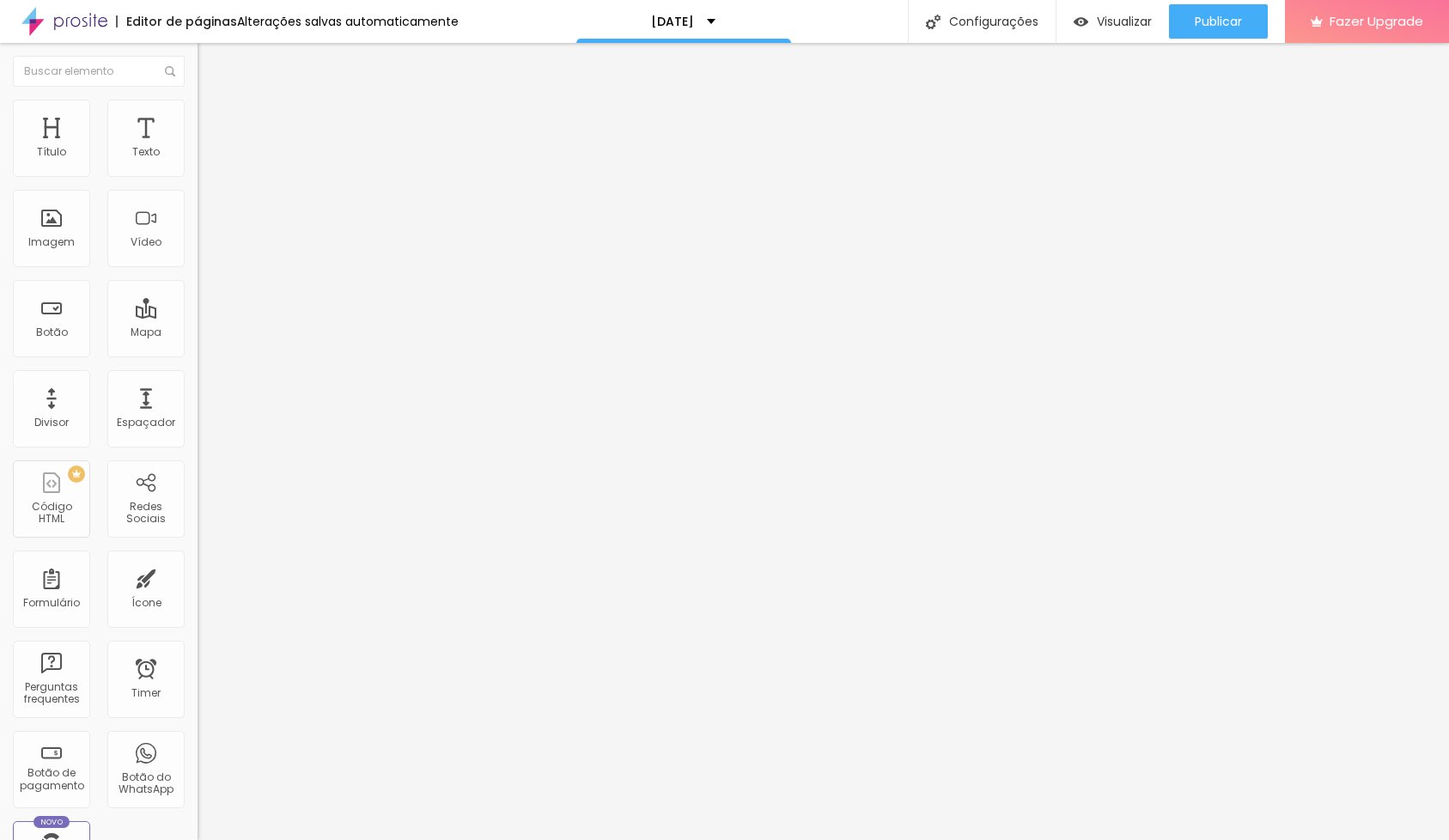
click at [209, 164] on div "Plano amor" at bounding box center [296, 156] width 175 height 15
click at [198, 181] on img at bounding box center [202, 175] width 10 height 10
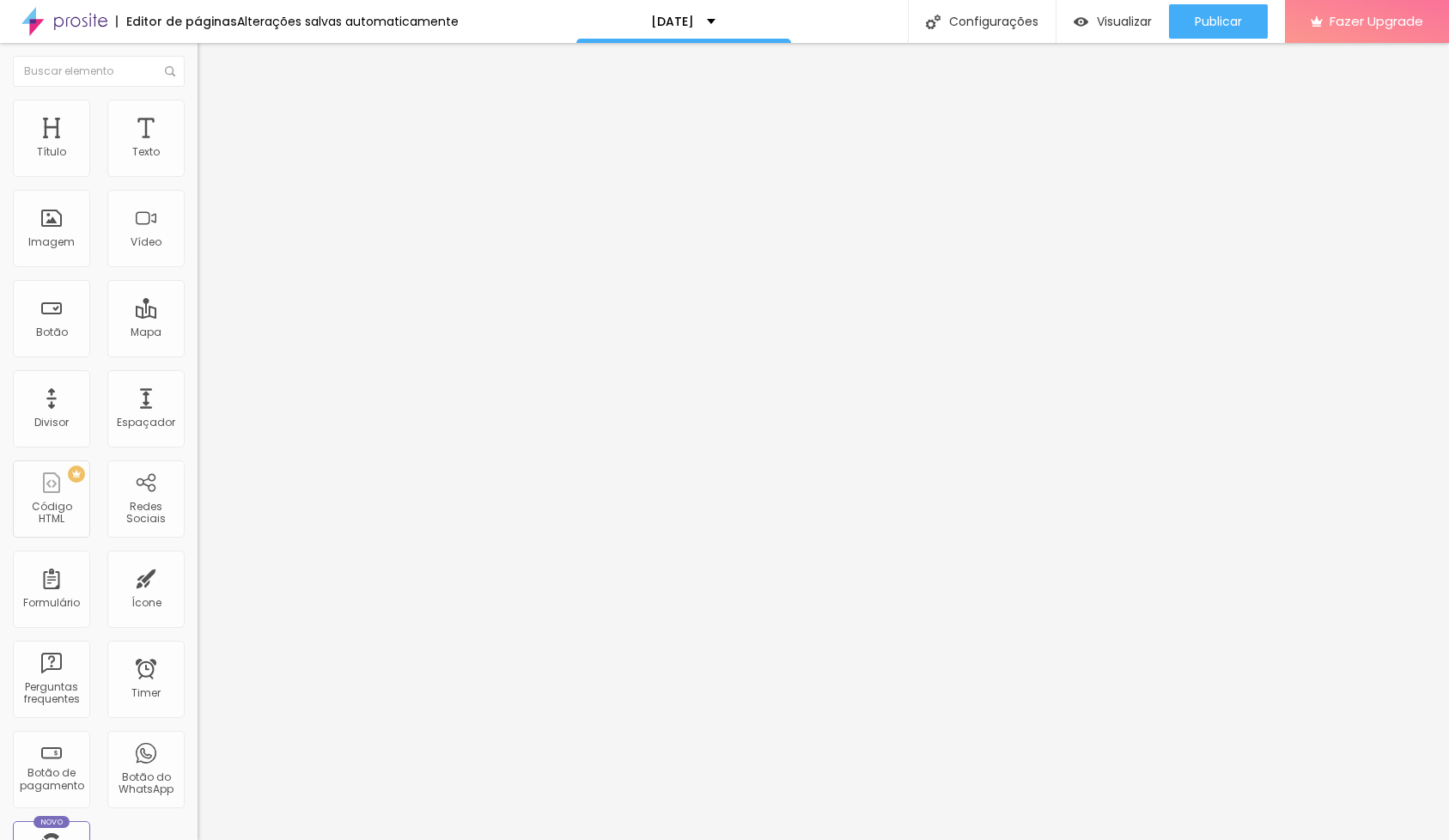
drag, startPoint x: 692, startPoint y: 159, endPoint x: 618, endPoint y: 156, distance: 74.1
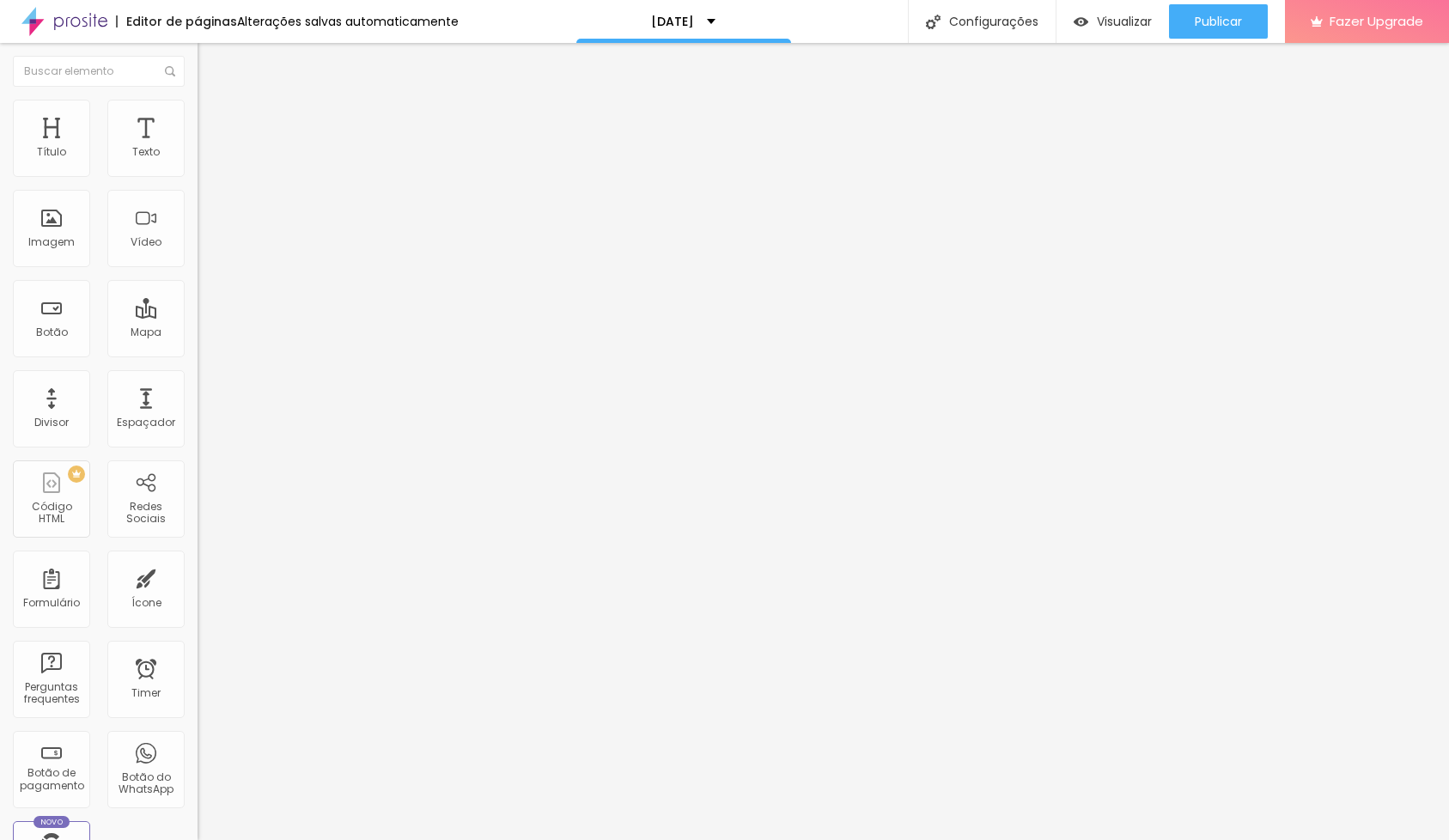
click at [209, 164] on div "Plano amor" at bounding box center [296, 156] width 175 height 15
click at [198, 181] on img at bounding box center [202, 175] width 10 height 10
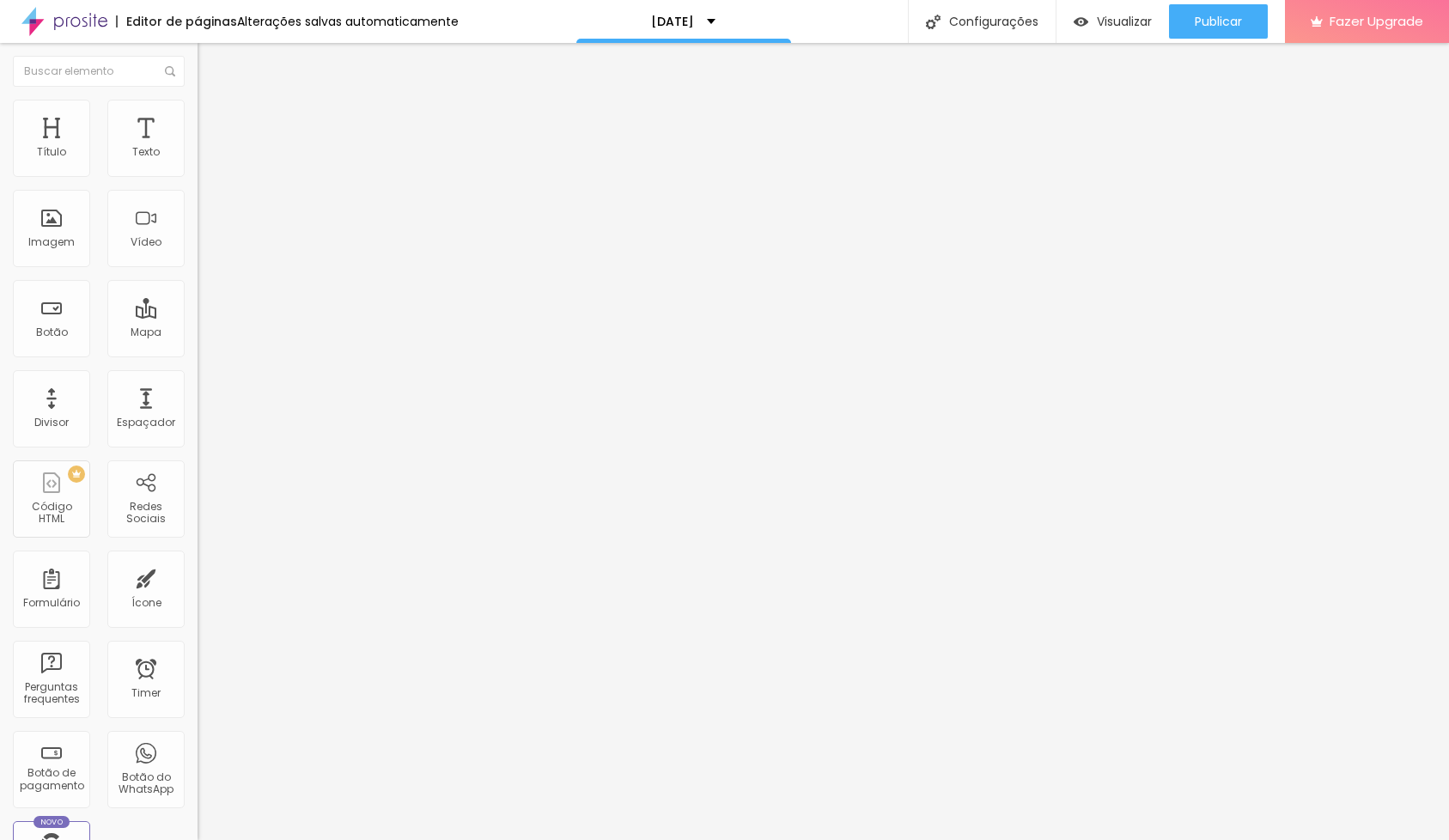
drag, startPoint x: 725, startPoint y: 166, endPoint x: 707, endPoint y: 157, distance: 20.1
drag, startPoint x: 654, startPoint y: 162, endPoint x: 611, endPoint y: 166, distance: 43.2
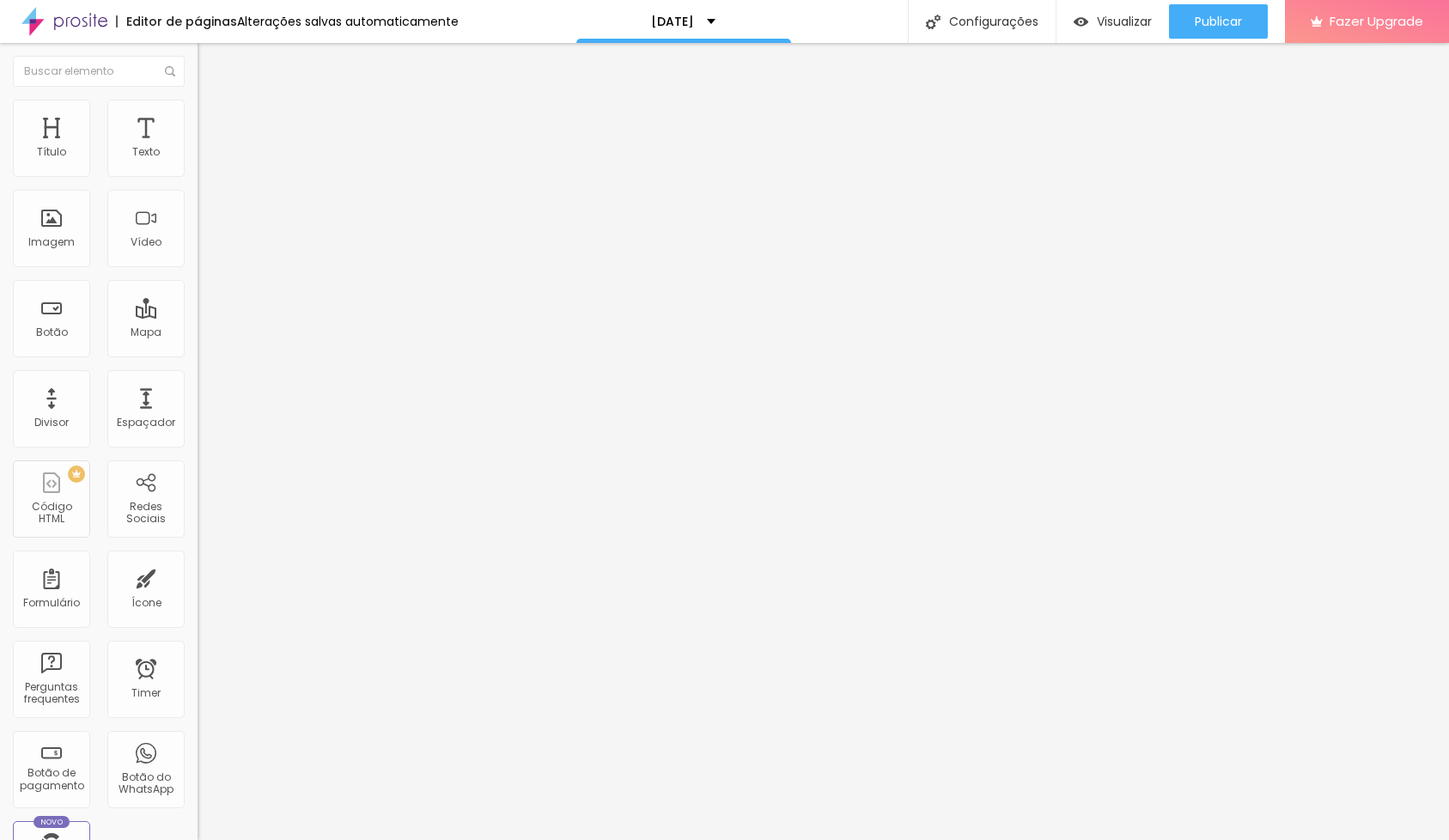
click at [209, 164] on div "Plano amor" at bounding box center [296, 156] width 175 height 15
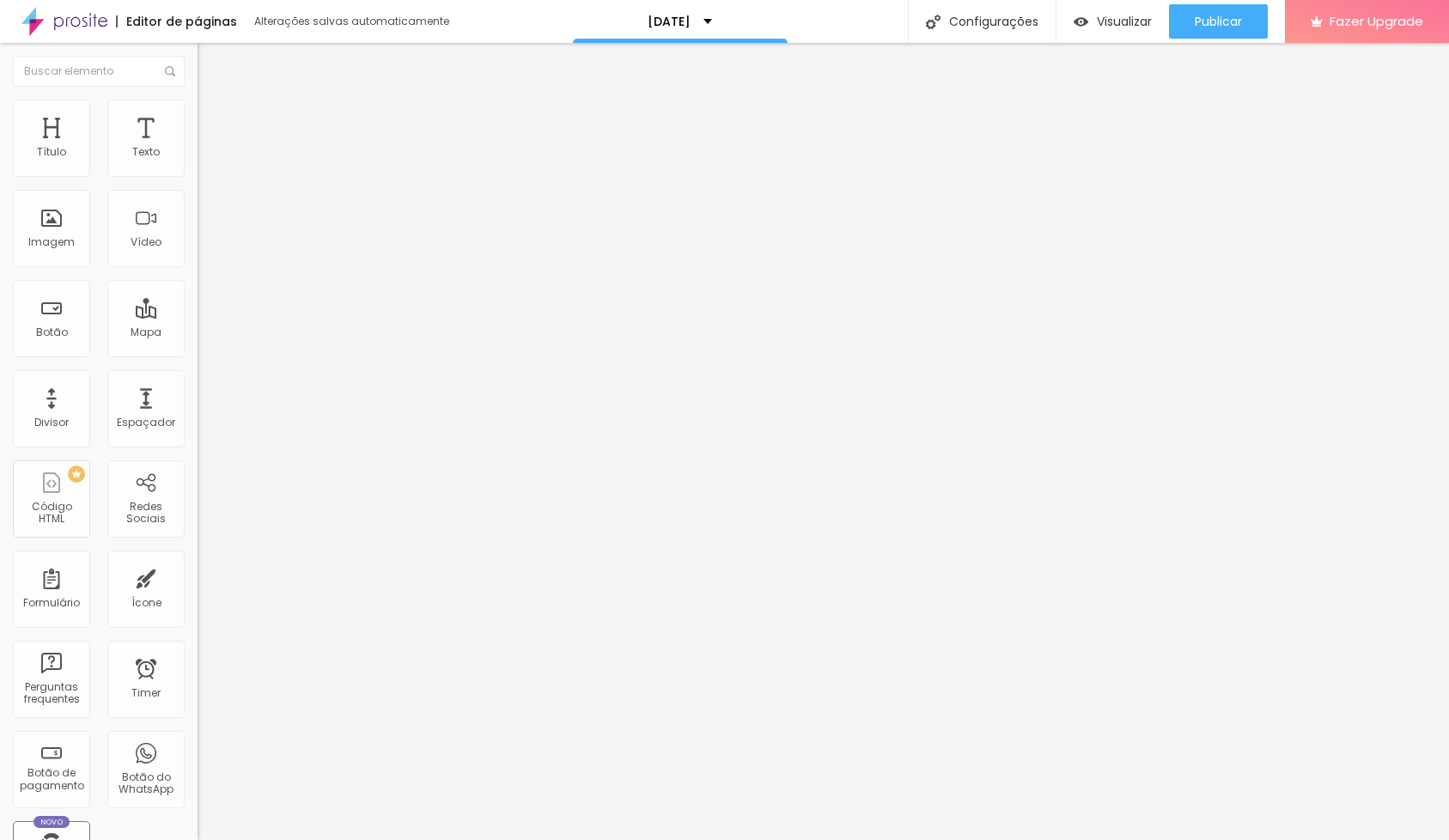
click at [198, 181] on img at bounding box center [202, 175] width 10 height 10
type input "P"
type input "e"
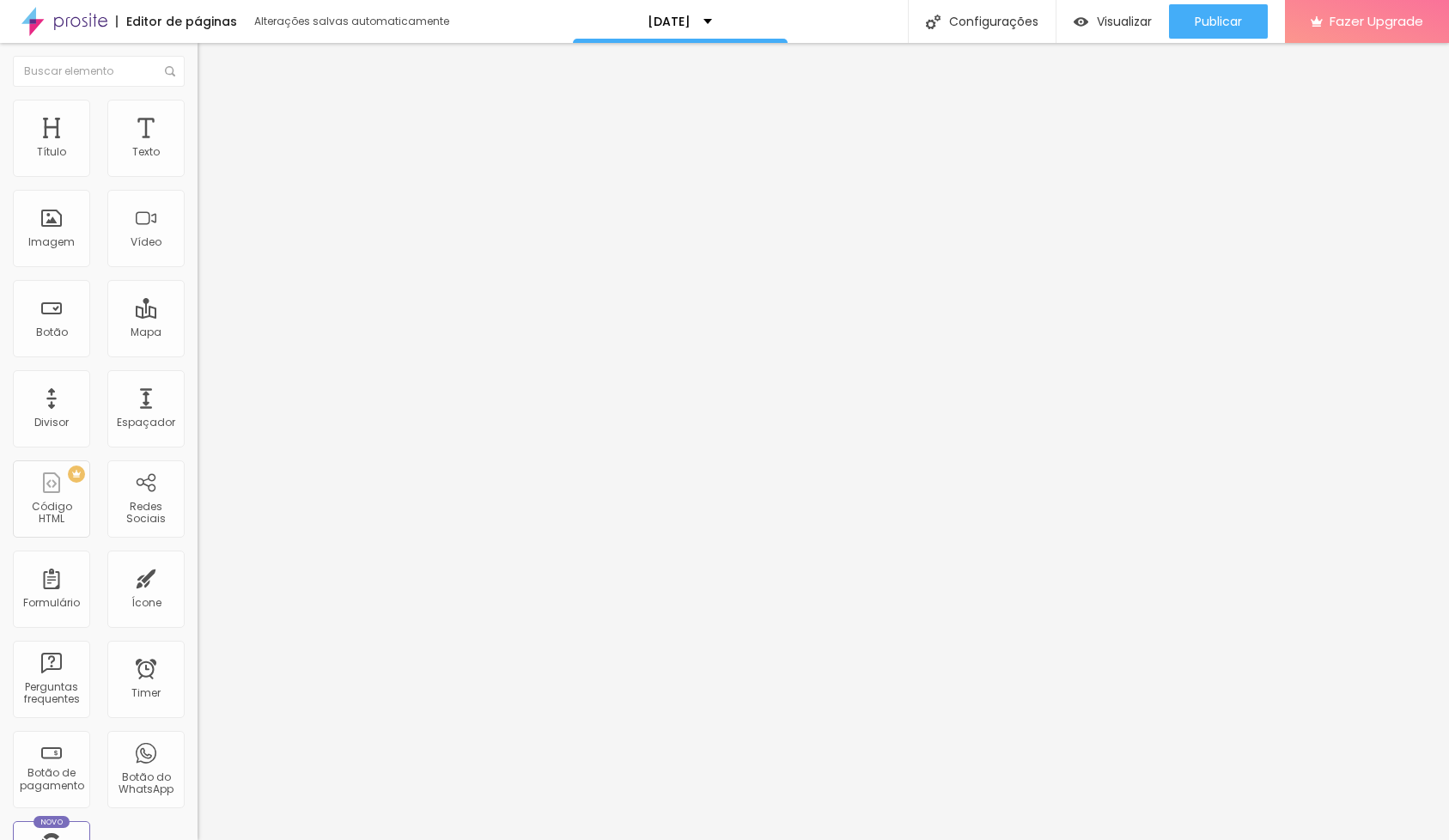
type input "Estrela guia"
type input "R$ 365,00"
drag, startPoint x: 701, startPoint y: 316, endPoint x: 749, endPoint y: 403, distance: 99.4
type textarea "direito a 10 fotos"
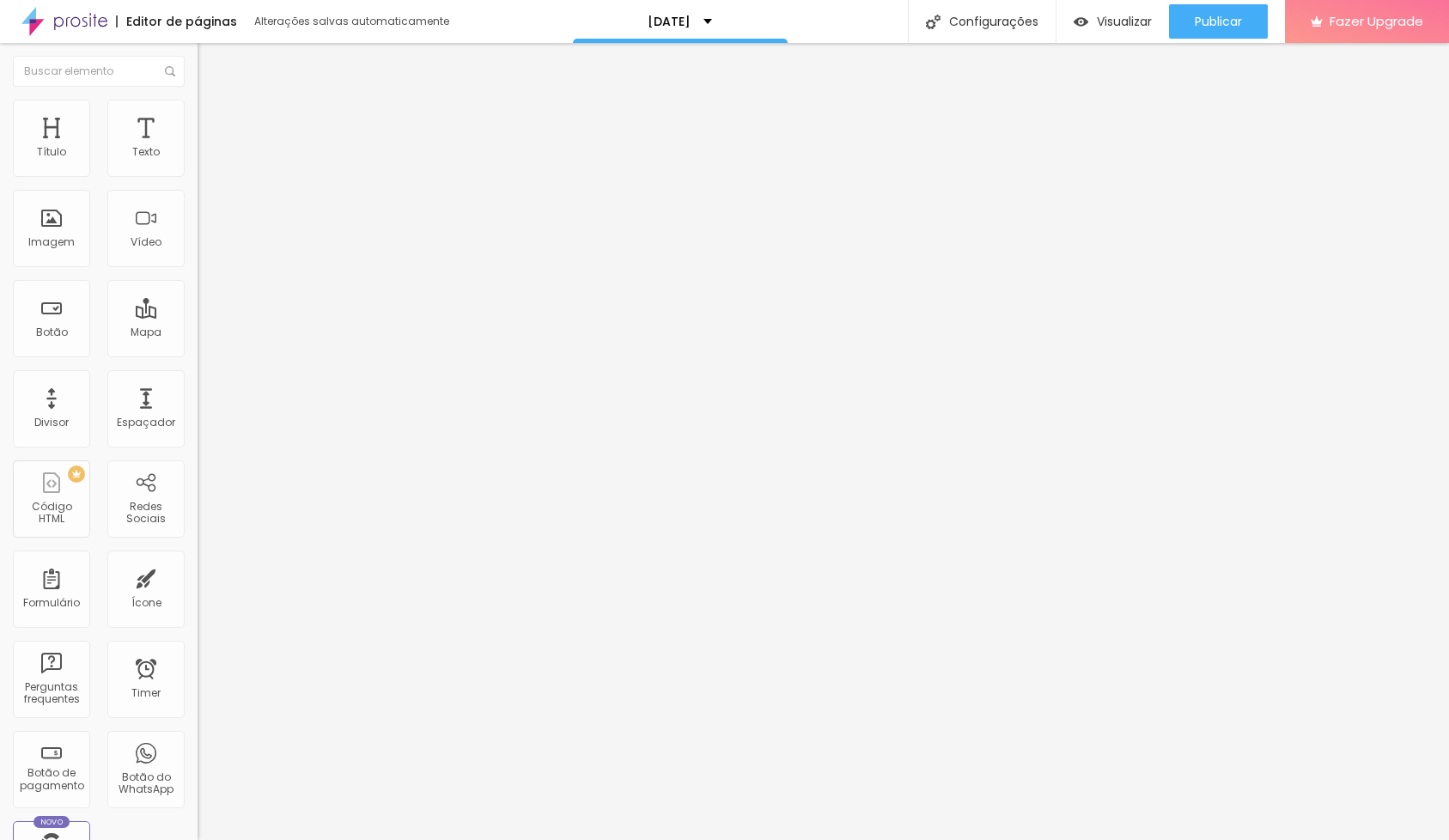
click at [209, 164] on div "Estrela guia" at bounding box center [296, 156] width 175 height 15
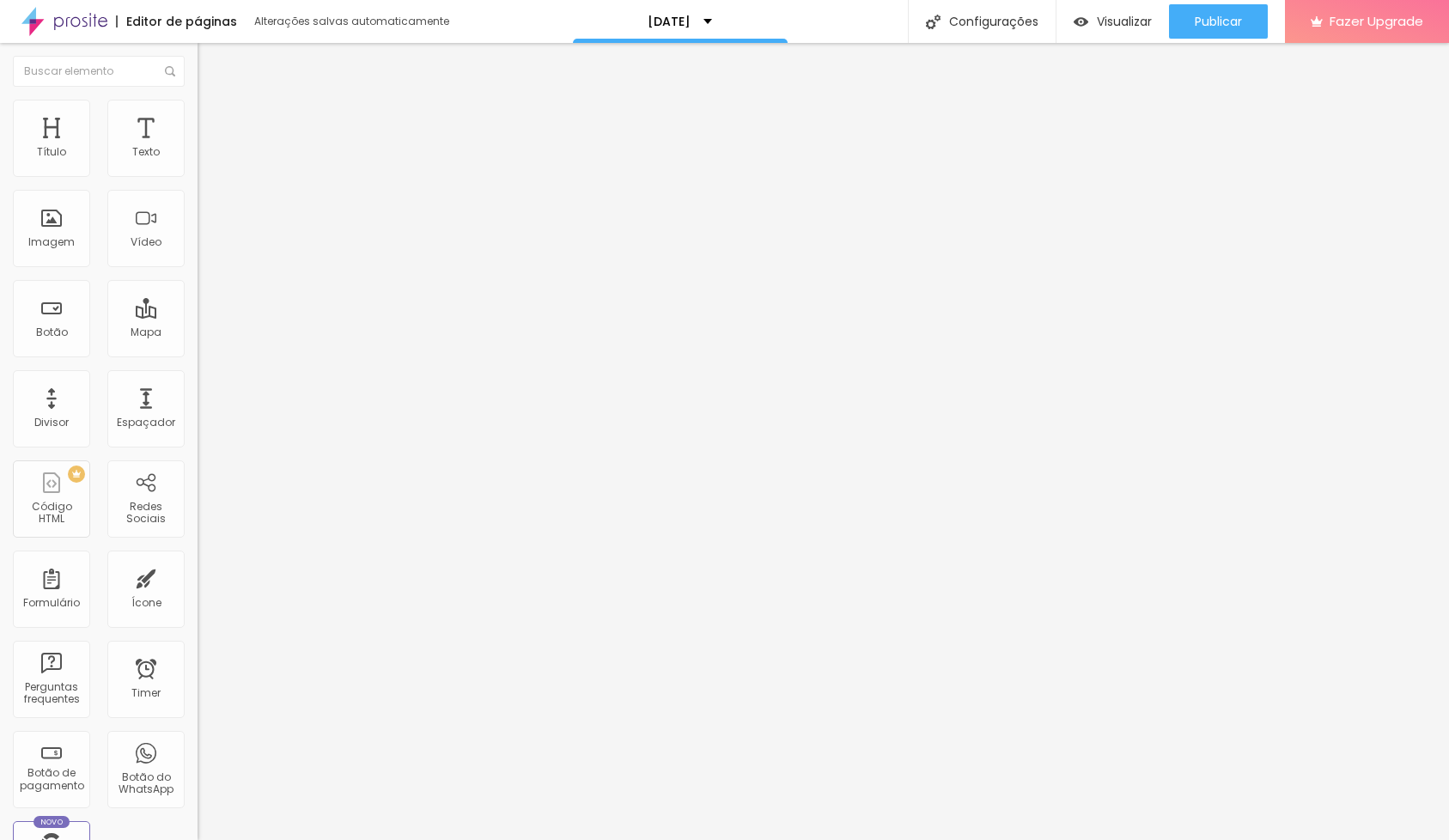
click at [209, 164] on div "neve" at bounding box center [296, 156] width 175 height 15
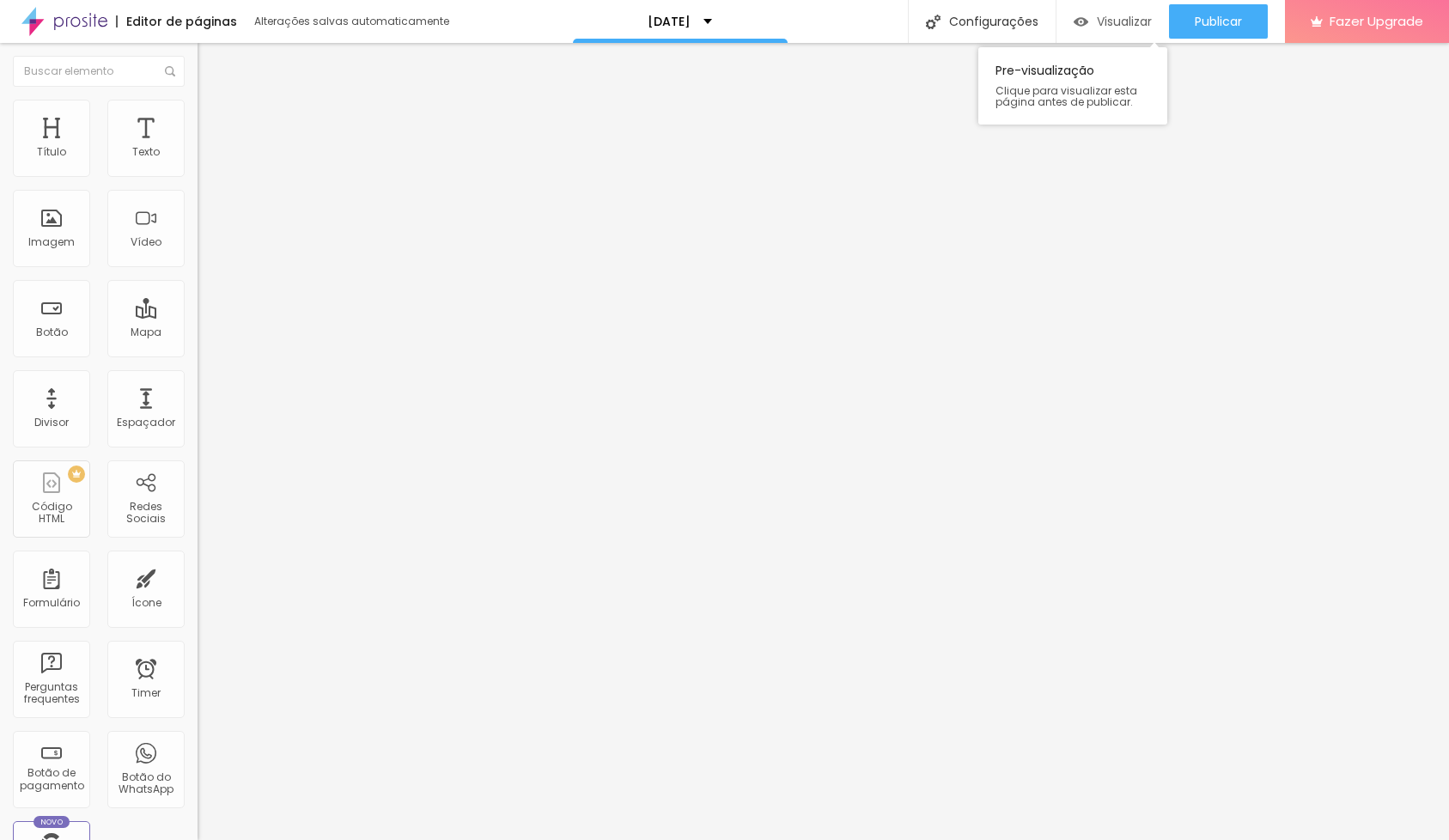
click at [1120, 27] on span "Visualizar" at bounding box center [1125, 21] width 55 height 13
click at [198, 119] on img at bounding box center [205, 121] width 15 height 15
click at [198, 113] on li "Conteúdo" at bounding box center [296, 105] width 198 height 17
click at [209, 164] on div "Estrela guia" at bounding box center [296, 156] width 175 height 15
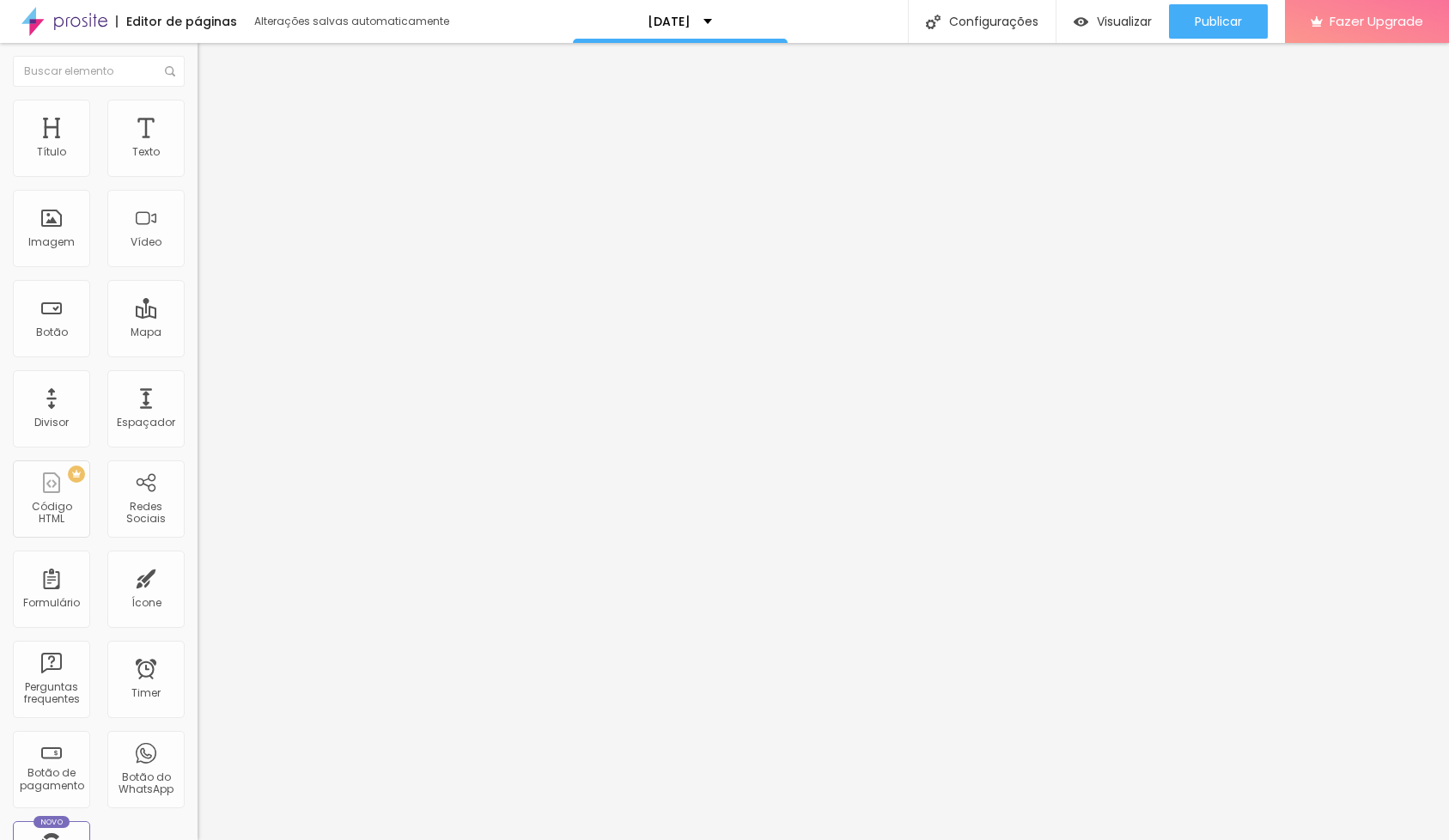
click at [198, 179] on img at bounding box center [202, 175] width 10 height 10
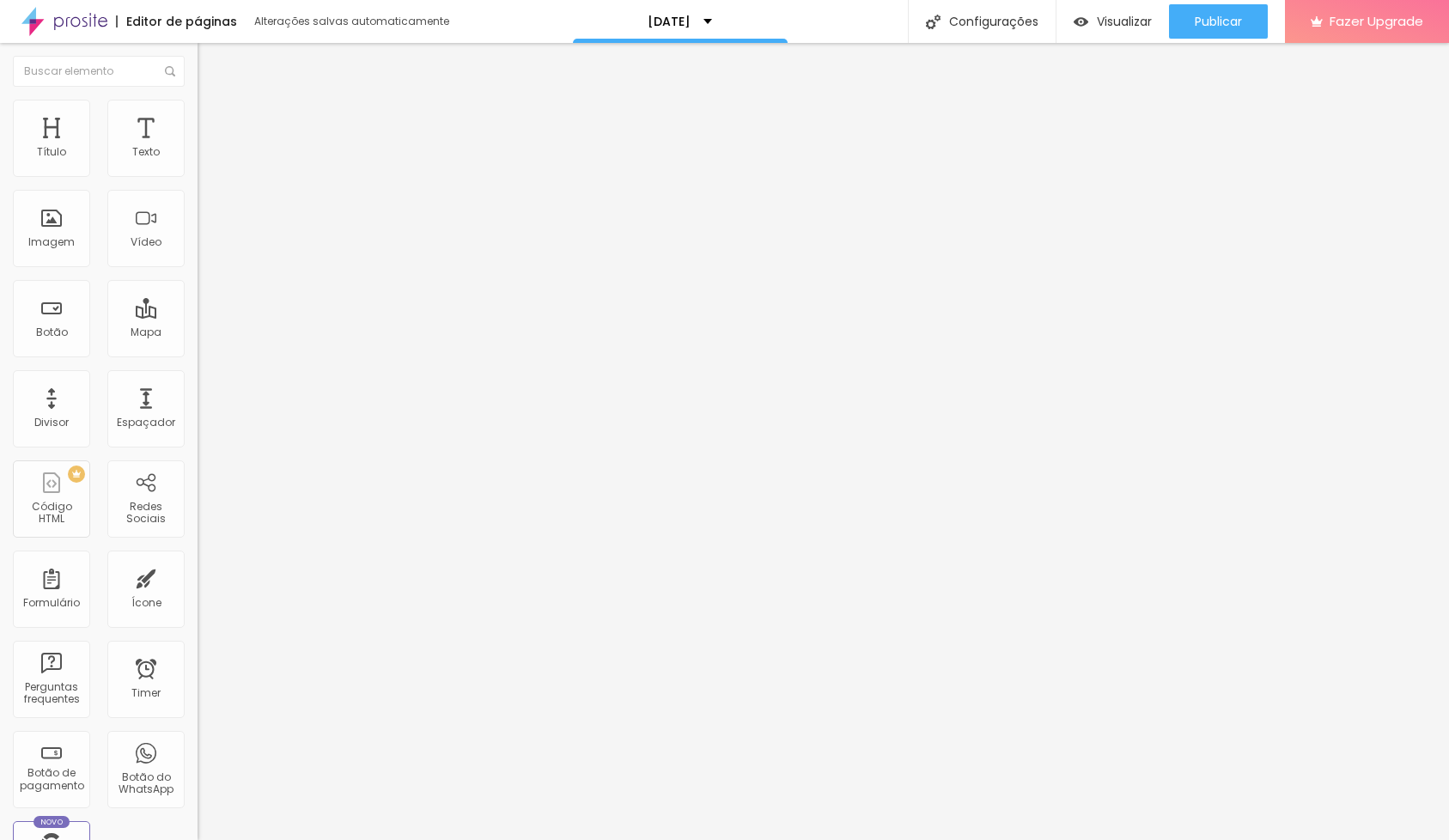
click at [198, 124] on li "Avançado" at bounding box center [296, 122] width 198 height 17
type input "10"
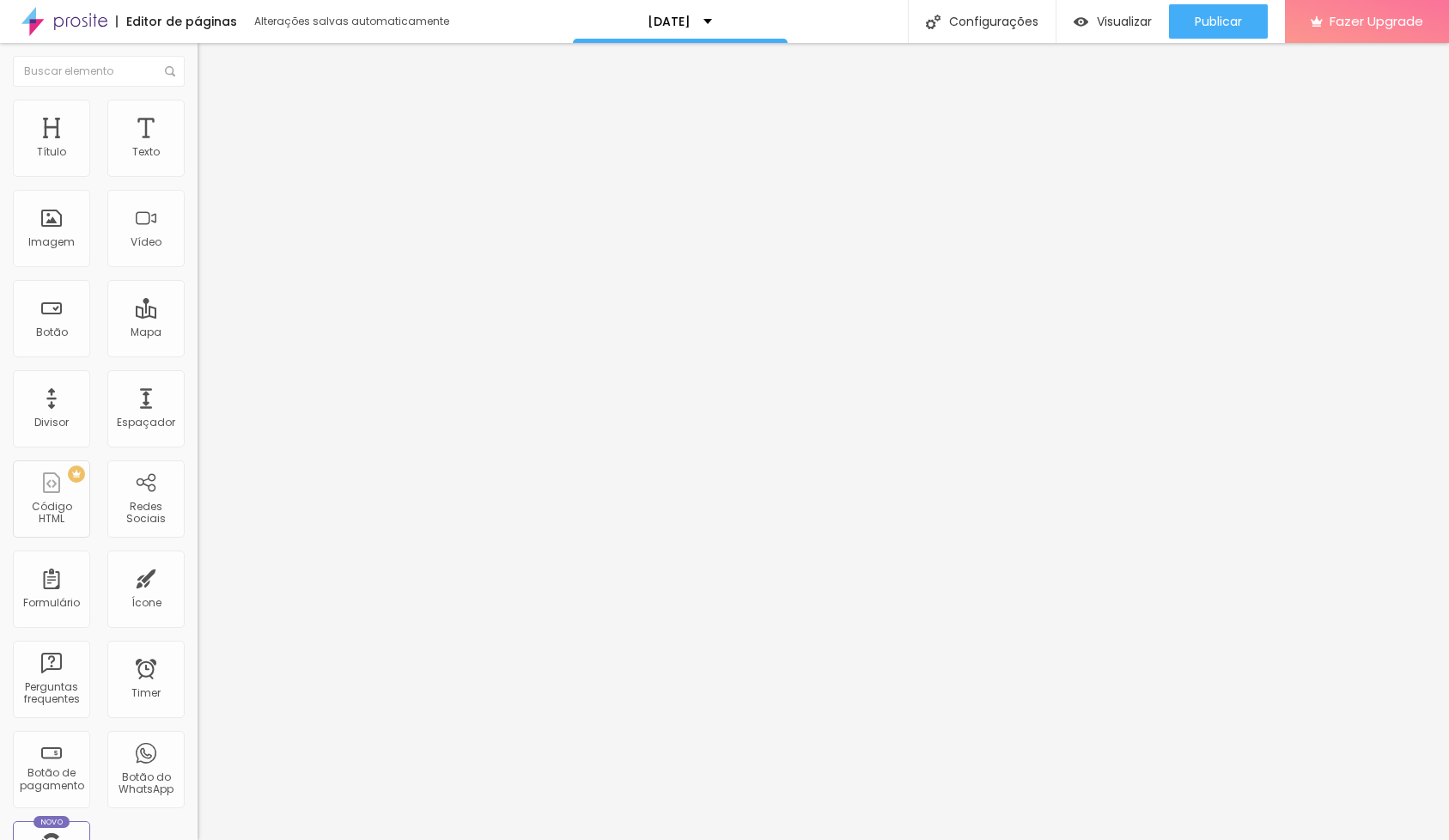
type input "7"
type input "5"
type input "0"
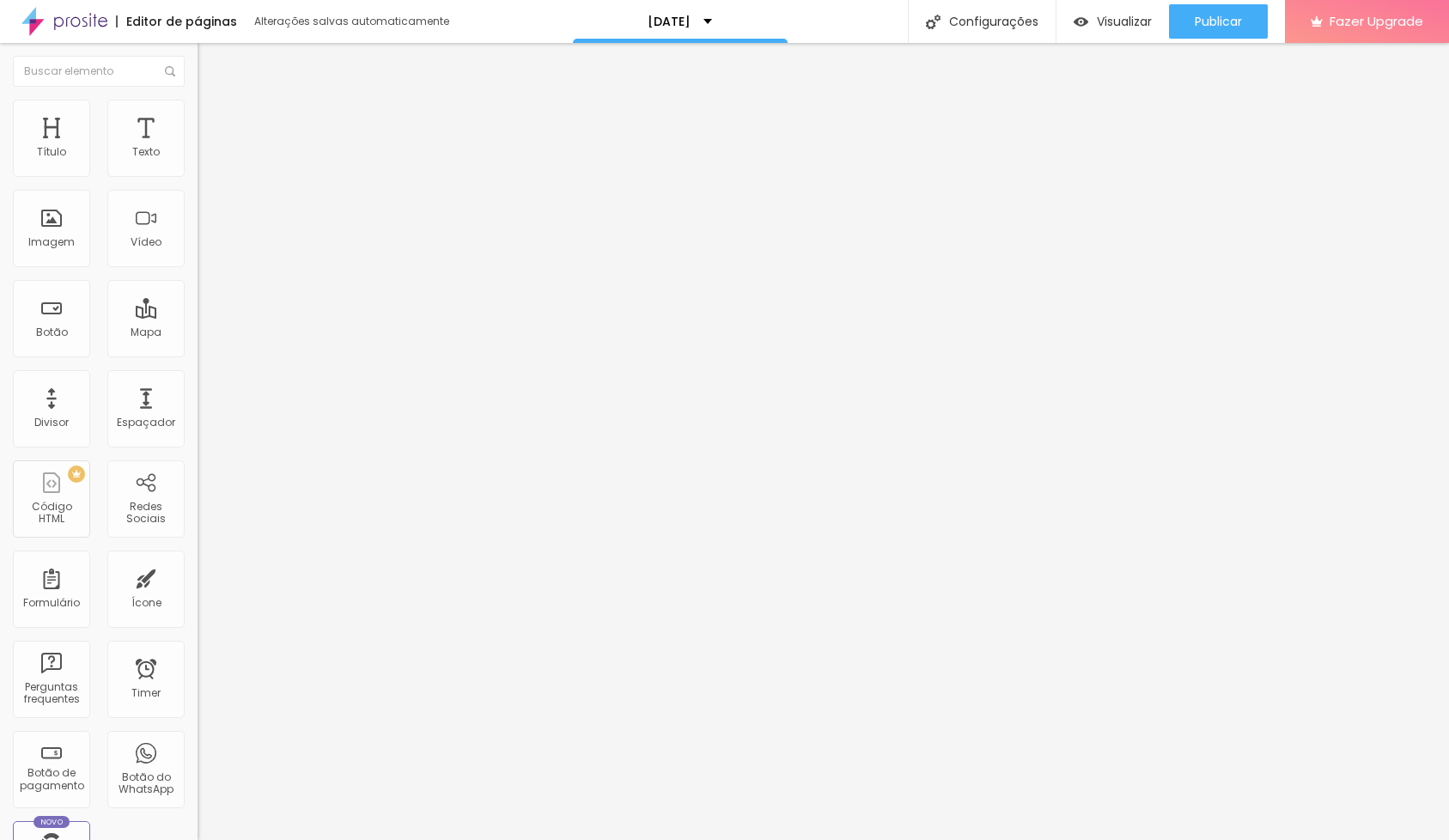
type input "0"
type input "4"
type input "21"
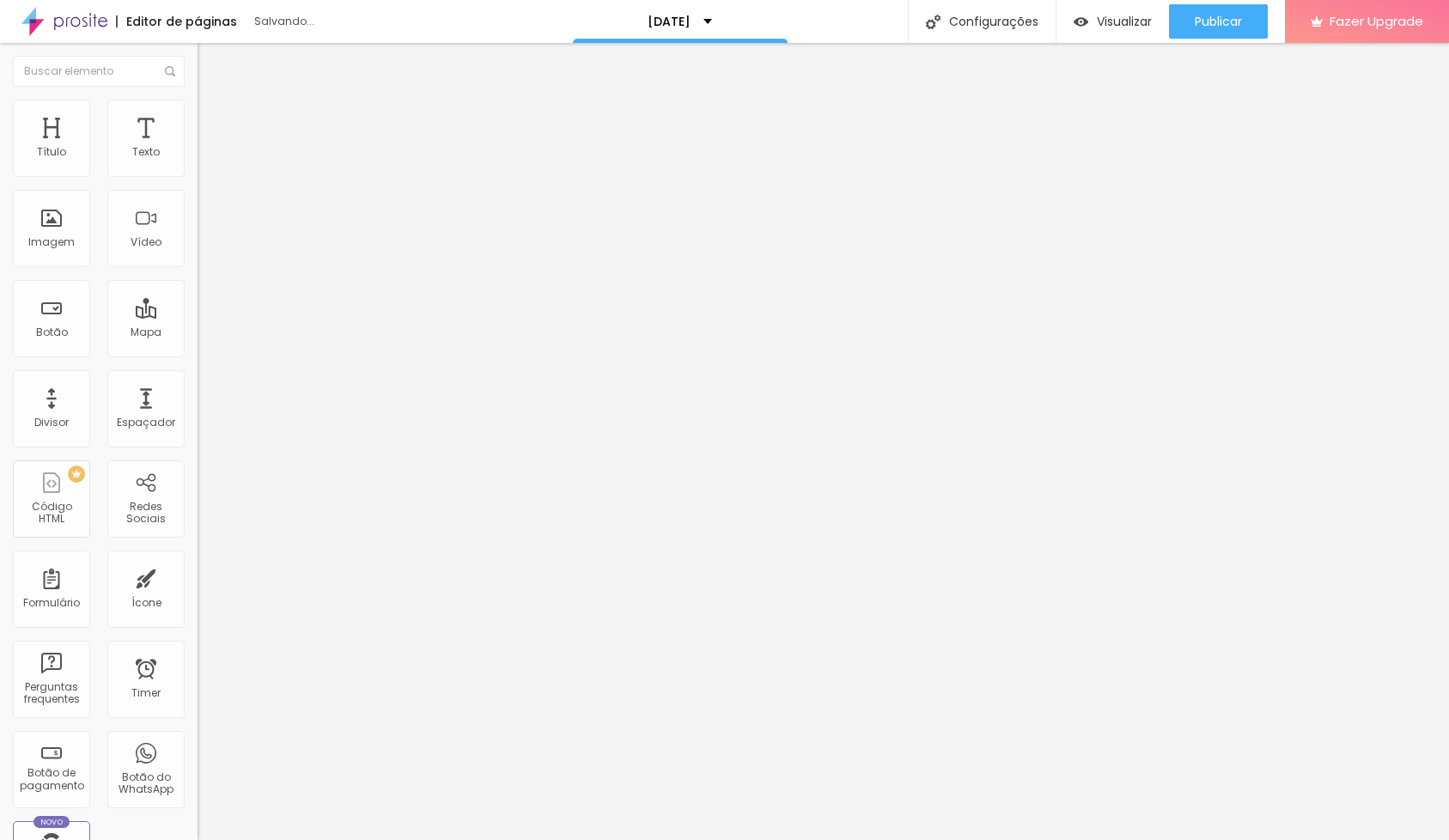
type input "32"
type input "36"
type input "37"
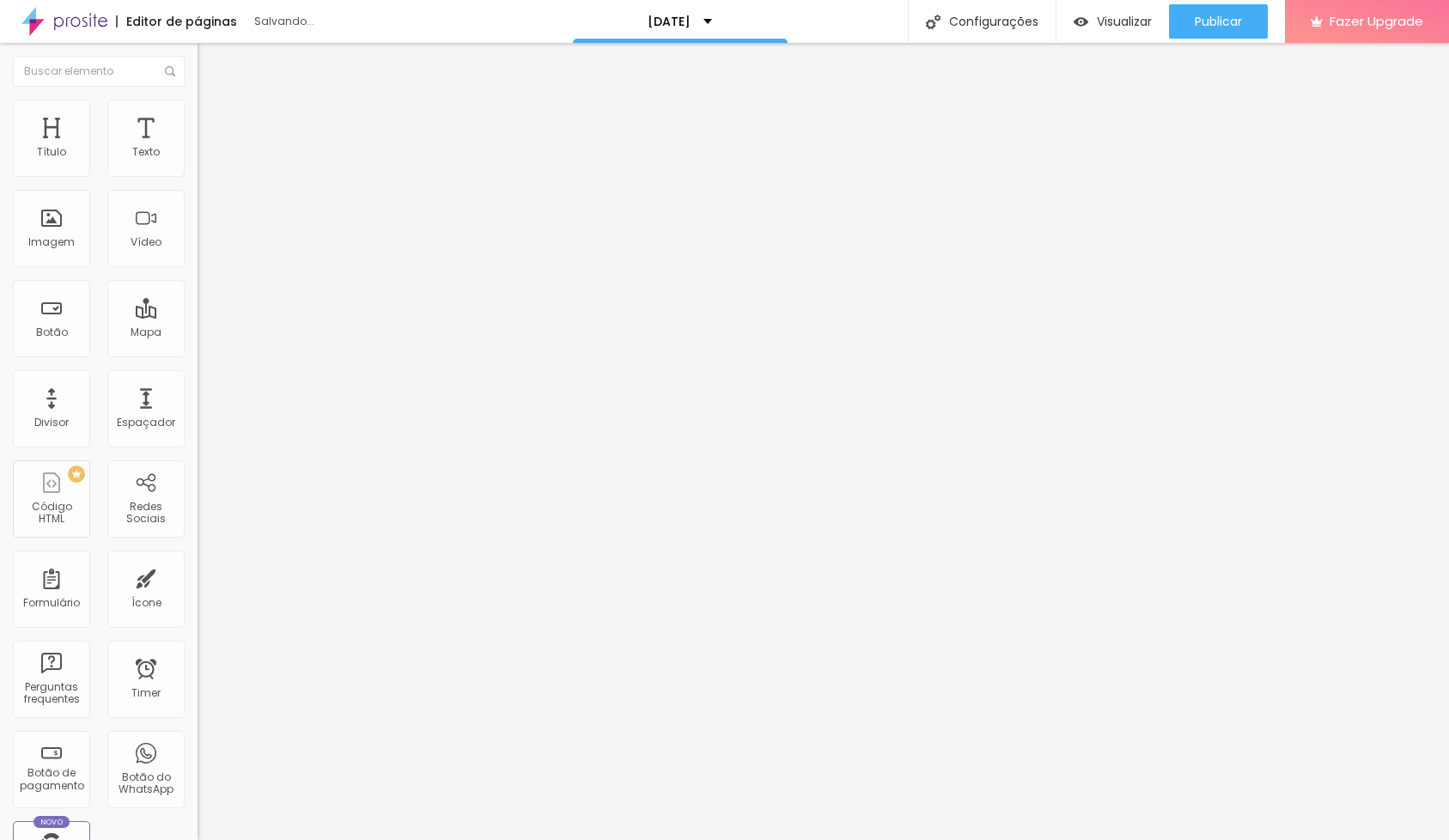
type input "37"
type input "35"
type input "28"
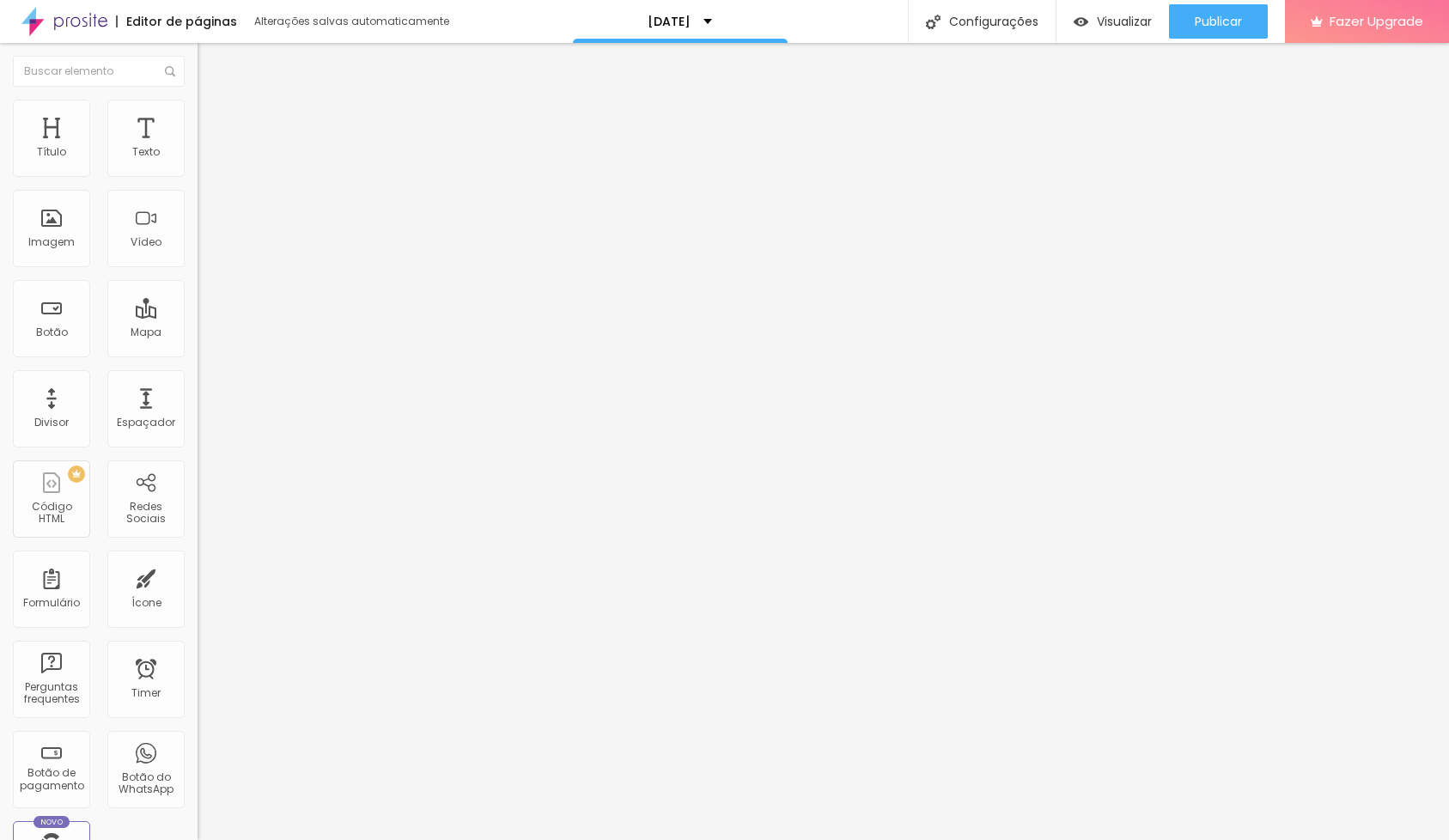
type input "15"
type input "3"
type input "0"
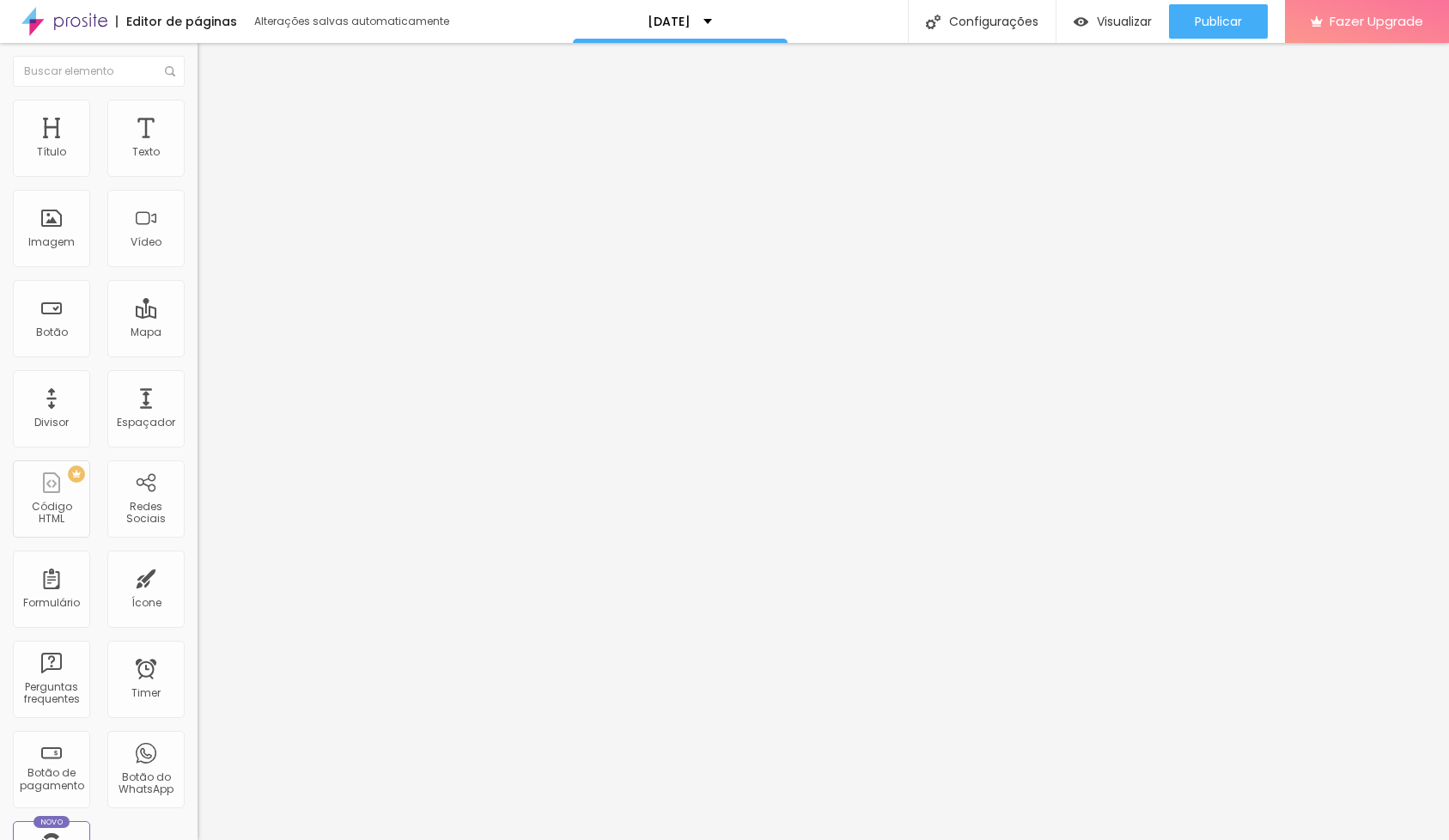
type input "0"
drag, startPoint x: 30, startPoint y: 221, endPoint x: 0, endPoint y: 221, distance: 30.0
type input "0"
click at [198, 221] on div "0 Espaço de cima 0 Espaço de baixo Visível nos dispositivos Celular Tablet Desk…" at bounding box center [296, 443] width 198 height 625
click at [213, 115] on span "Conteúdo" at bounding box center [239, 107] width 53 height 14
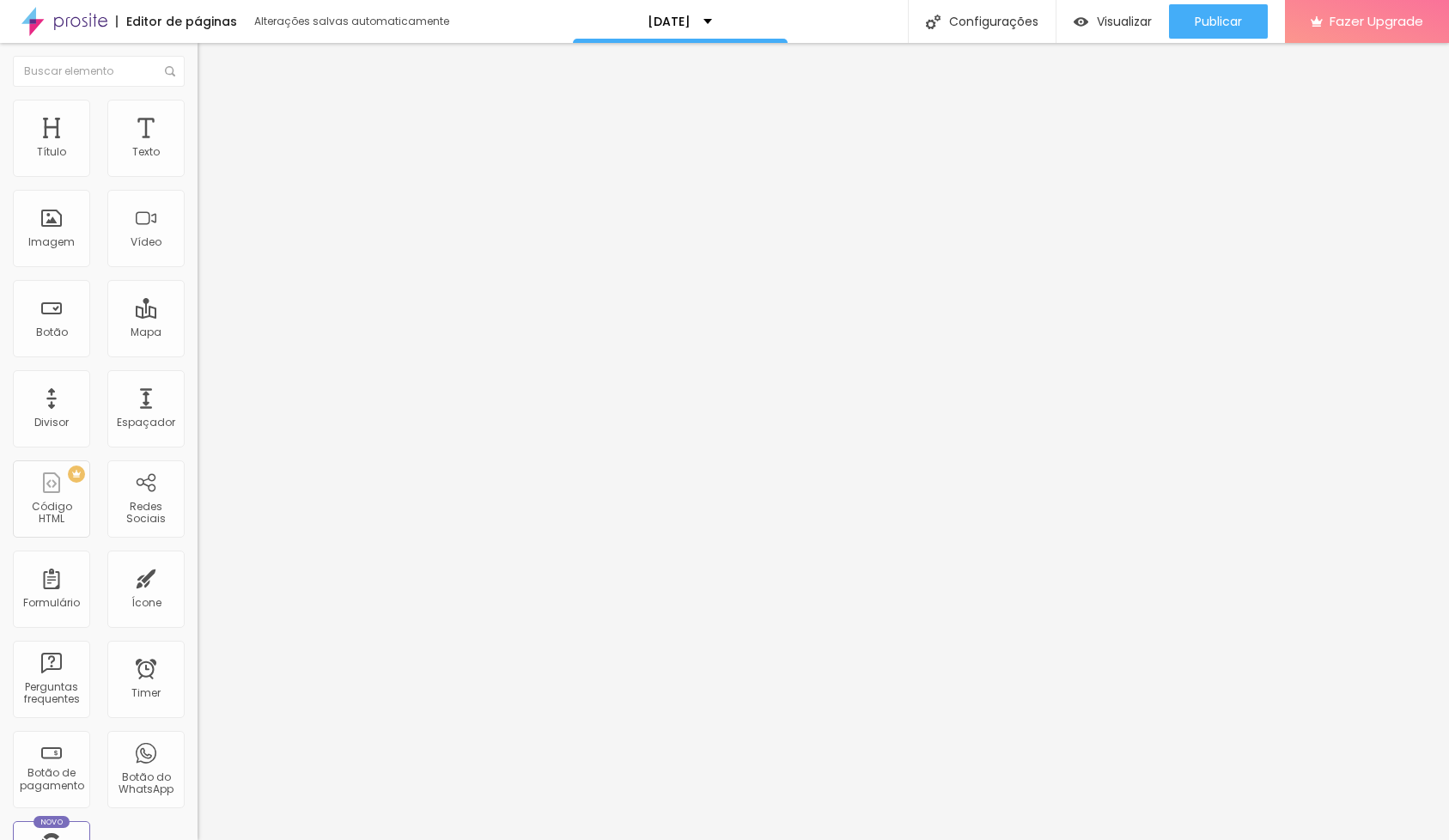
click at [198, 115] on img at bounding box center [205, 121] width 15 height 15
type input "23"
type input "27"
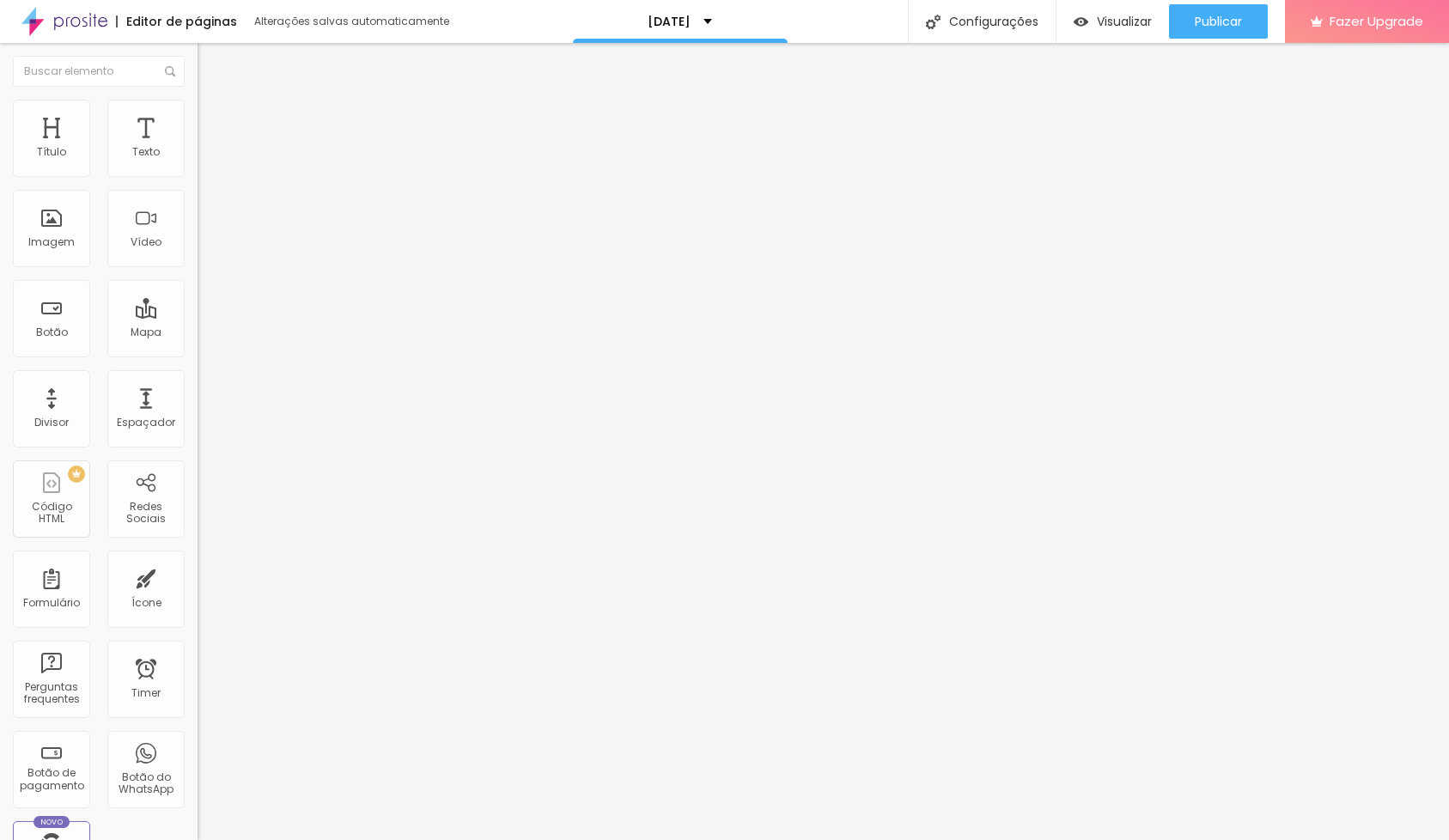
type input "29"
type input "33"
type input "37"
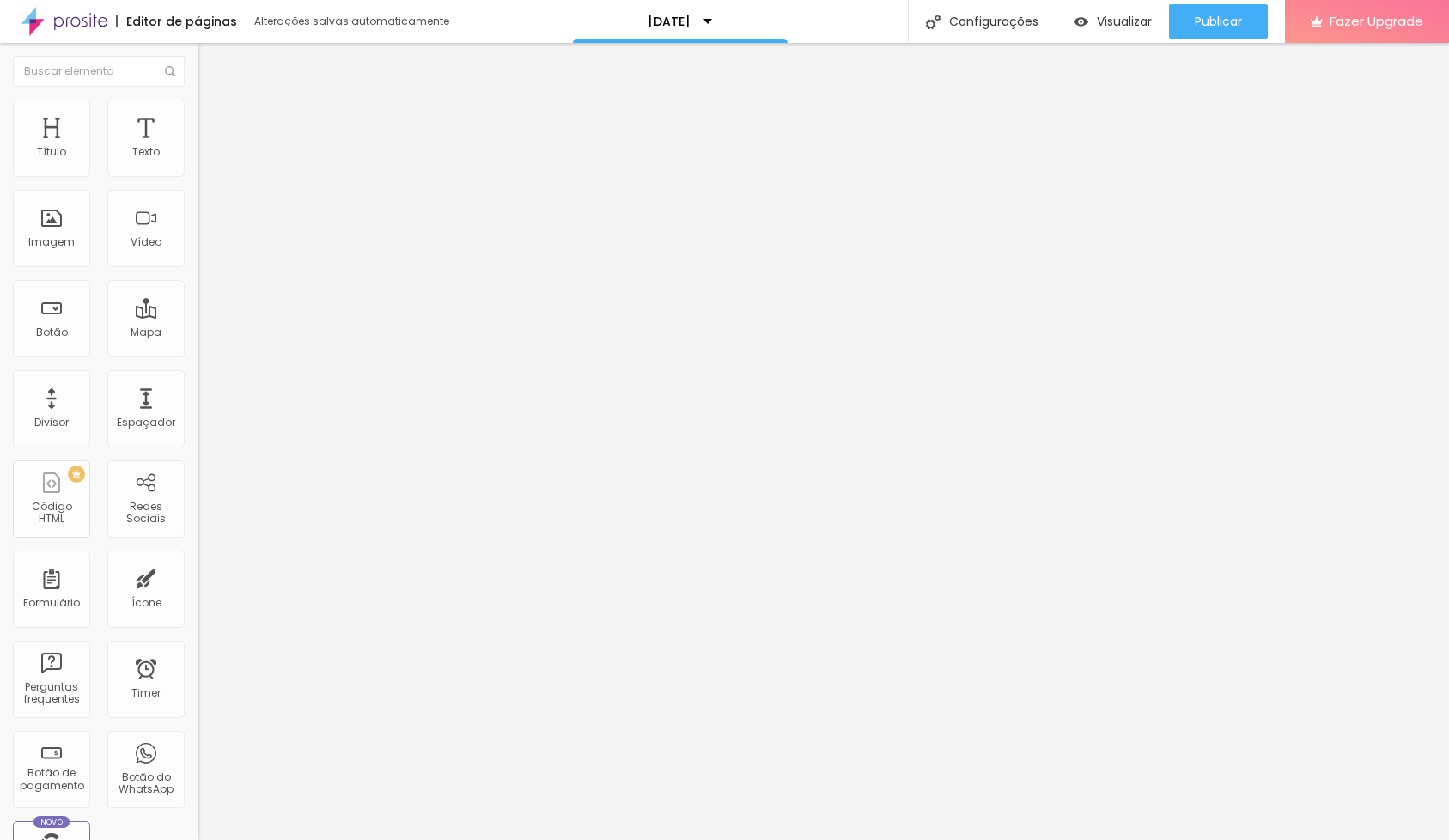
type input "37"
type input "41"
type input "42"
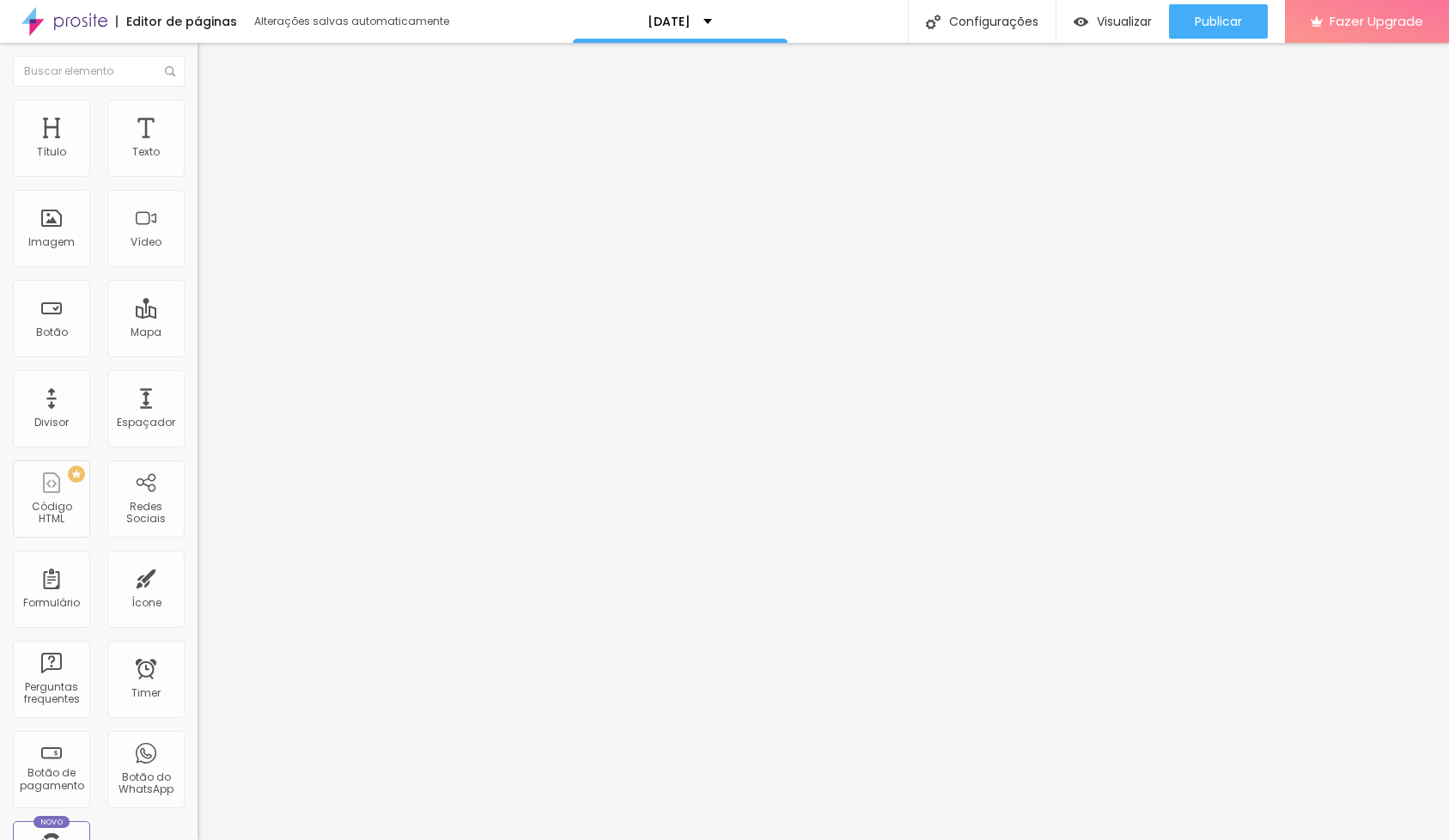
type input "43"
type input "48"
type input "55"
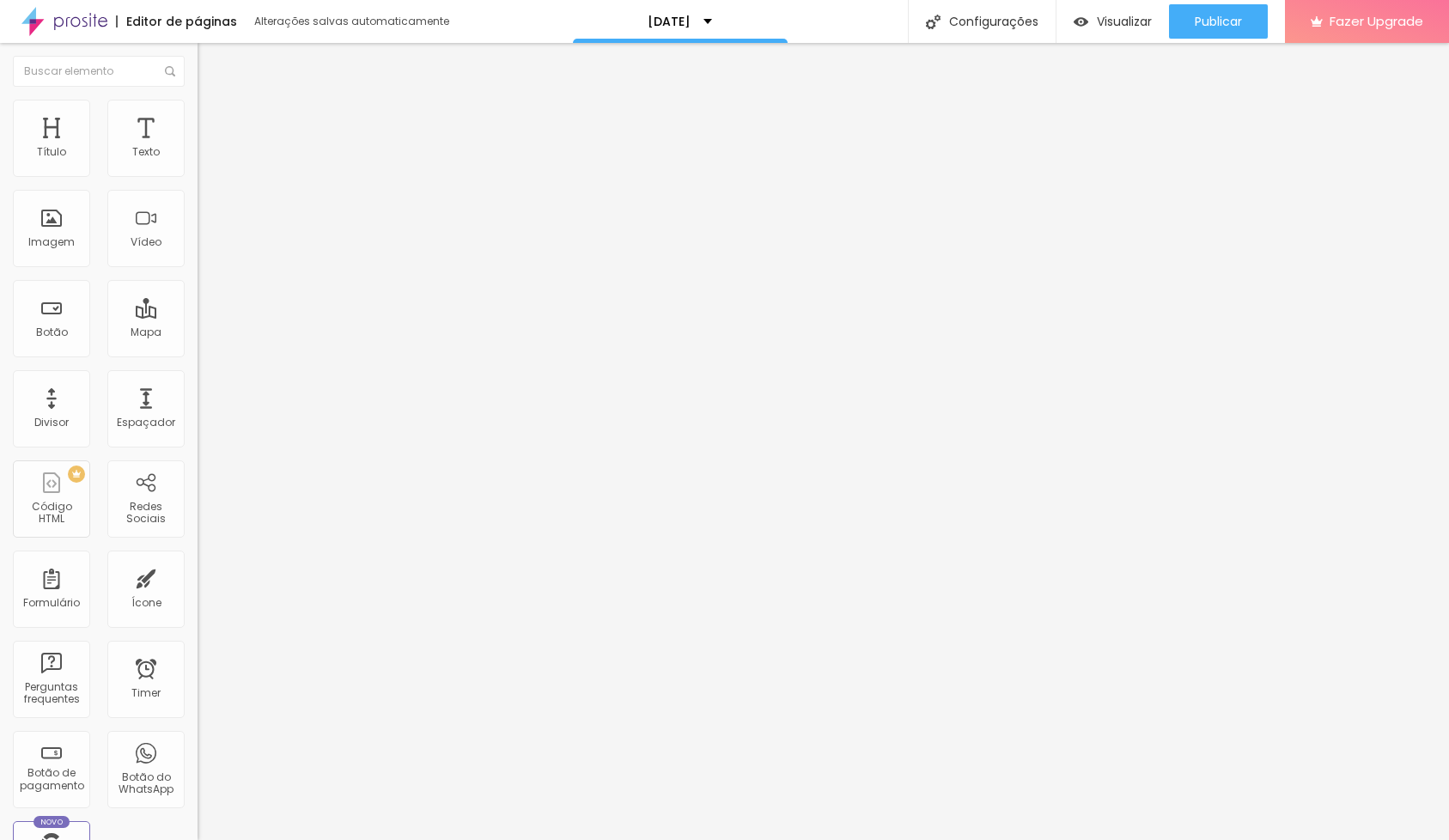
type input "55"
type input "59"
type input "62"
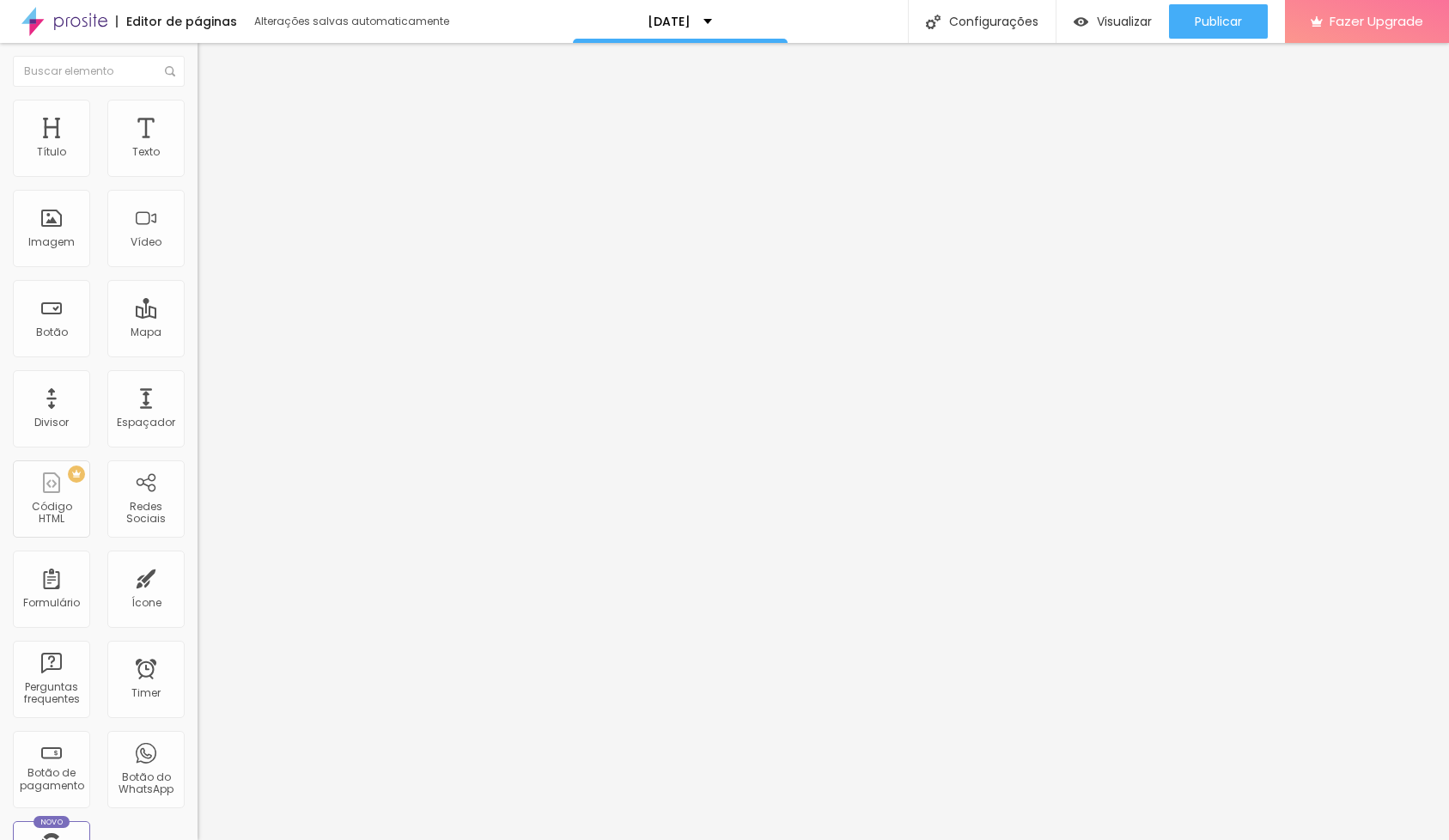
type input "63"
type input "64"
type input "65"
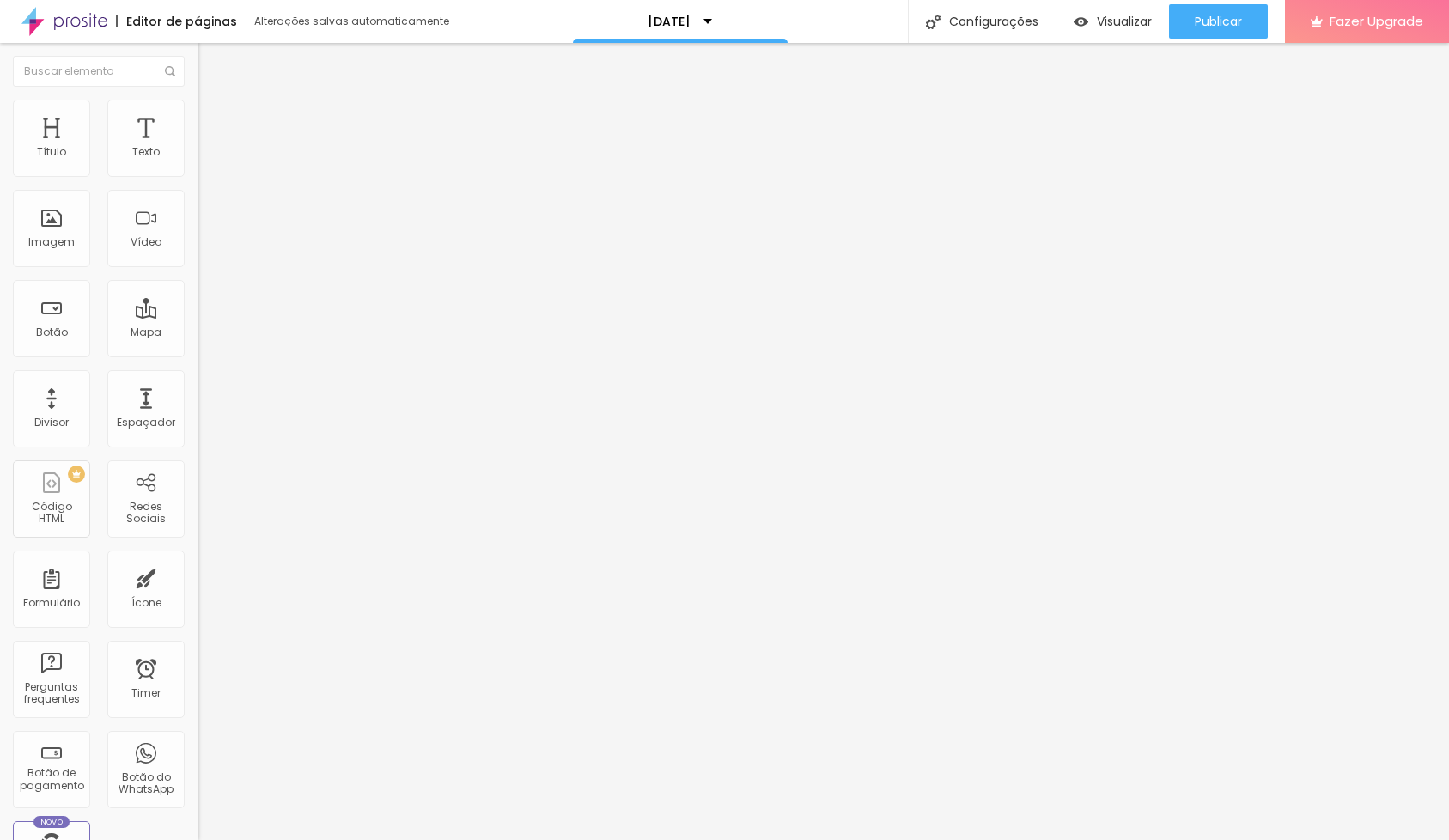
type input "65"
type input "66"
type input "65"
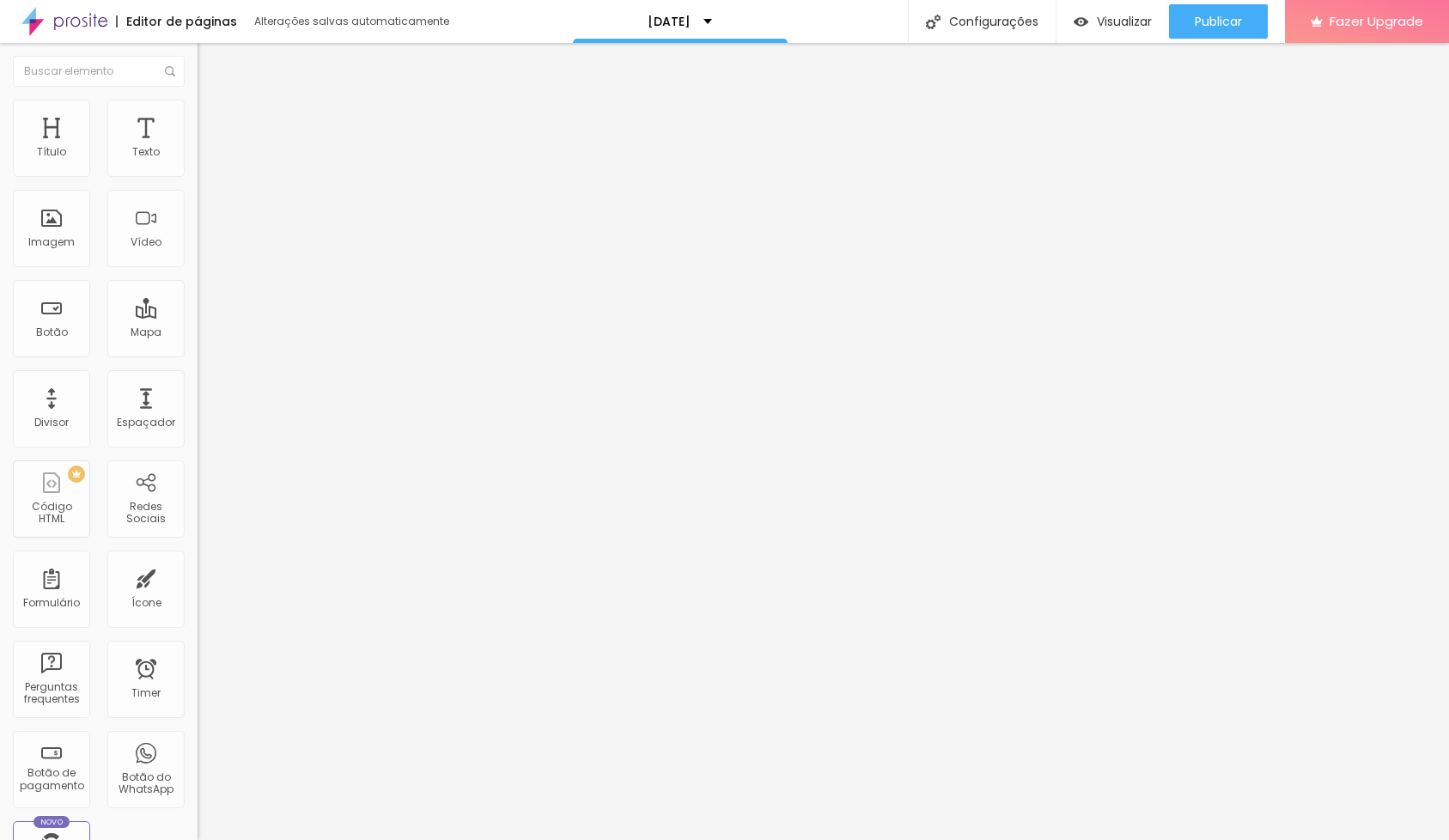
type input "62"
type input "57"
type input "45"
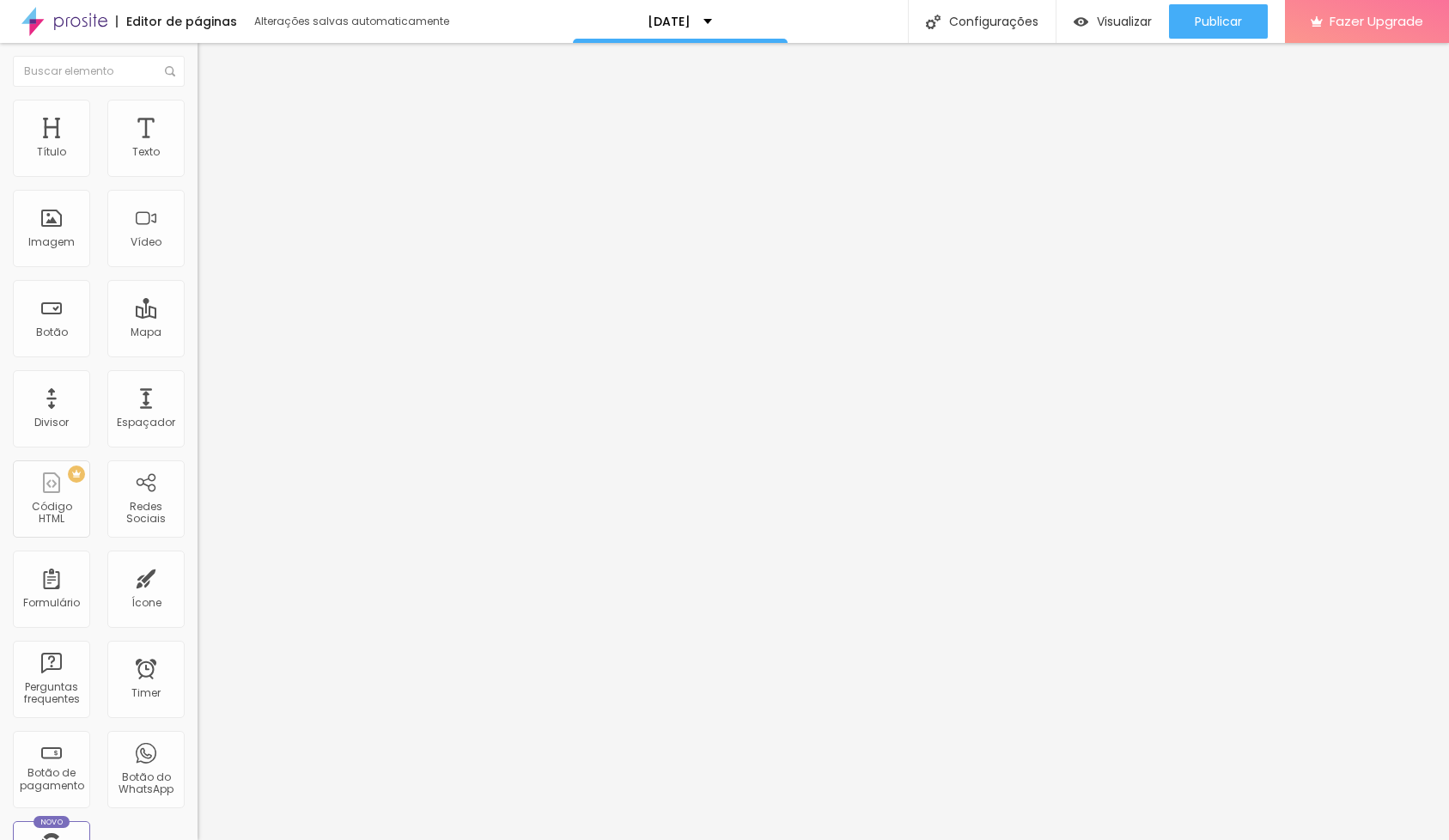
type input "45"
type input "33"
type input "19"
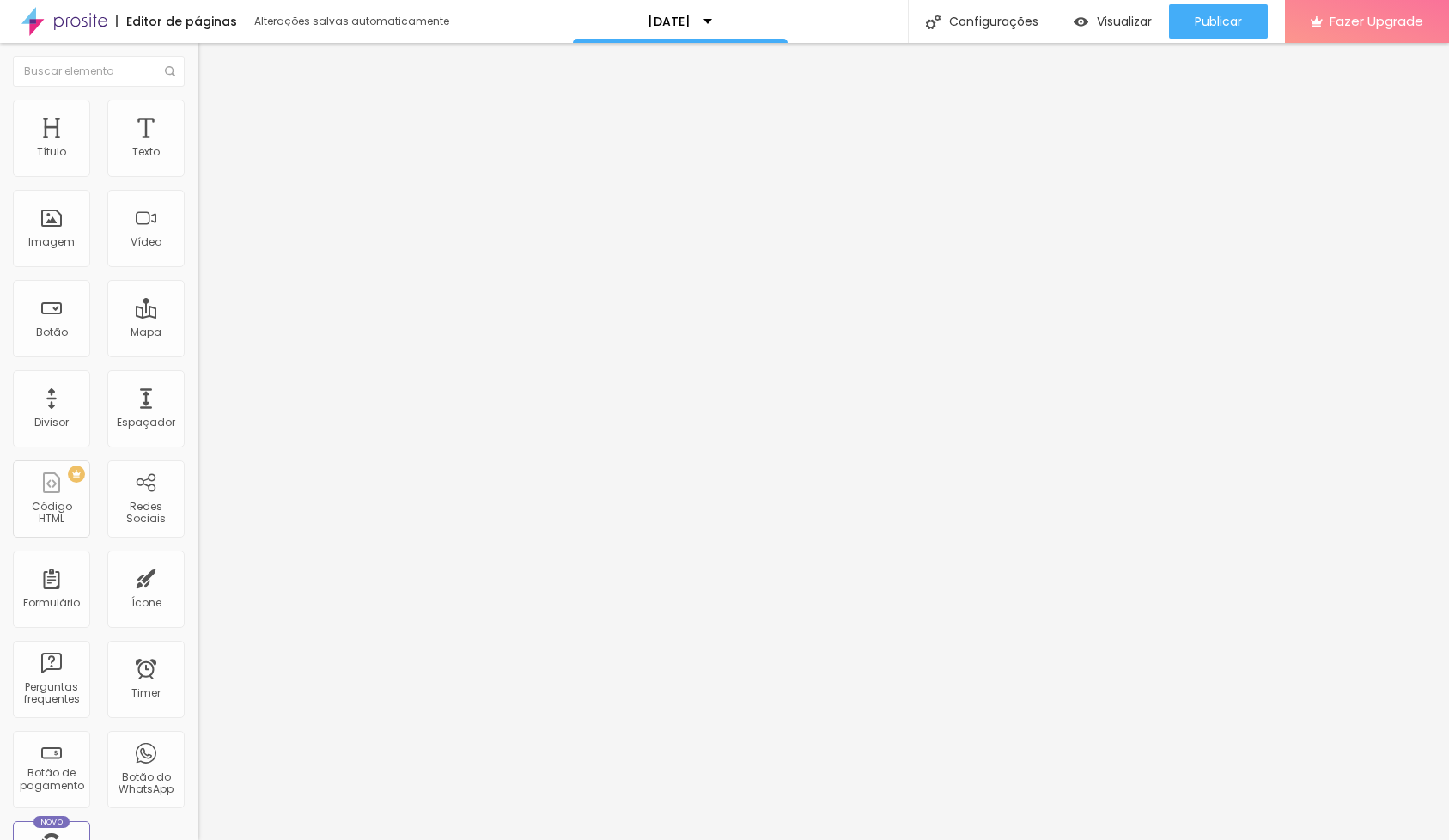
type input "7"
type input "0"
drag, startPoint x: 64, startPoint y: 184, endPoint x: 1, endPoint y: 187, distance: 63.1
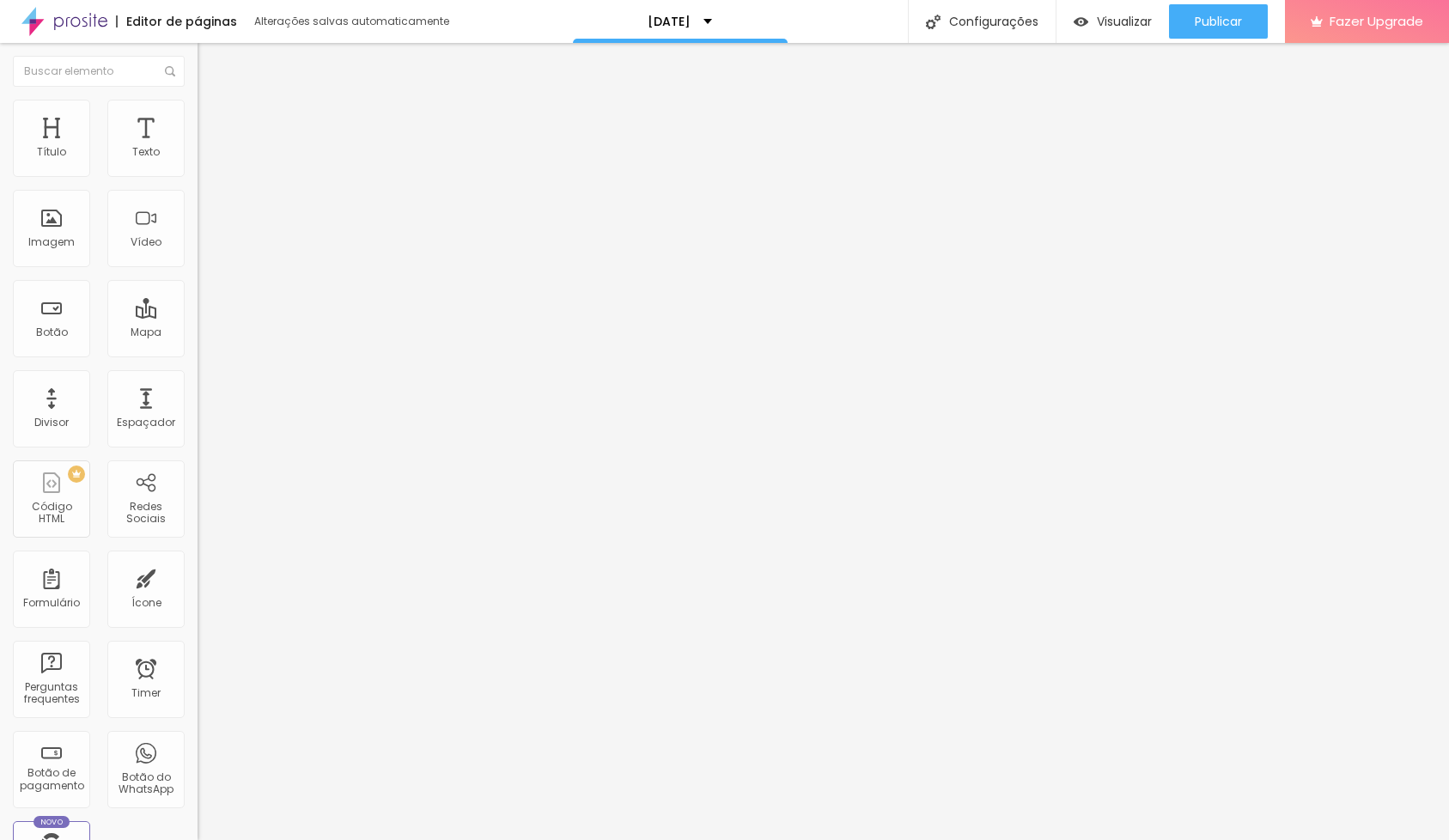
click at [198, 187] on div "0 Espaço de cima 0 Espaço de baixo Visível nos dispositivos Celular Tablet Desk…" at bounding box center [296, 443] width 198 height 625
click at [213, 115] on span "Conteúdo" at bounding box center [239, 107] width 53 height 14
click at [211, 69] on img "button" at bounding box center [217, 69] width 12 height 13
click at [198, 115] on img at bounding box center [205, 121] width 15 height 15
type input "18"
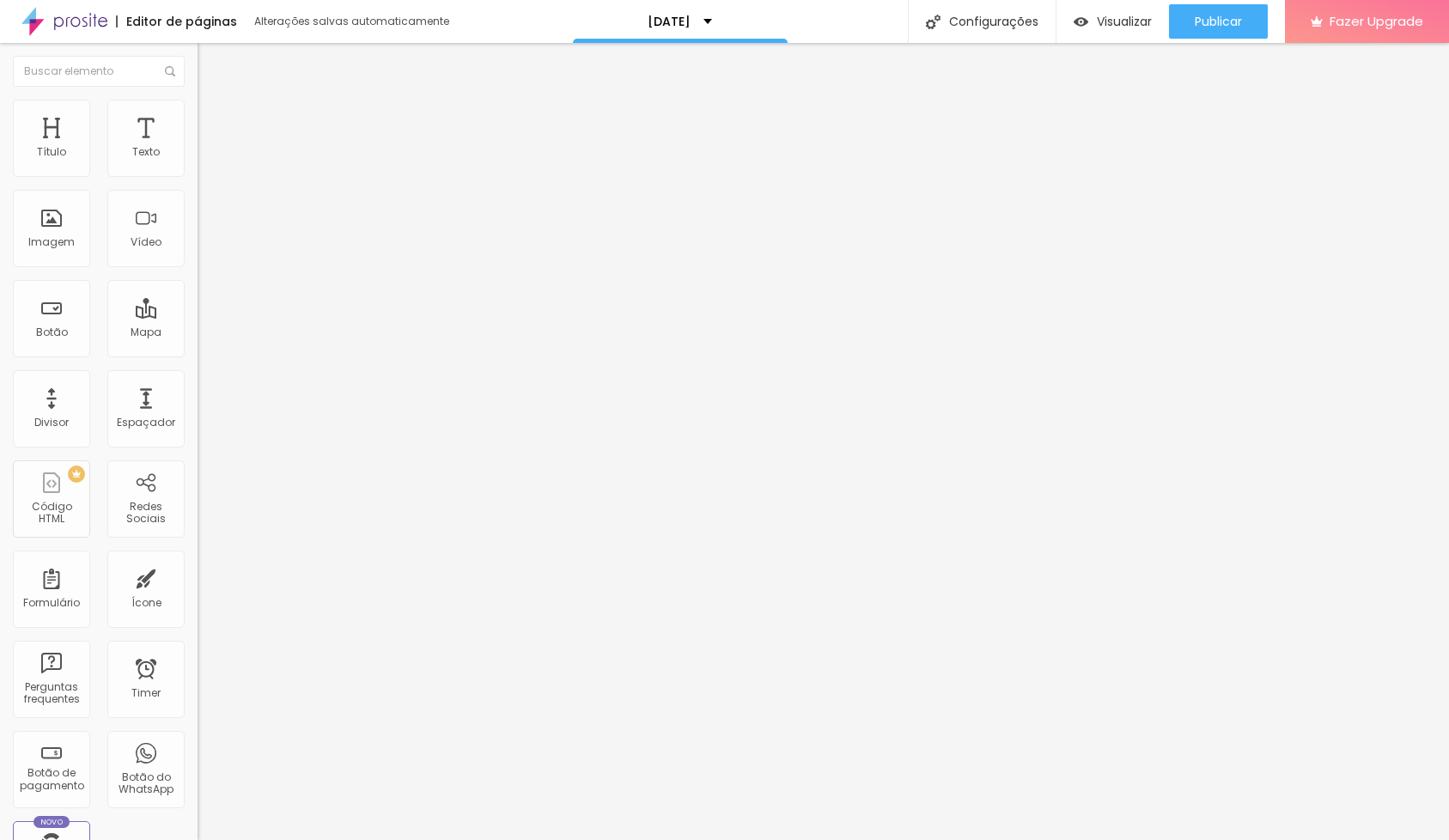
type input "18"
type input "16"
type input "14"
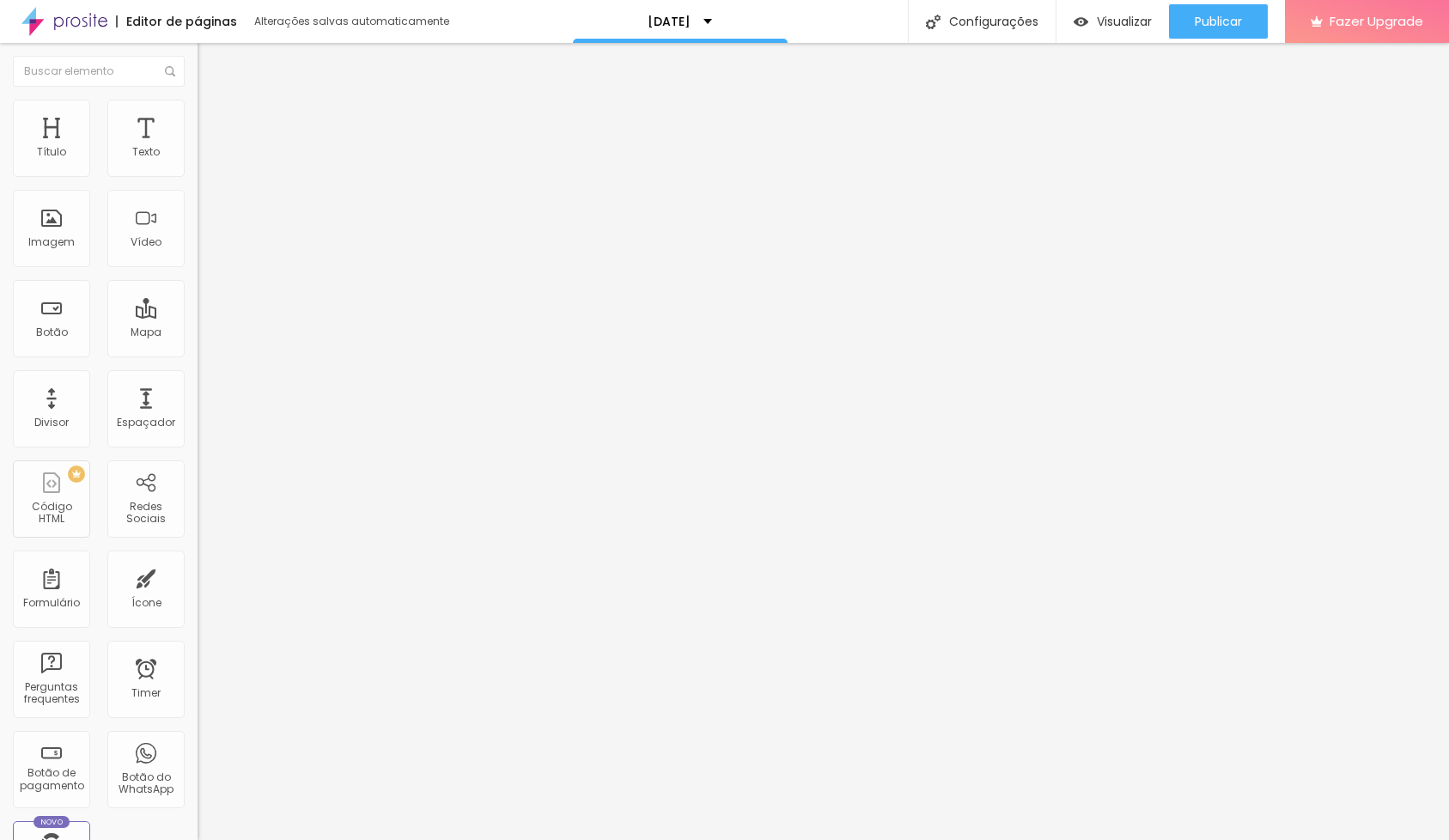
type input "11"
type input "7"
type input "0"
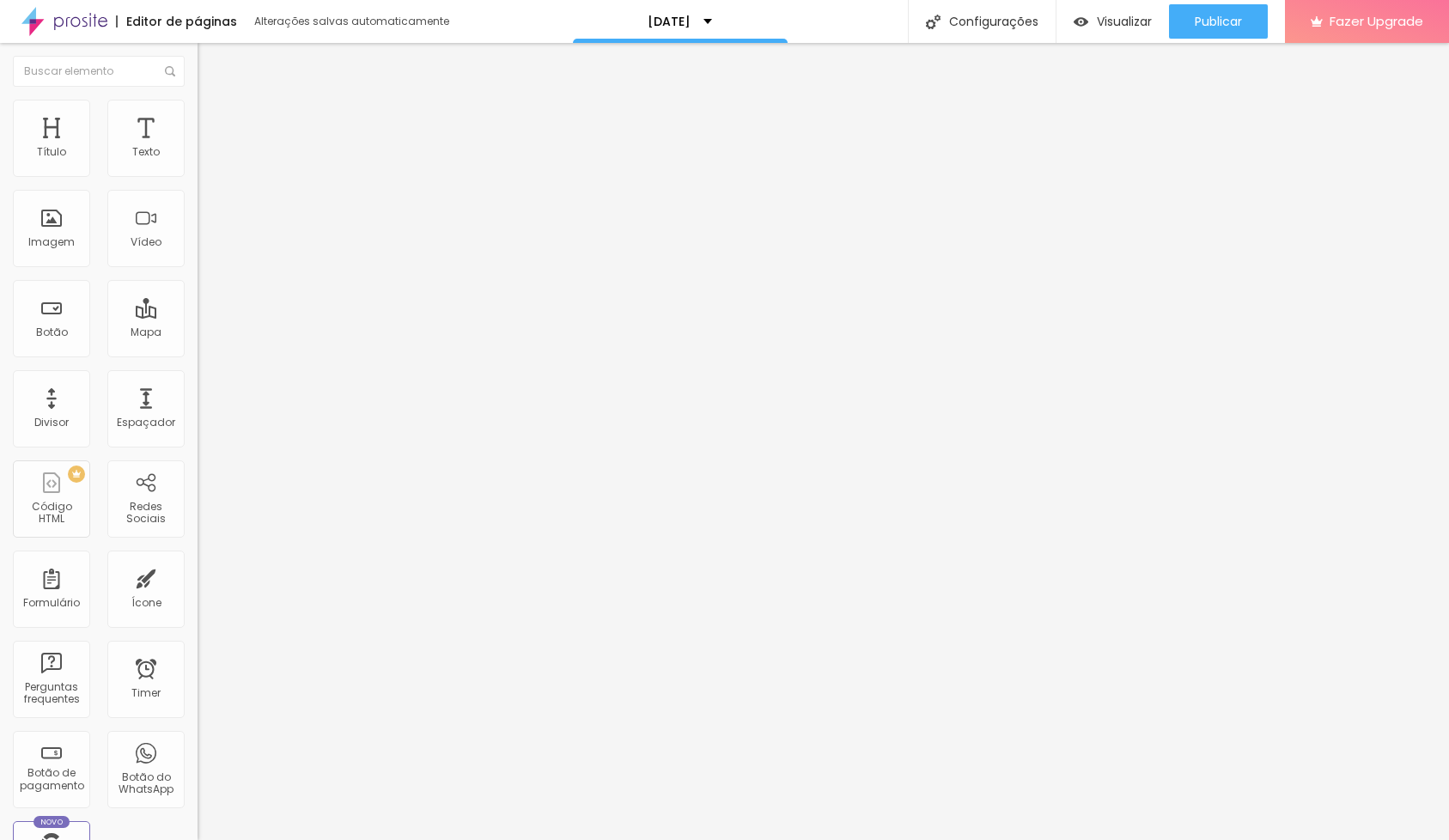
type input "0"
drag, startPoint x: 58, startPoint y: 217, endPoint x: 75, endPoint y: 184, distance: 37.1
type input "0"
click at [0, 217] on html "Editor de páginas Alterações salvas automaticamente natal Configurações Configu…" at bounding box center [724, 420] width 1449 height 840
type input "21"
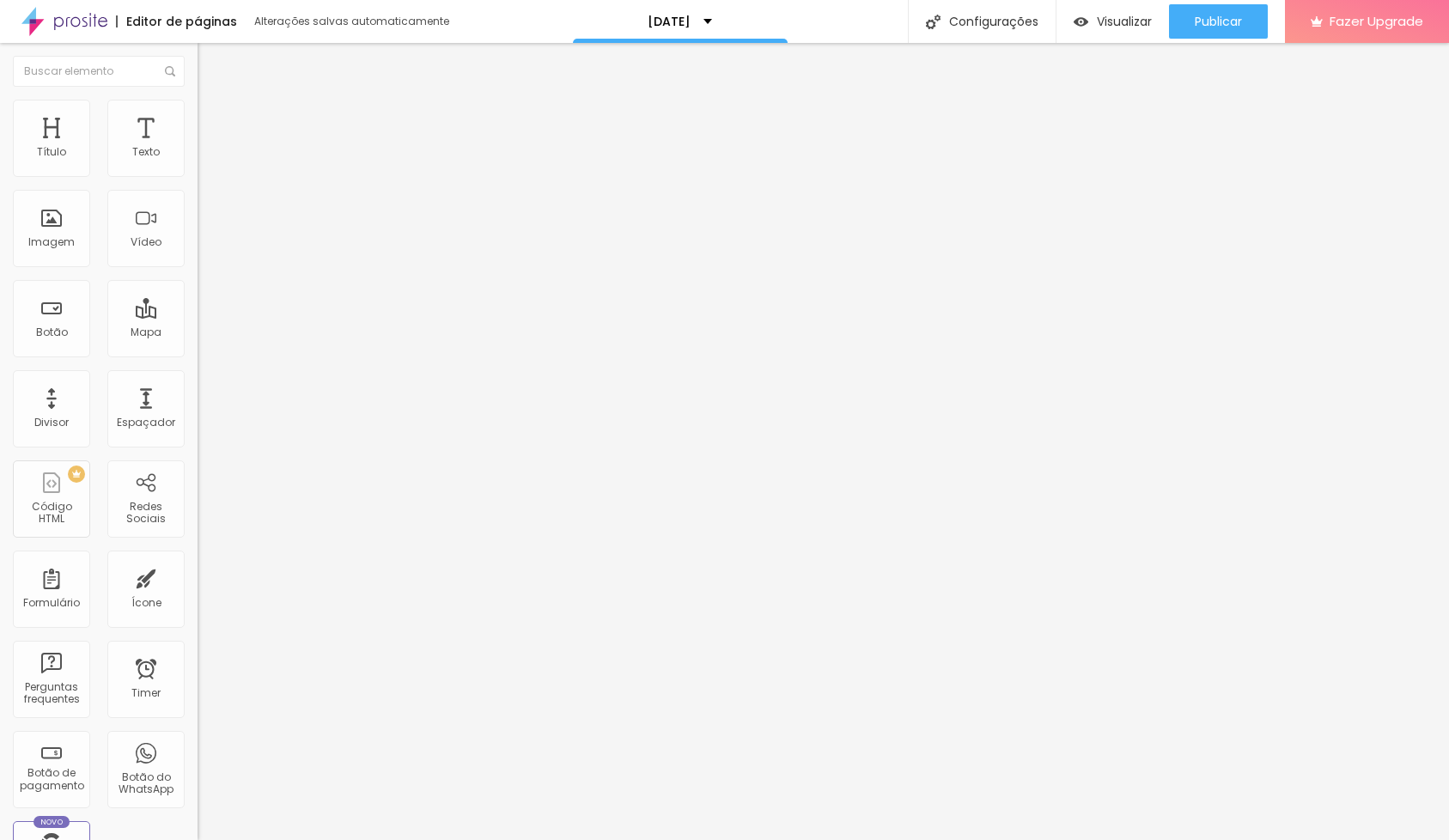
type input "21"
type input "20"
type input "18"
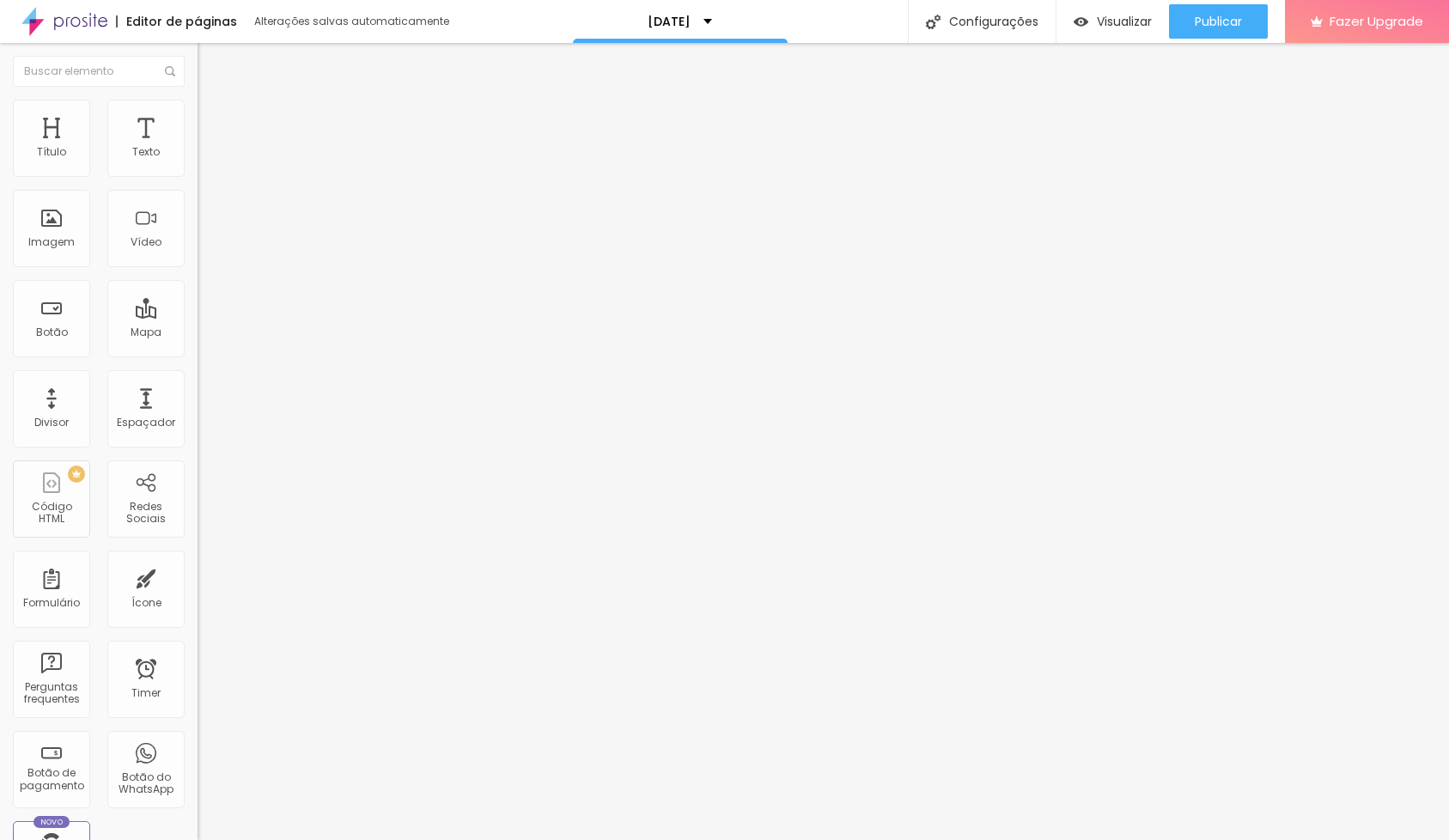
type input "16"
type input "12"
type input "7"
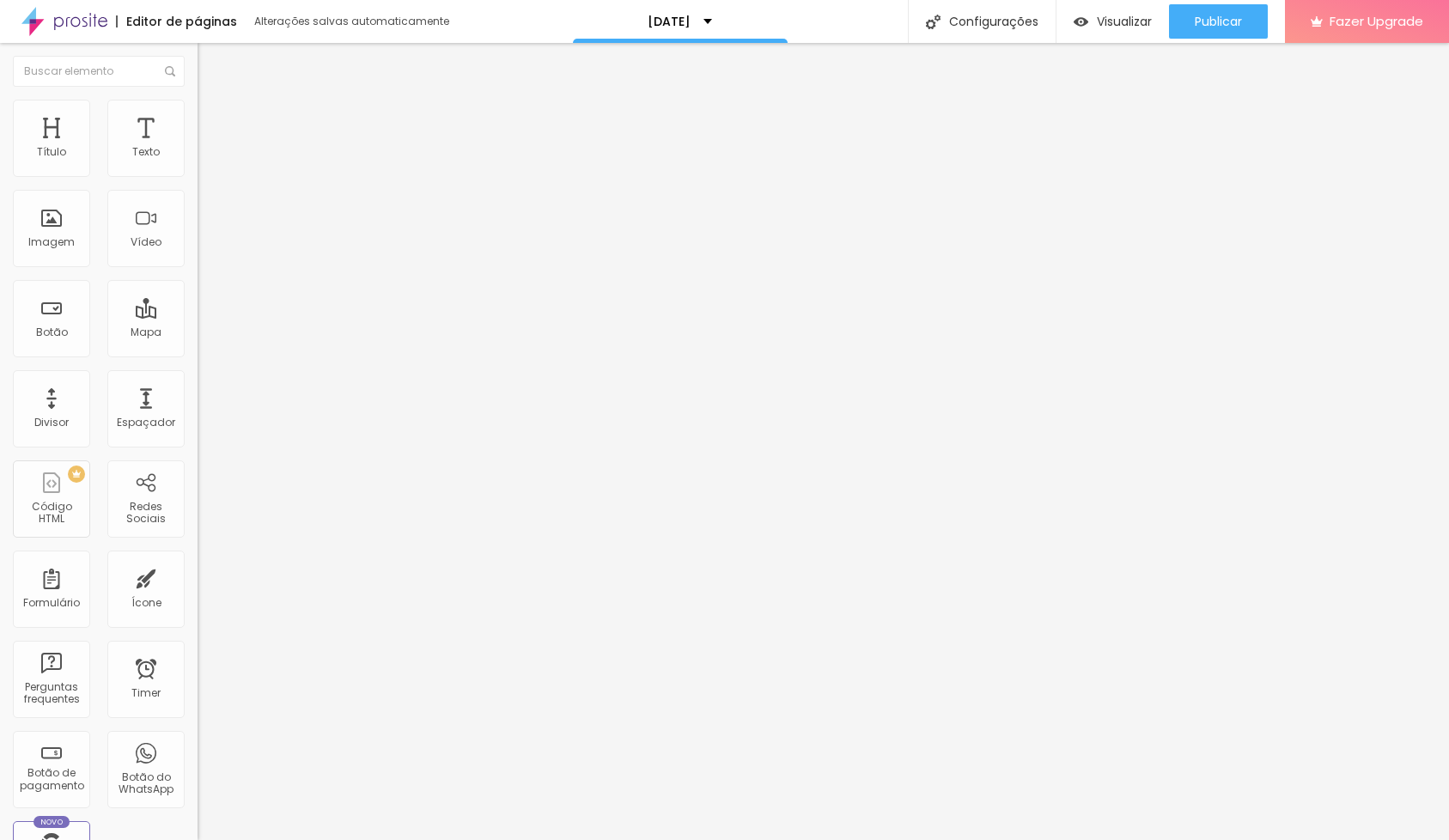
type input "7"
type input "0"
type input "14"
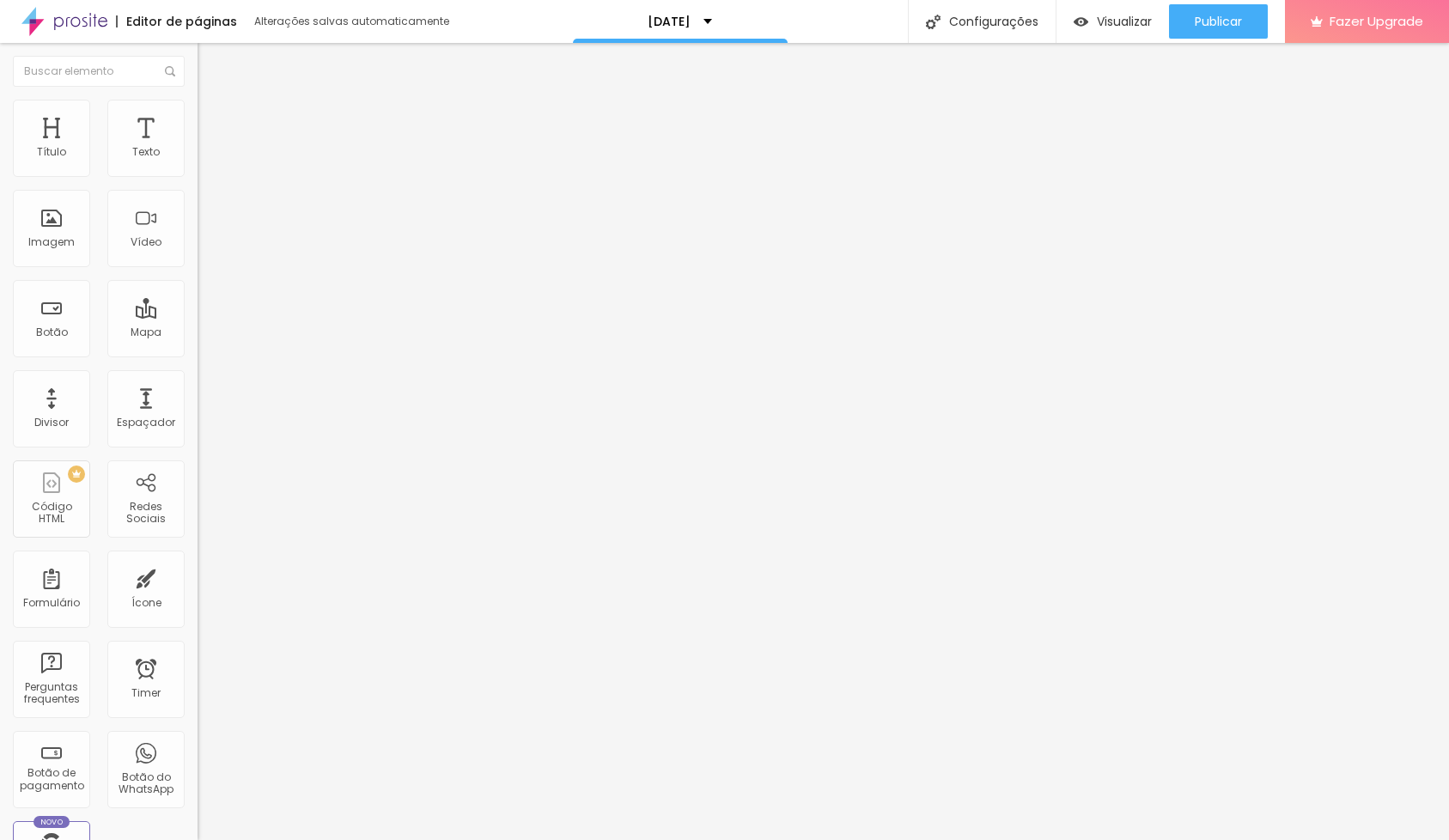
type input "16"
type input "14"
type input "11"
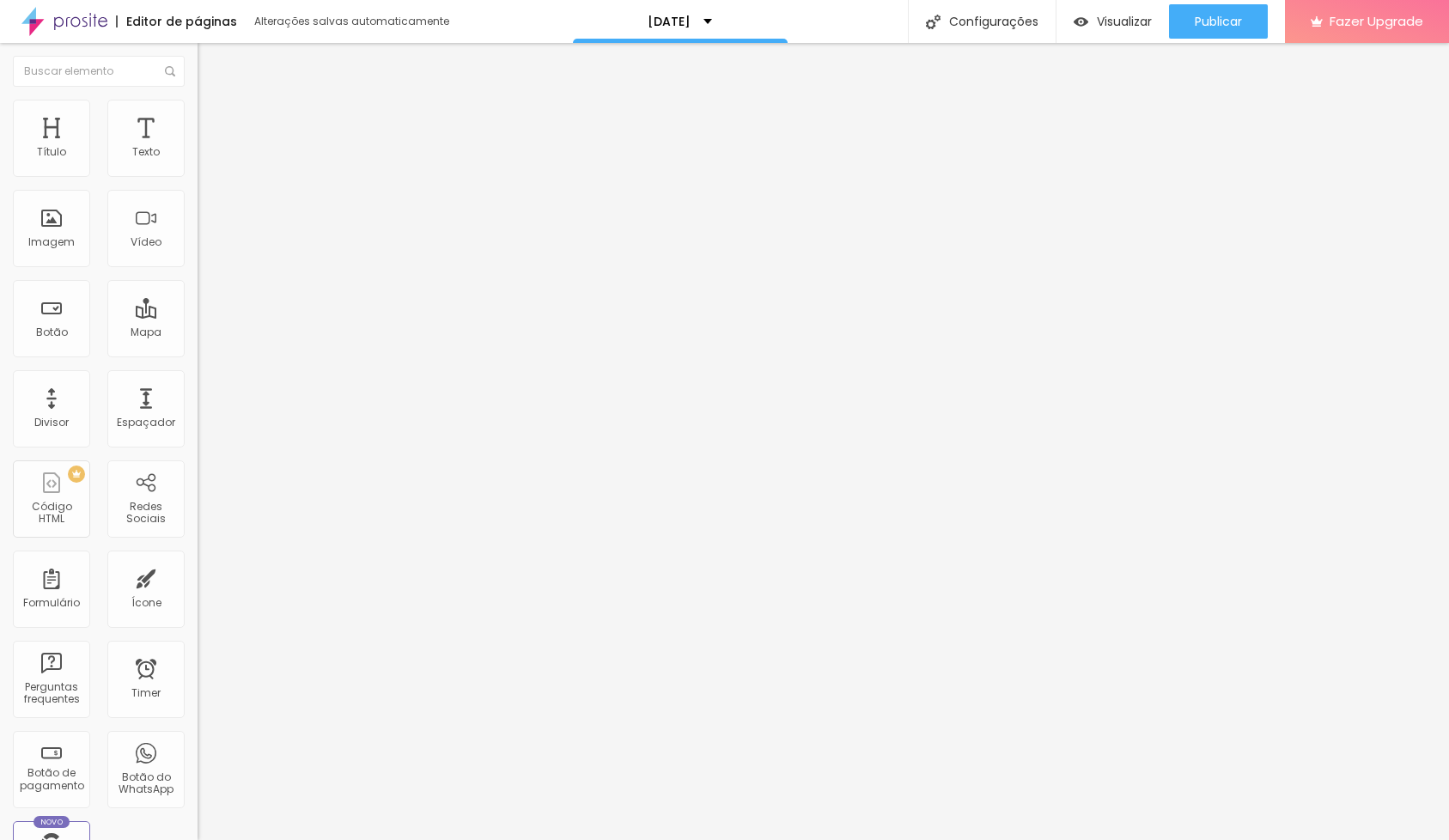
type input "11"
type input "2"
type input "0"
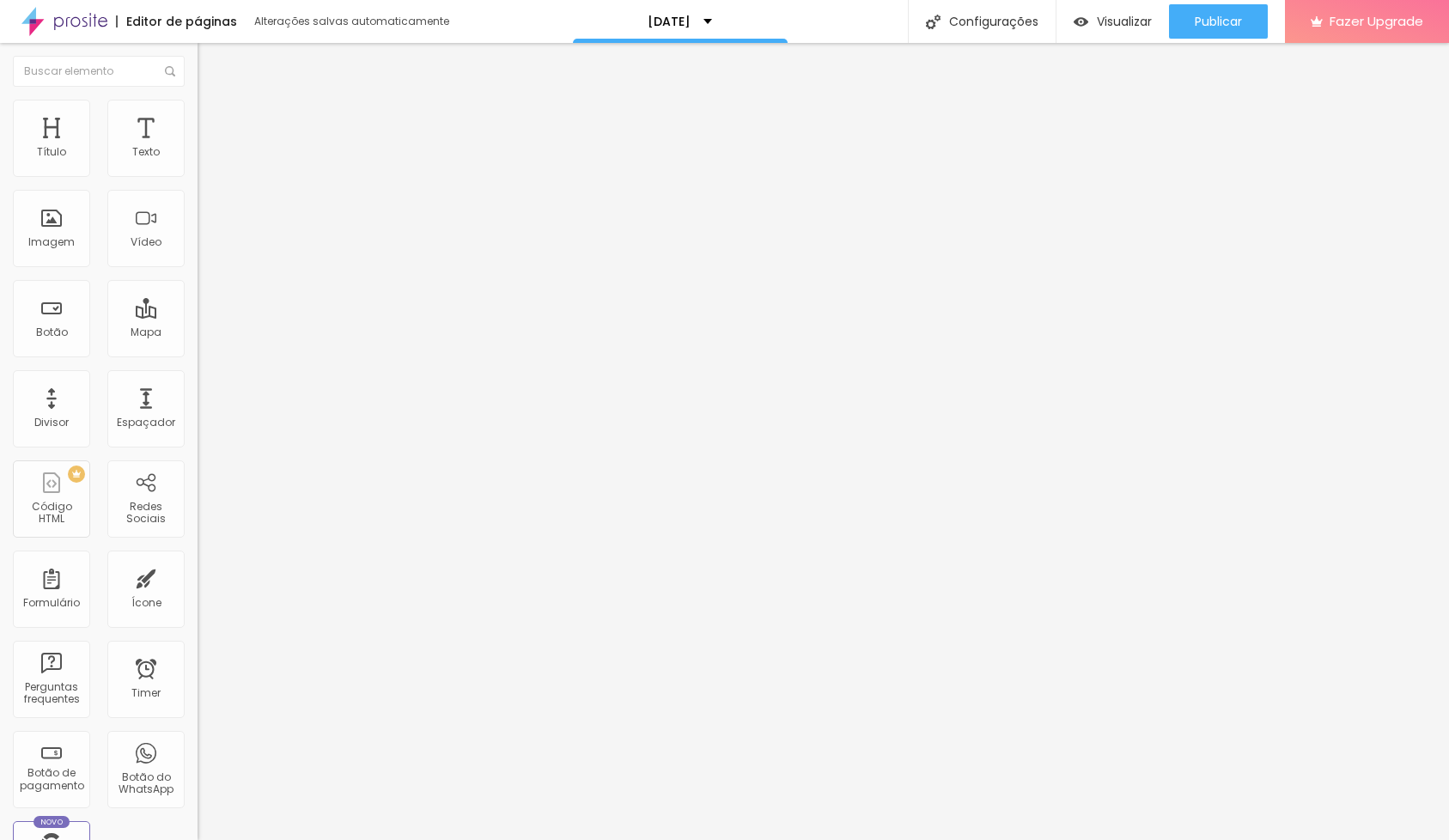
drag, startPoint x: 64, startPoint y: 184, endPoint x: 23, endPoint y: 192, distance: 41.8
type input "0"
click at [198, 192] on div "0 Espaço de cima" at bounding box center [296, 252] width 198 height 243
click at [198, 744] on img at bounding box center [202, 749] width 10 height 10
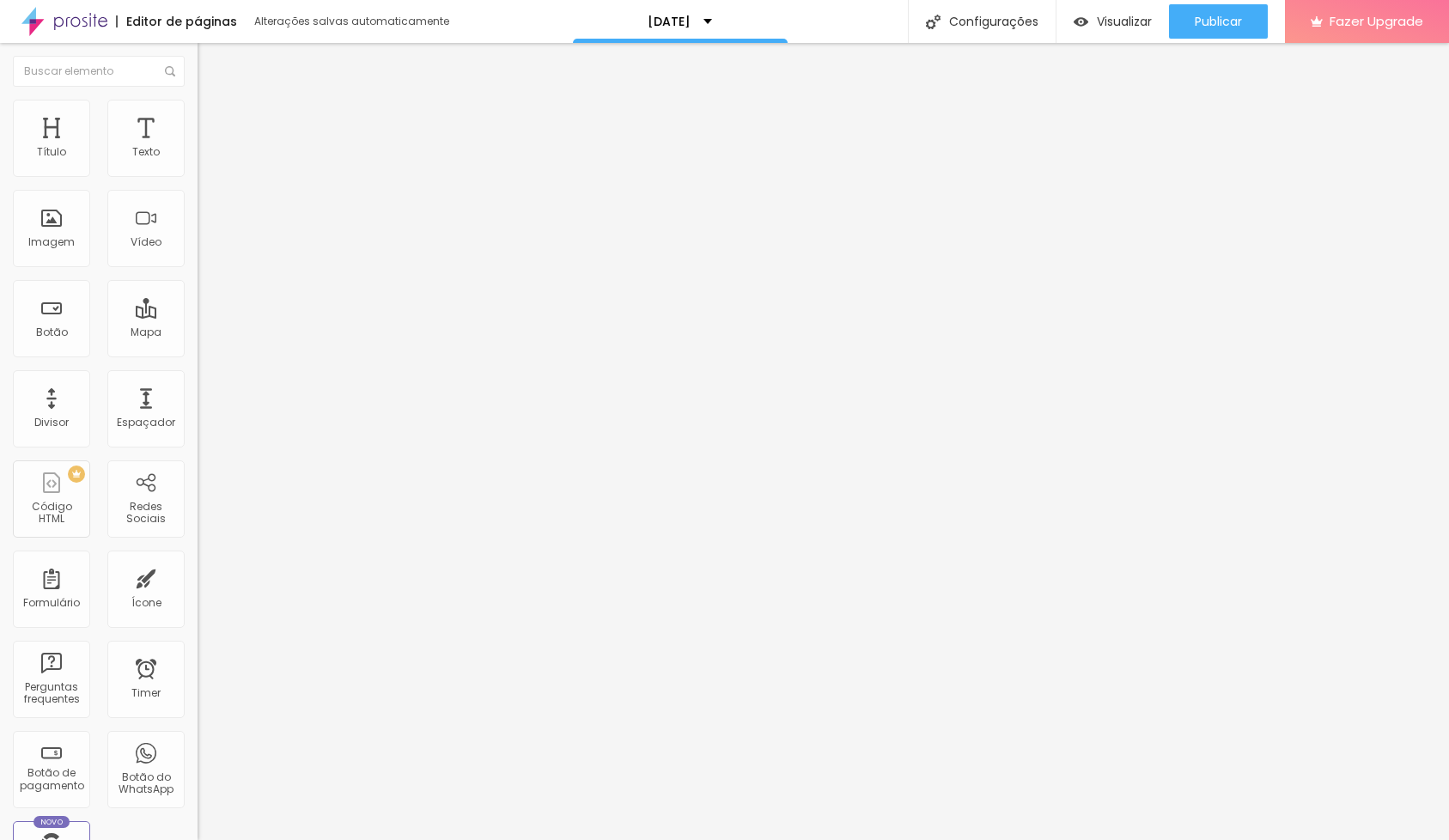
click at [213, 115] on span "Conteúdo" at bounding box center [239, 107] width 53 height 14
click at [209, 164] on div "Luzes de esperança" at bounding box center [296, 156] width 175 height 15
click at [198, 367] on div "Editar Botão de pagamento Conteúdo Avançado Botão de pagamento neve" at bounding box center [296, 441] width 198 height 797
